Goal: Transaction & Acquisition: Purchase product/service

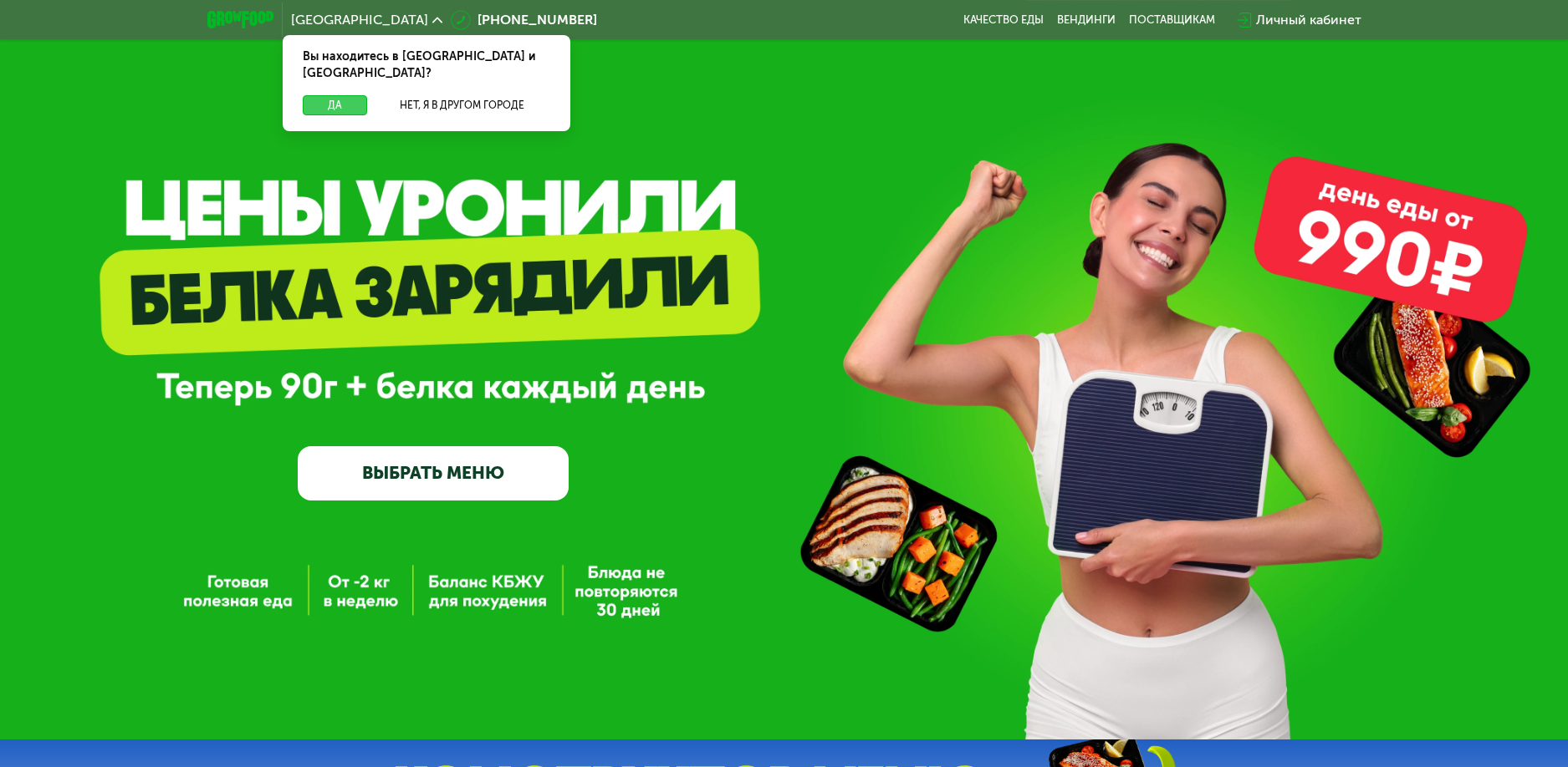
click at [332, 95] on button "Да" at bounding box center [335, 106] width 64 height 20
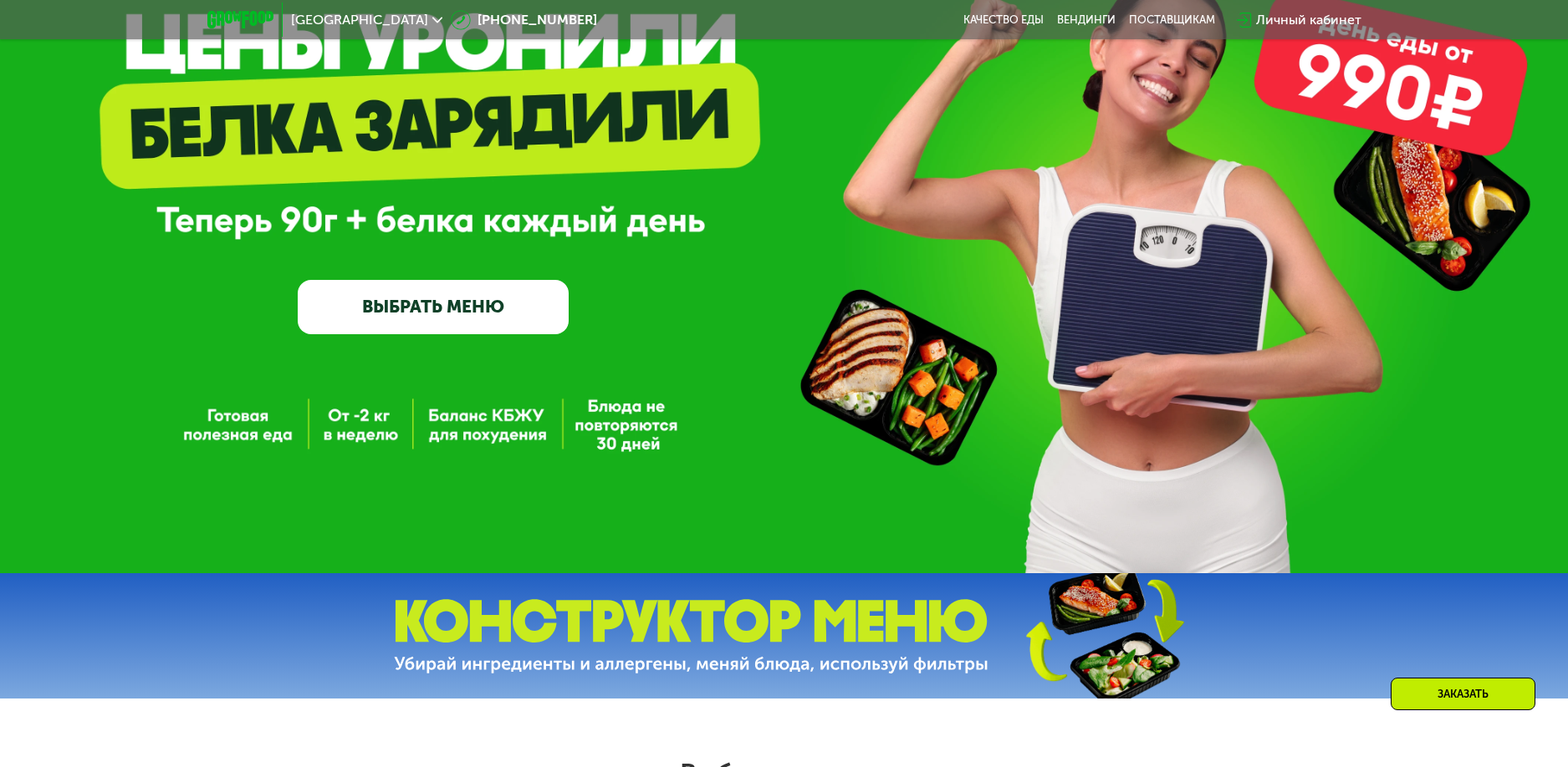
scroll to position [167, 0]
click at [480, 299] on link "ВЫБРАТЬ МЕНЮ" at bounding box center [432, 306] width 271 height 54
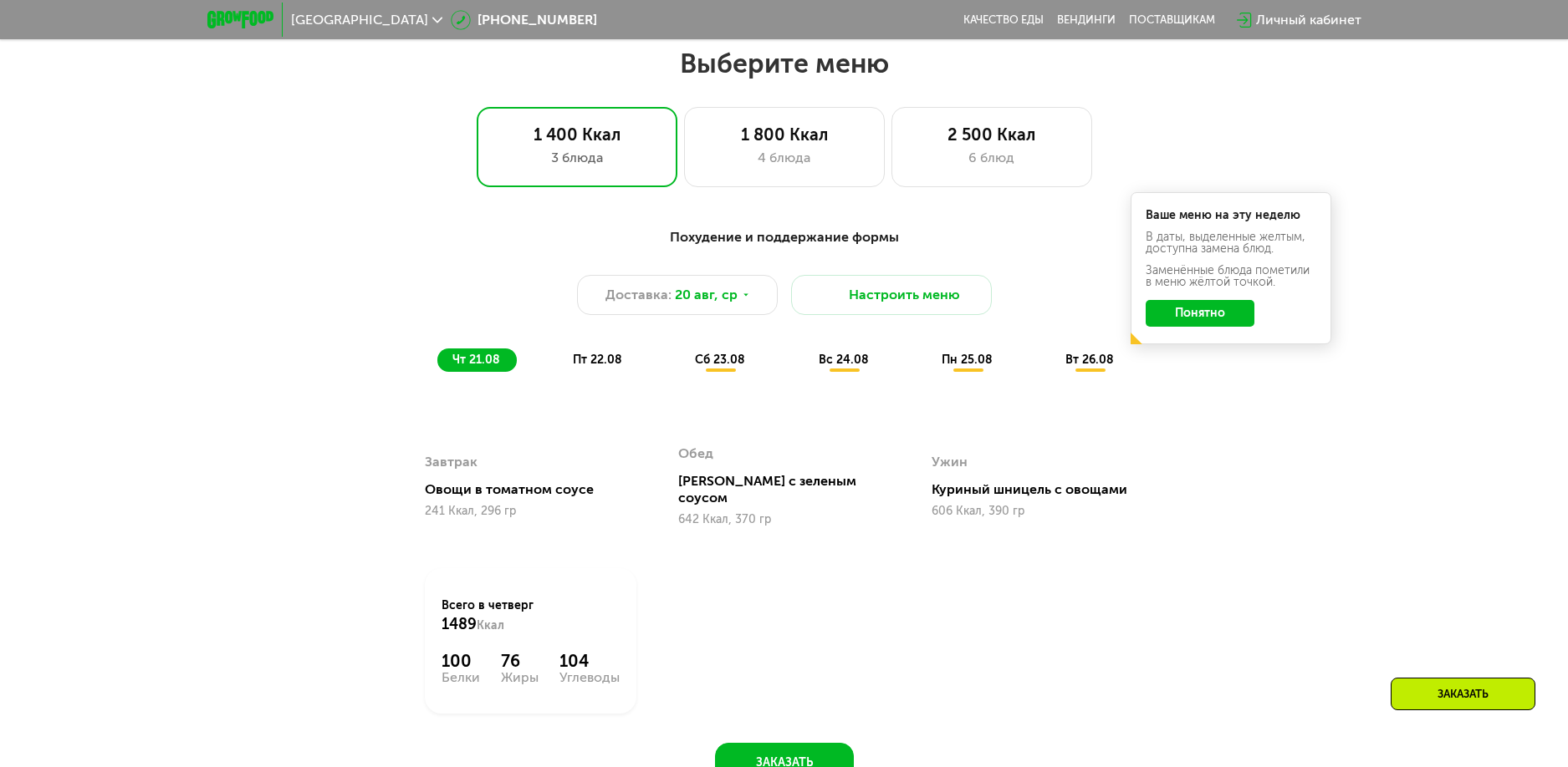
scroll to position [890, 0]
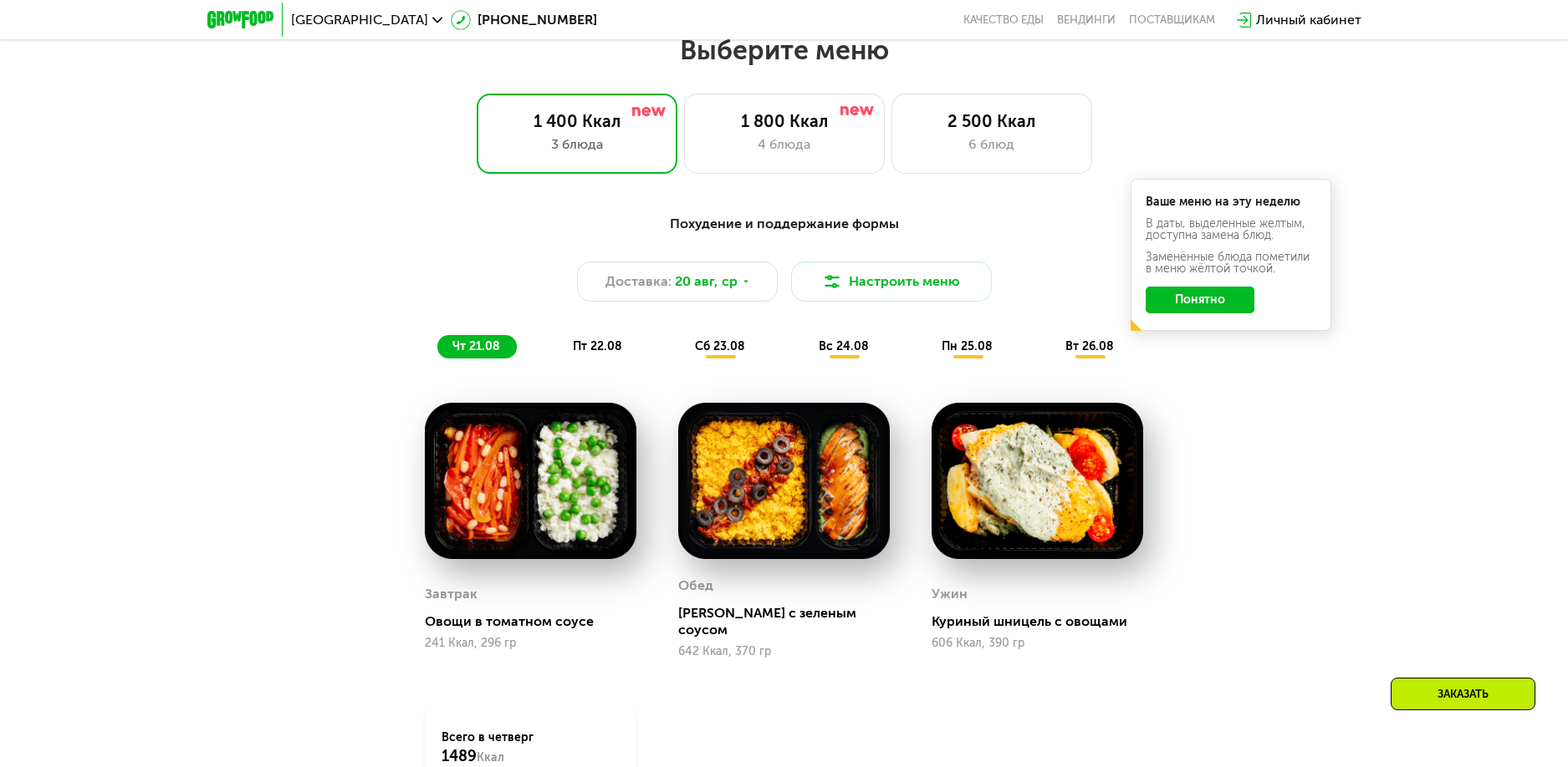
click at [1220, 302] on button "Понятно" at bounding box center [1200, 300] width 108 height 27
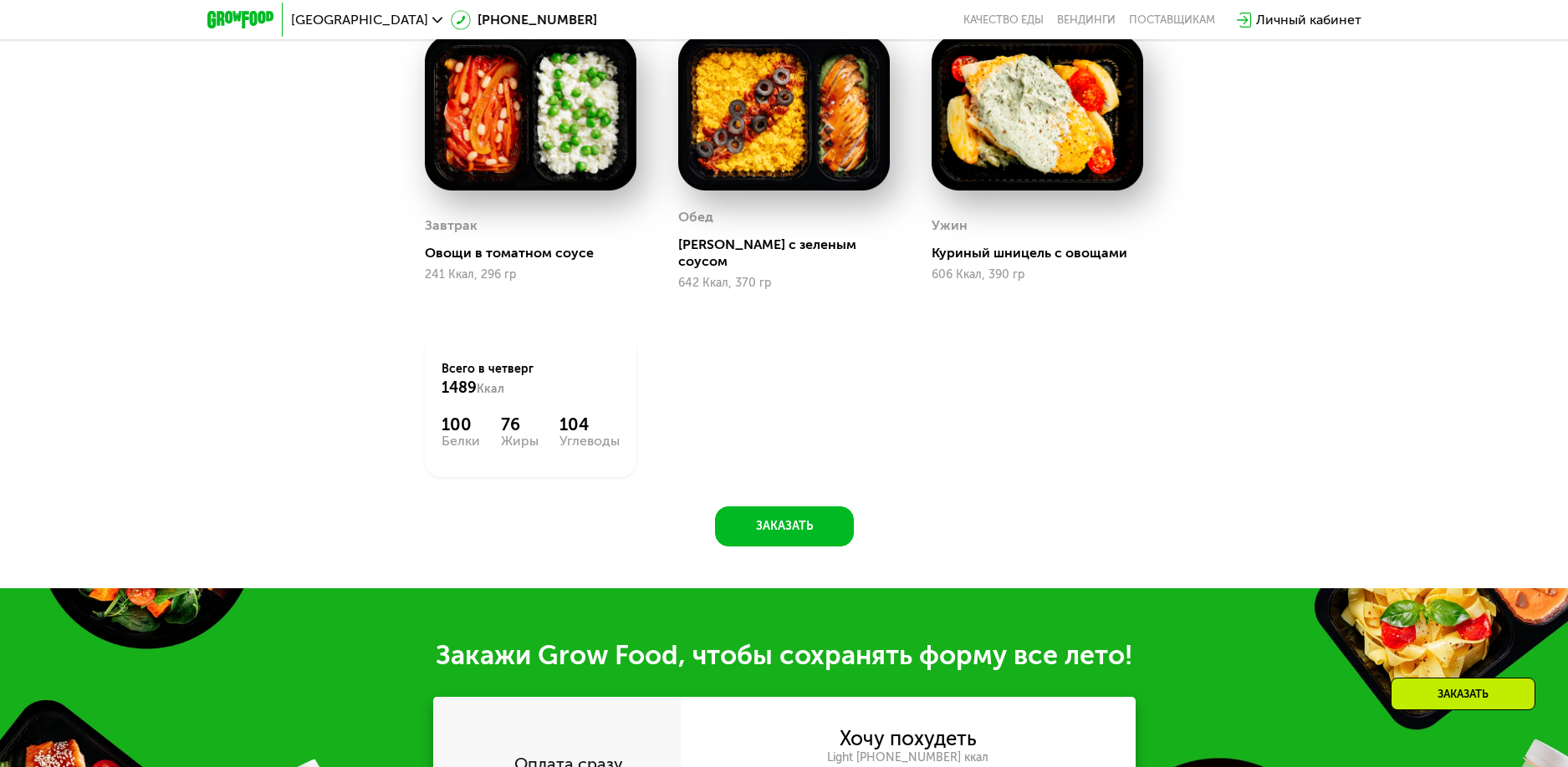
scroll to position [973, 0]
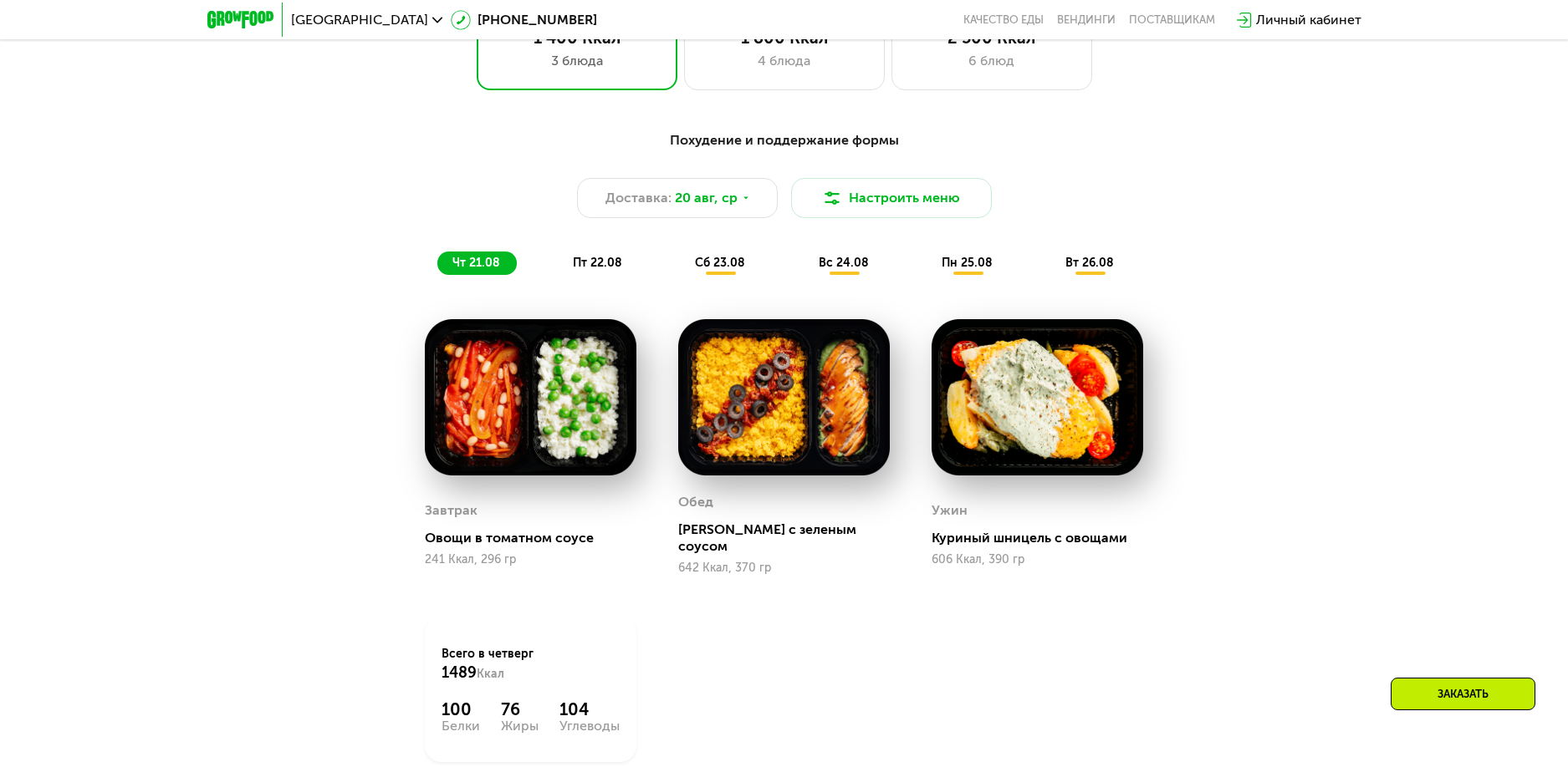
click at [591, 270] on span "пт 22.08" at bounding box center [598, 262] width 50 height 14
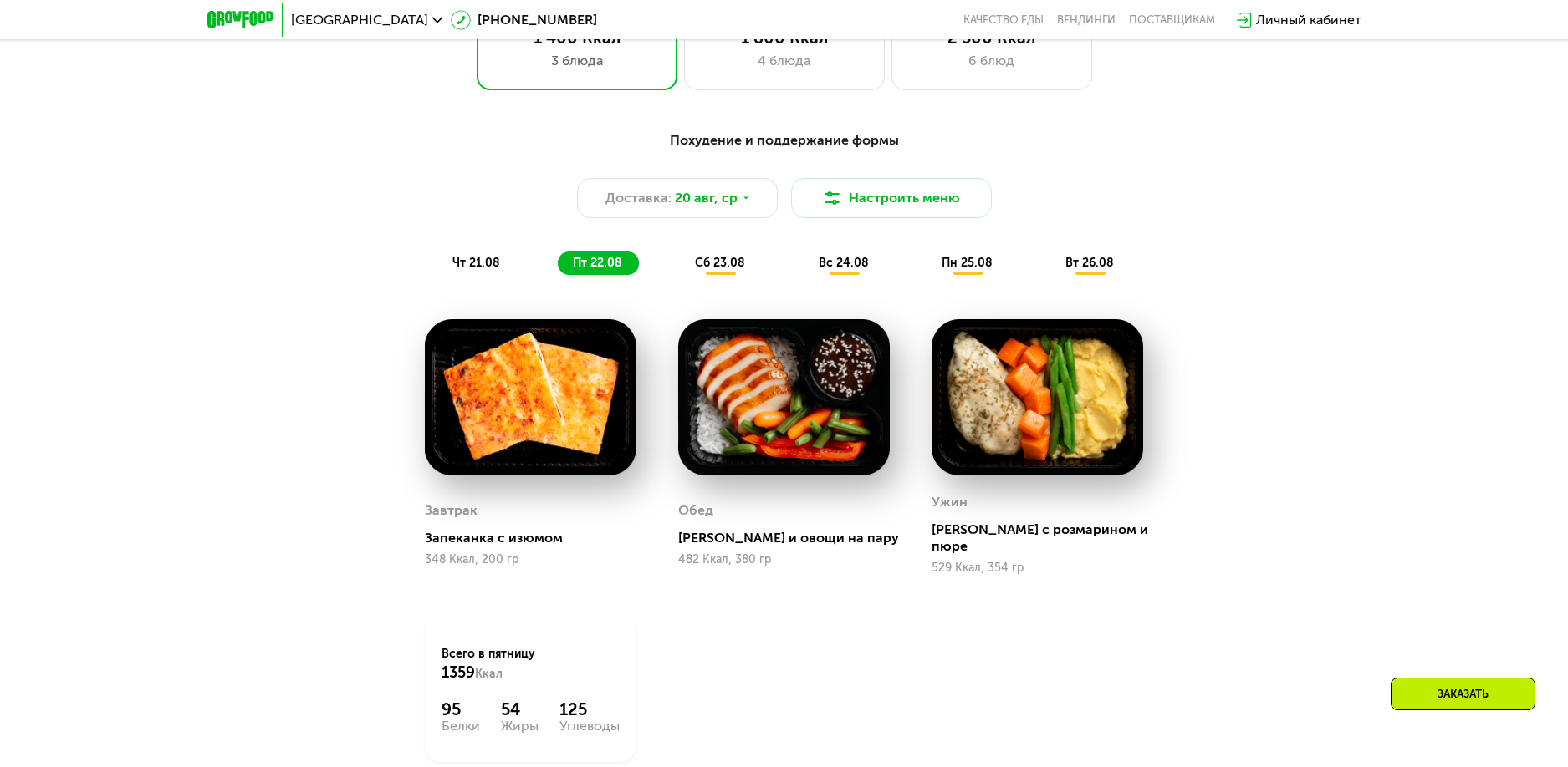
click at [721, 270] on span "сб 23.08" at bounding box center [720, 262] width 50 height 14
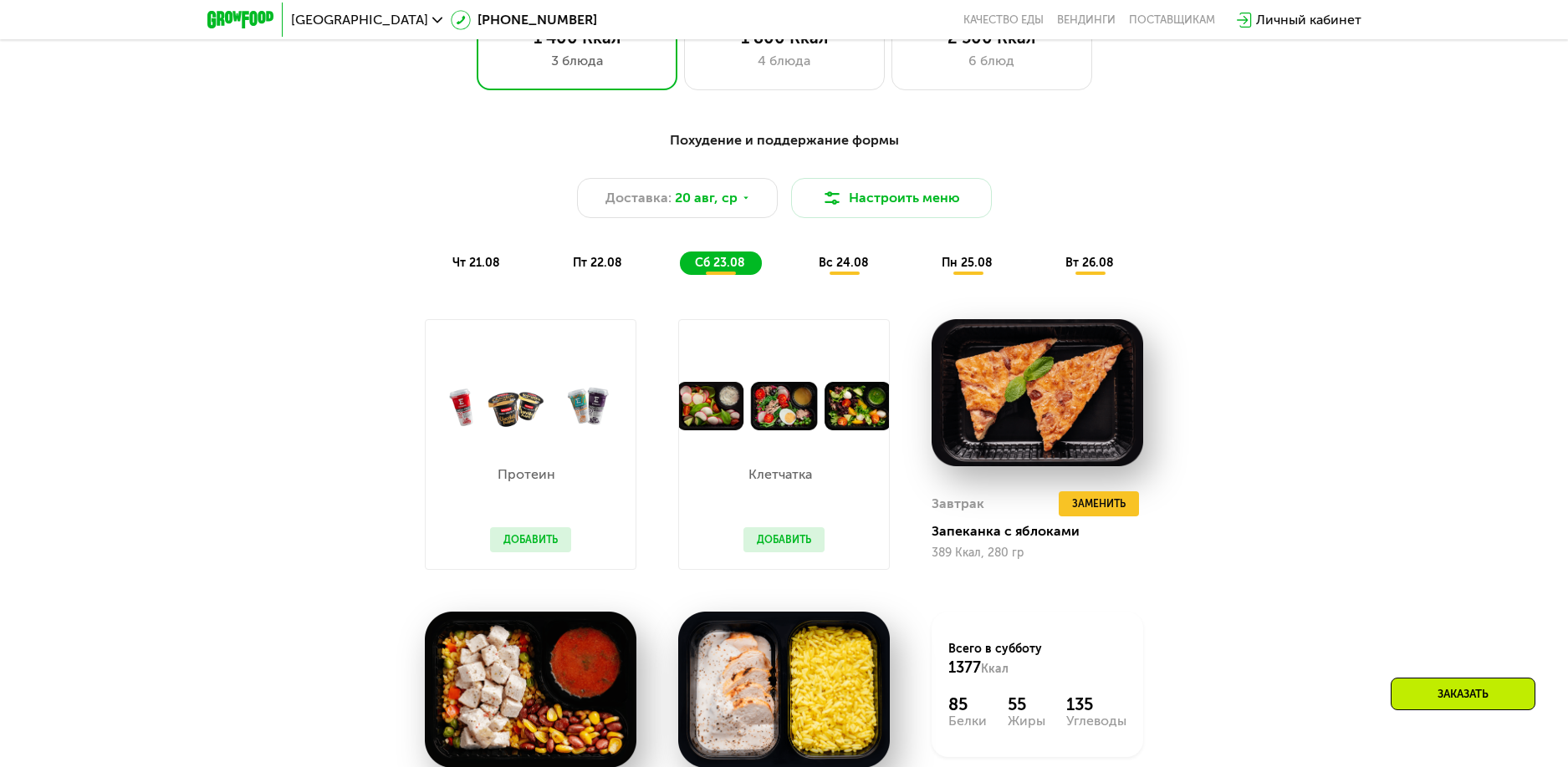
click at [616, 267] on span "пт 22.08" at bounding box center [598, 262] width 50 height 14
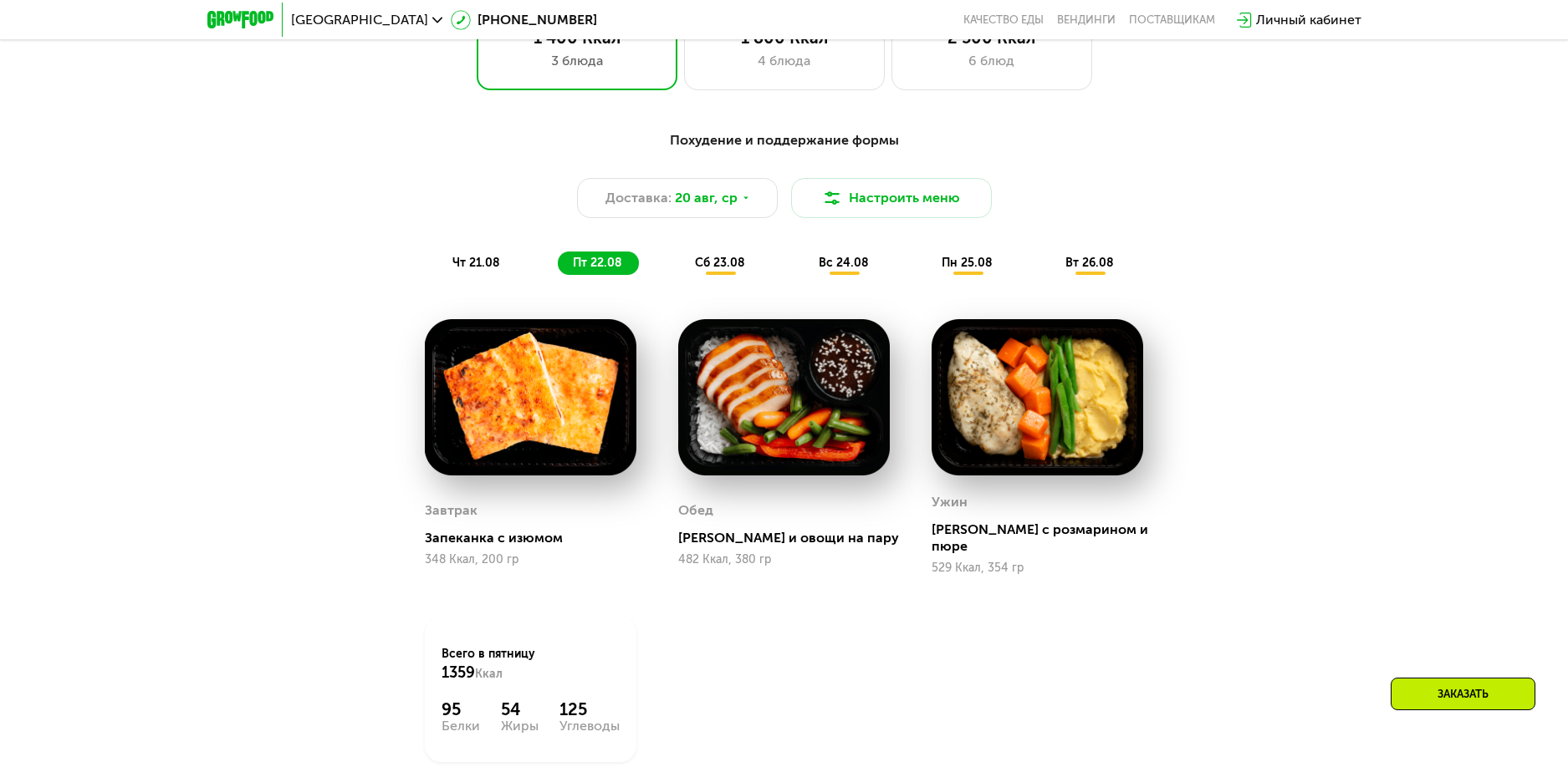
click at [829, 268] on span "вс 24.08" at bounding box center [844, 262] width 50 height 14
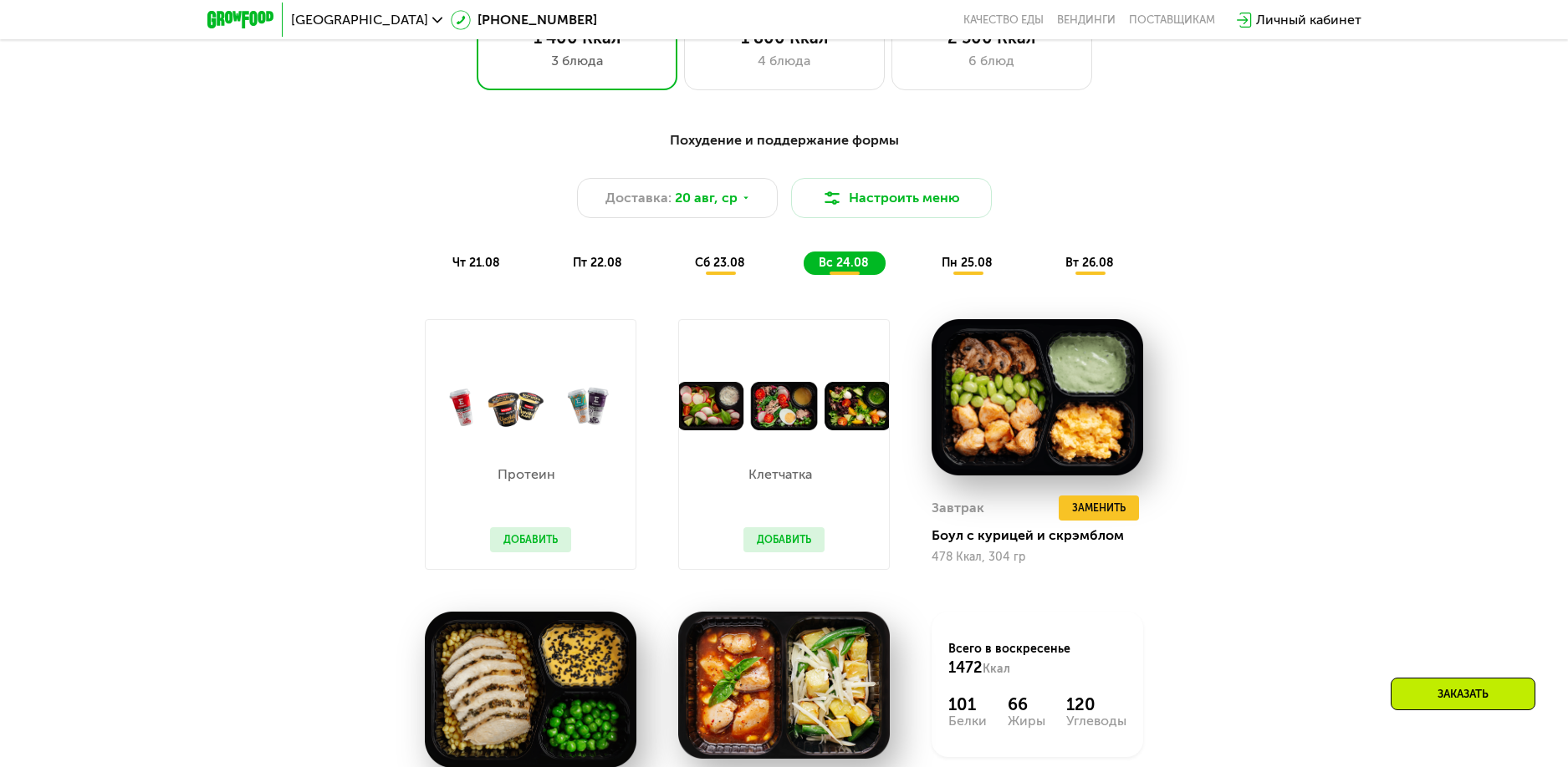
click at [804, 275] on div "сб 23.08" at bounding box center [845, 263] width 82 height 24
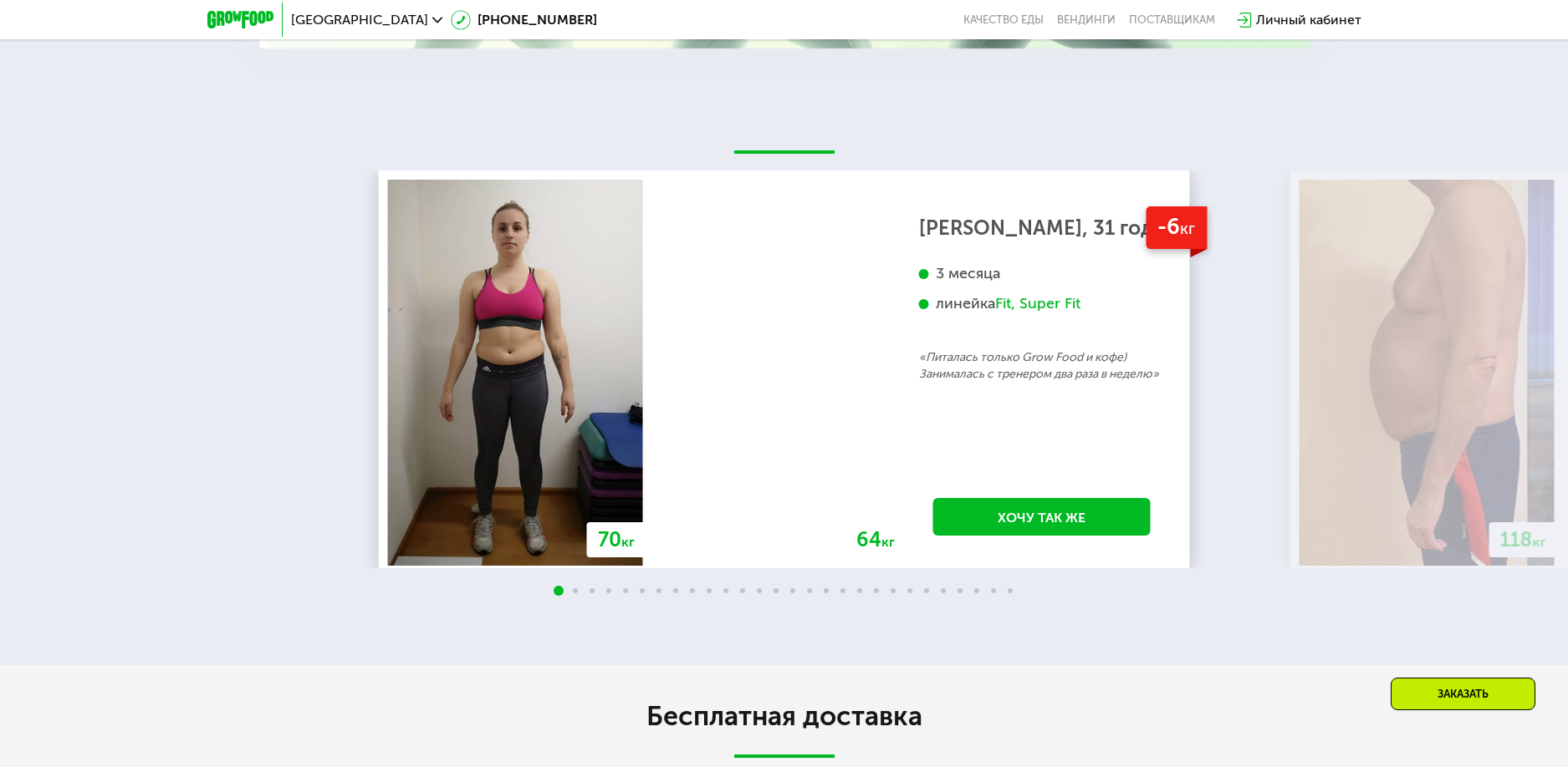
scroll to position [3230, 0]
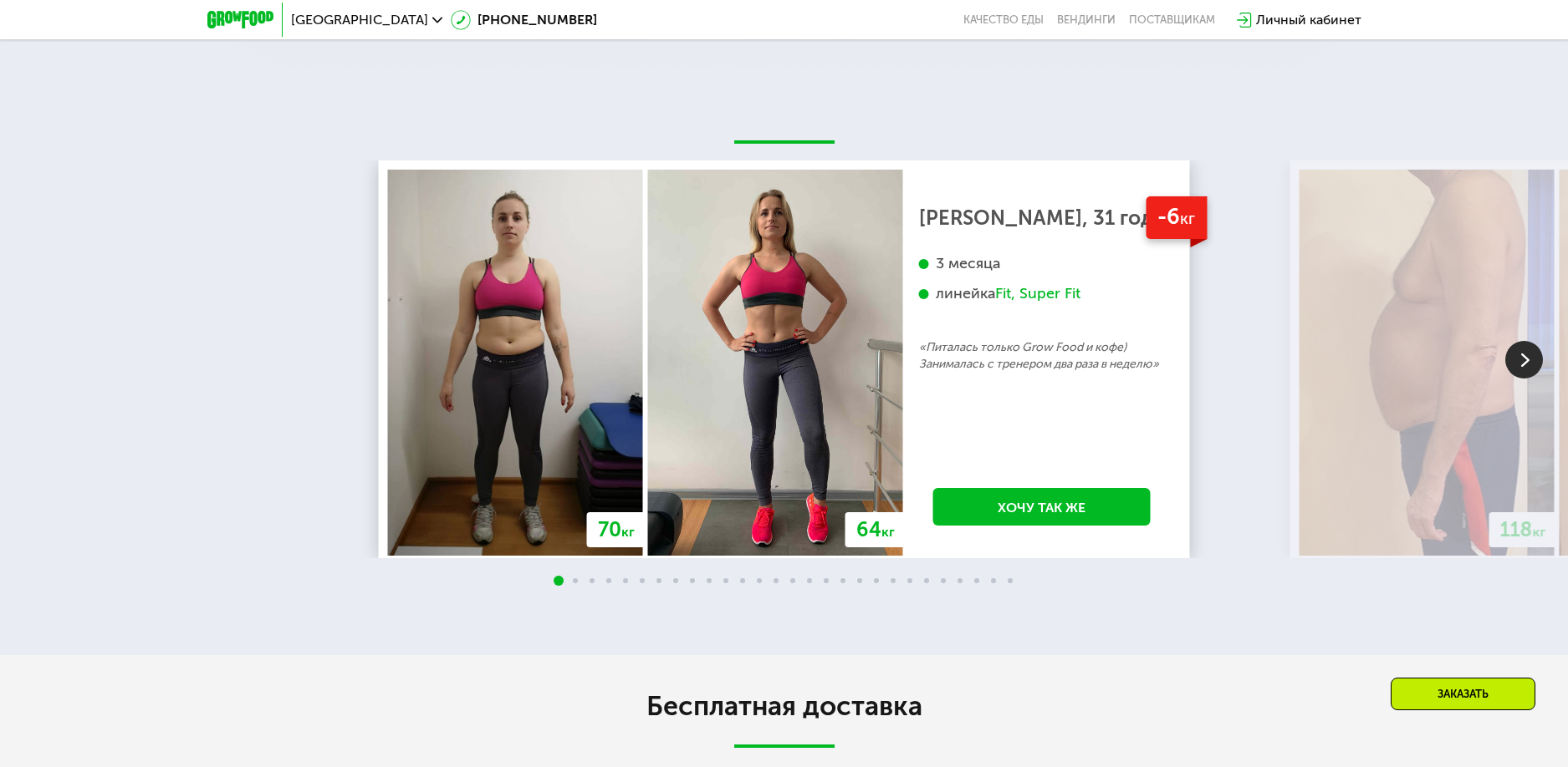
click at [573, 578] on span at bounding box center [575, 580] width 5 height 5
click at [1517, 344] on img at bounding box center [1524, 360] width 38 height 38
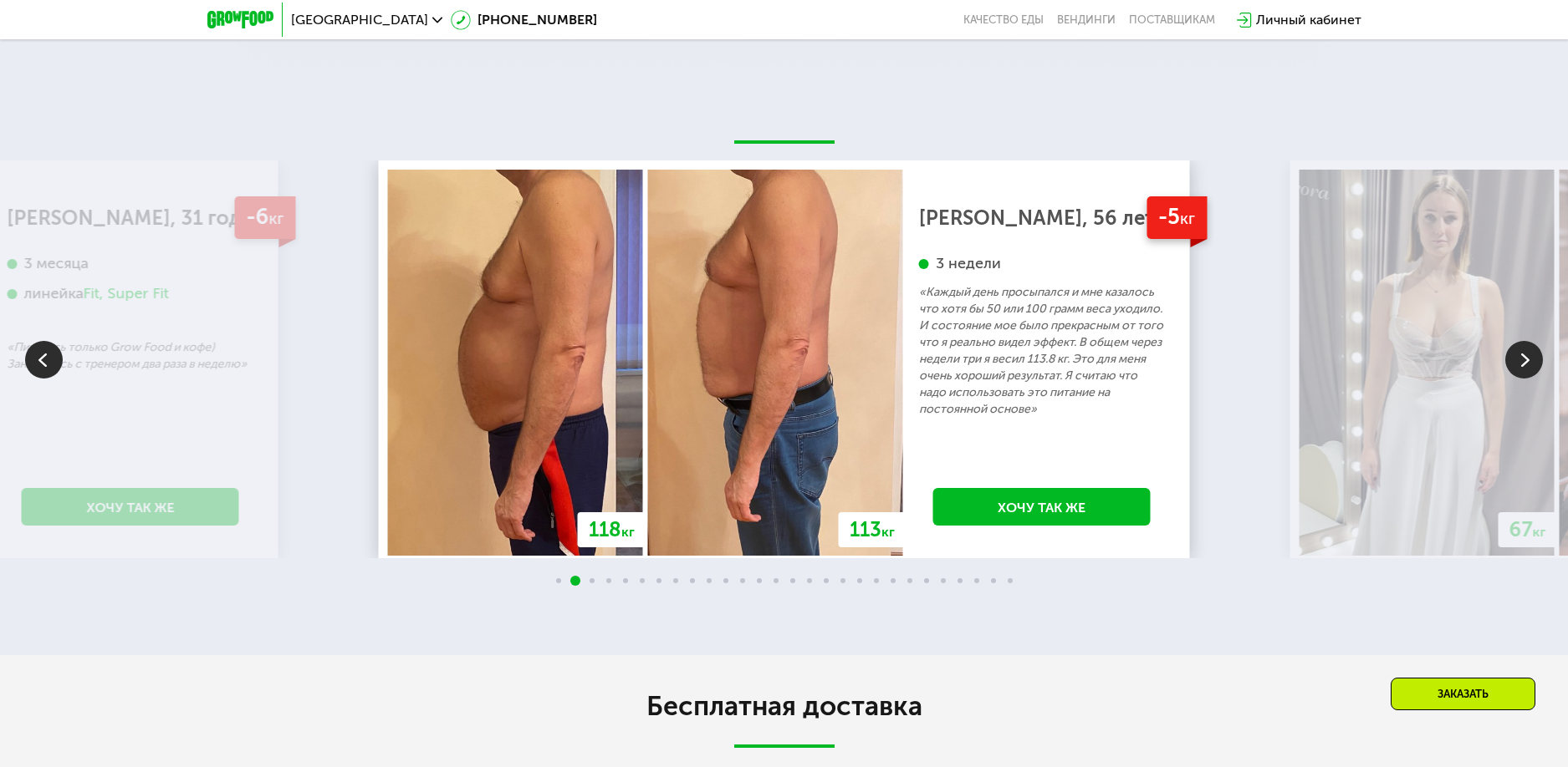
click at [1518, 344] on img at bounding box center [1524, 360] width 38 height 38
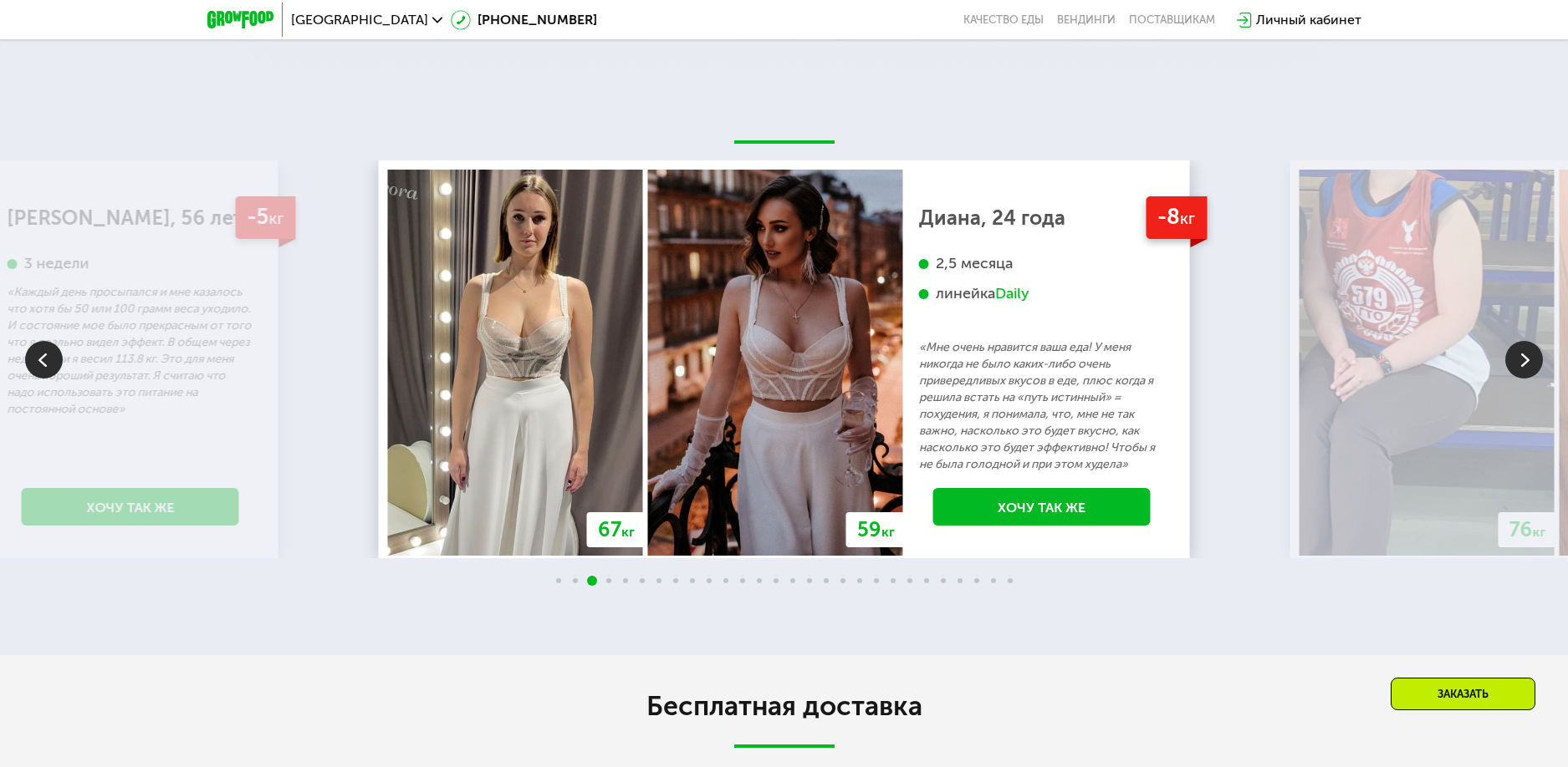
click at [1515, 349] on img at bounding box center [1524, 360] width 38 height 38
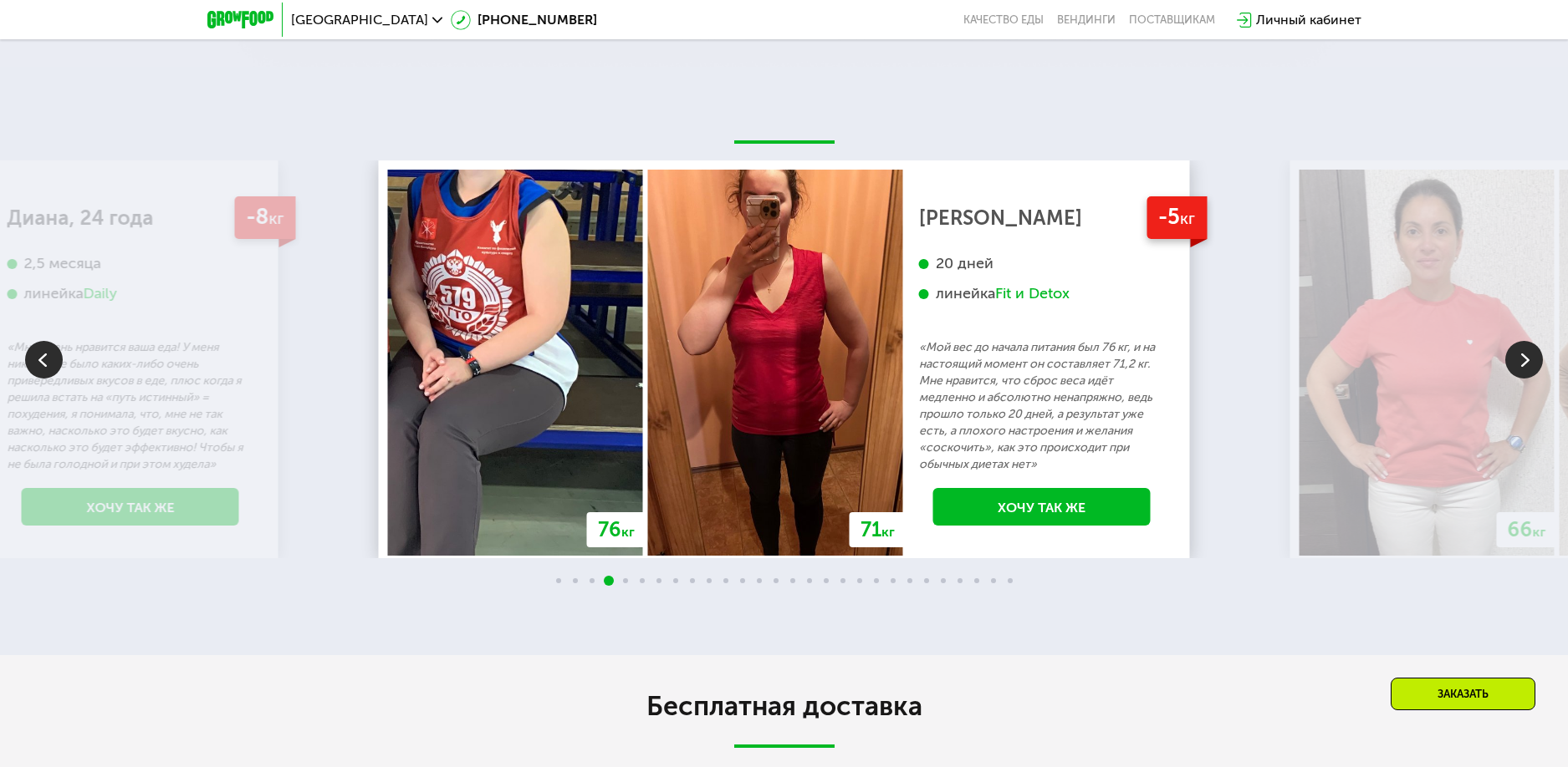
click at [1515, 349] on img at bounding box center [1524, 360] width 38 height 38
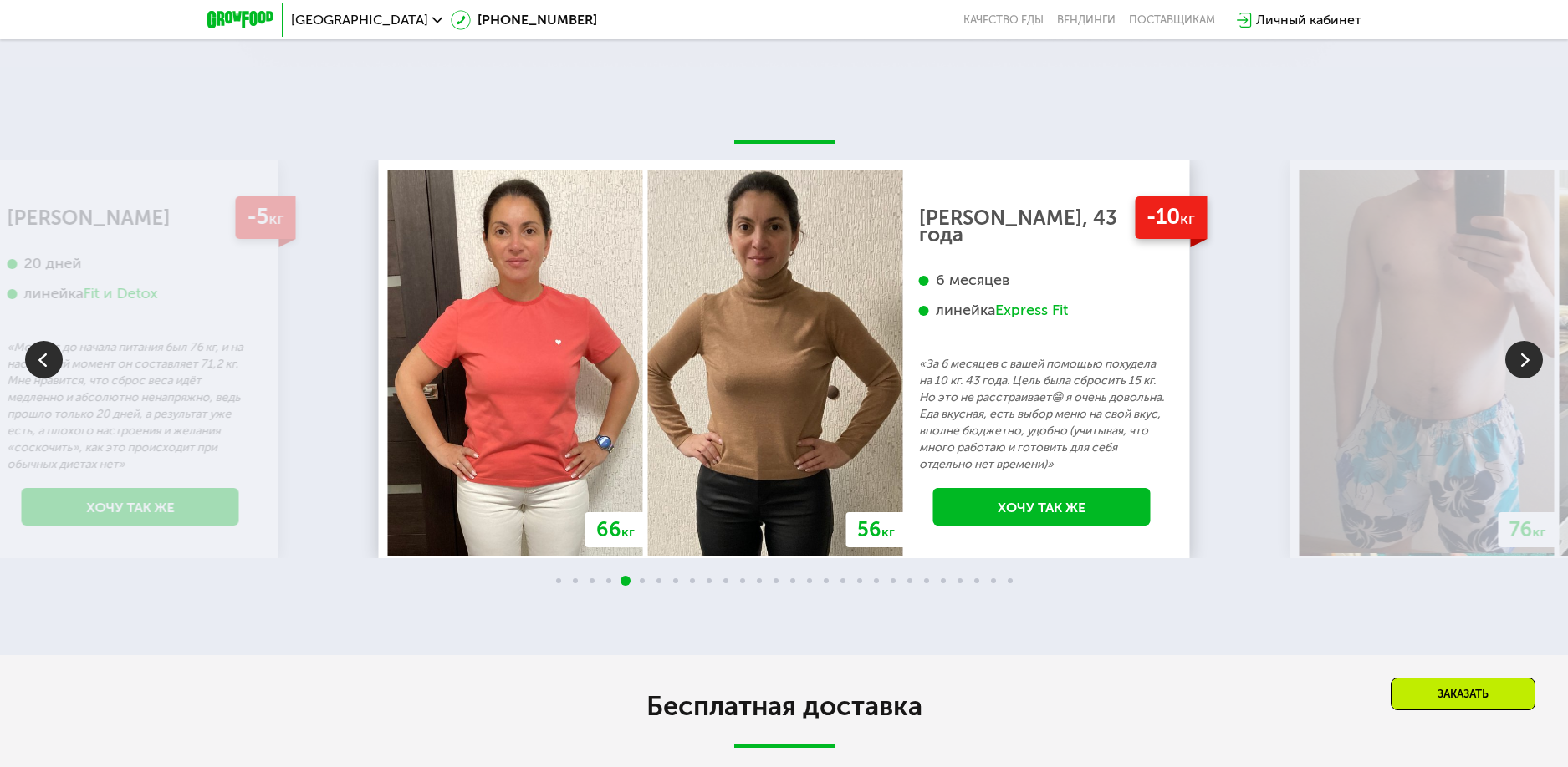
click at [1514, 349] on img at bounding box center [1524, 360] width 38 height 38
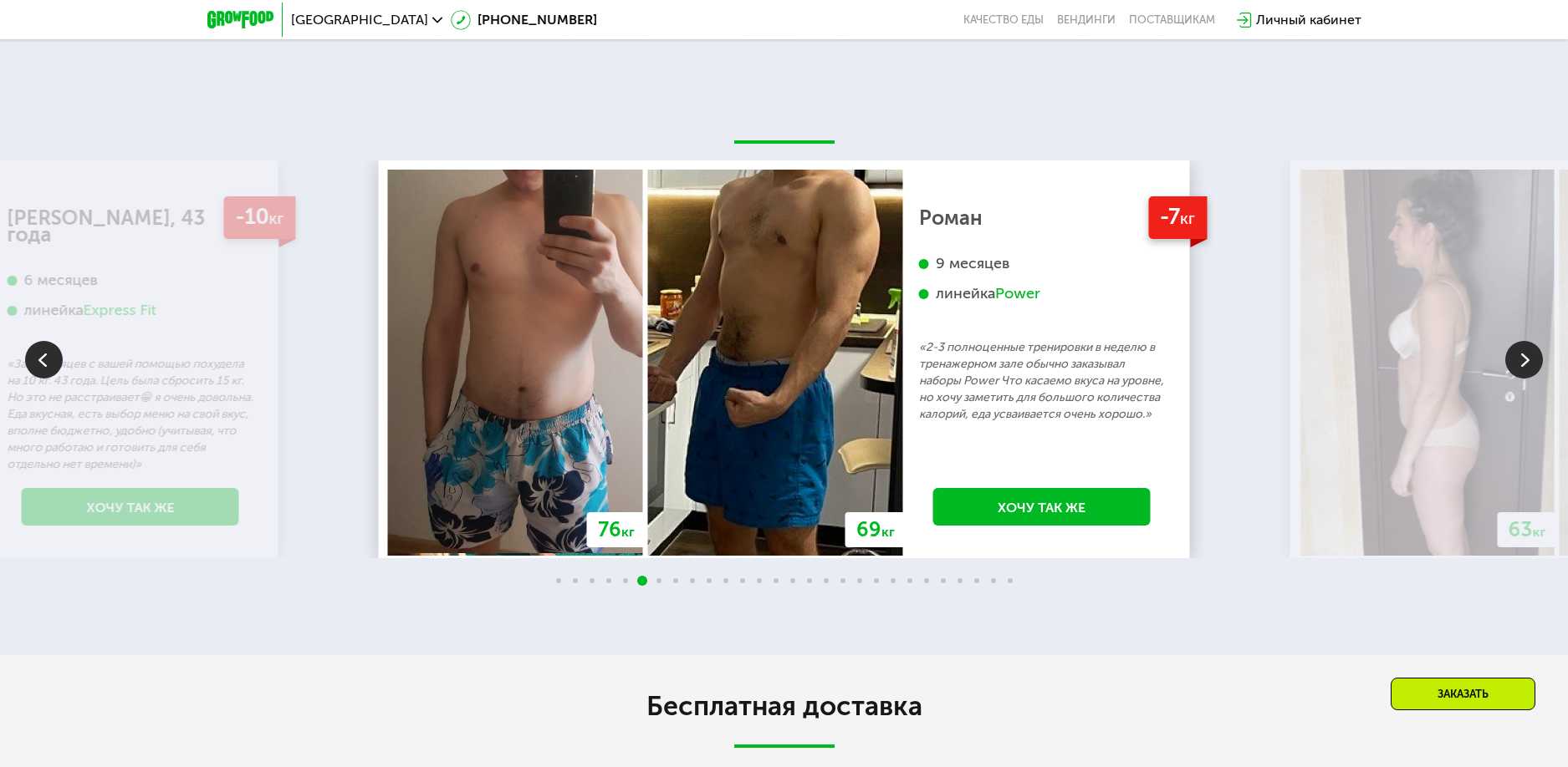
click at [1514, 348] on img at bounding box center [1524, 360] width 38 height 38
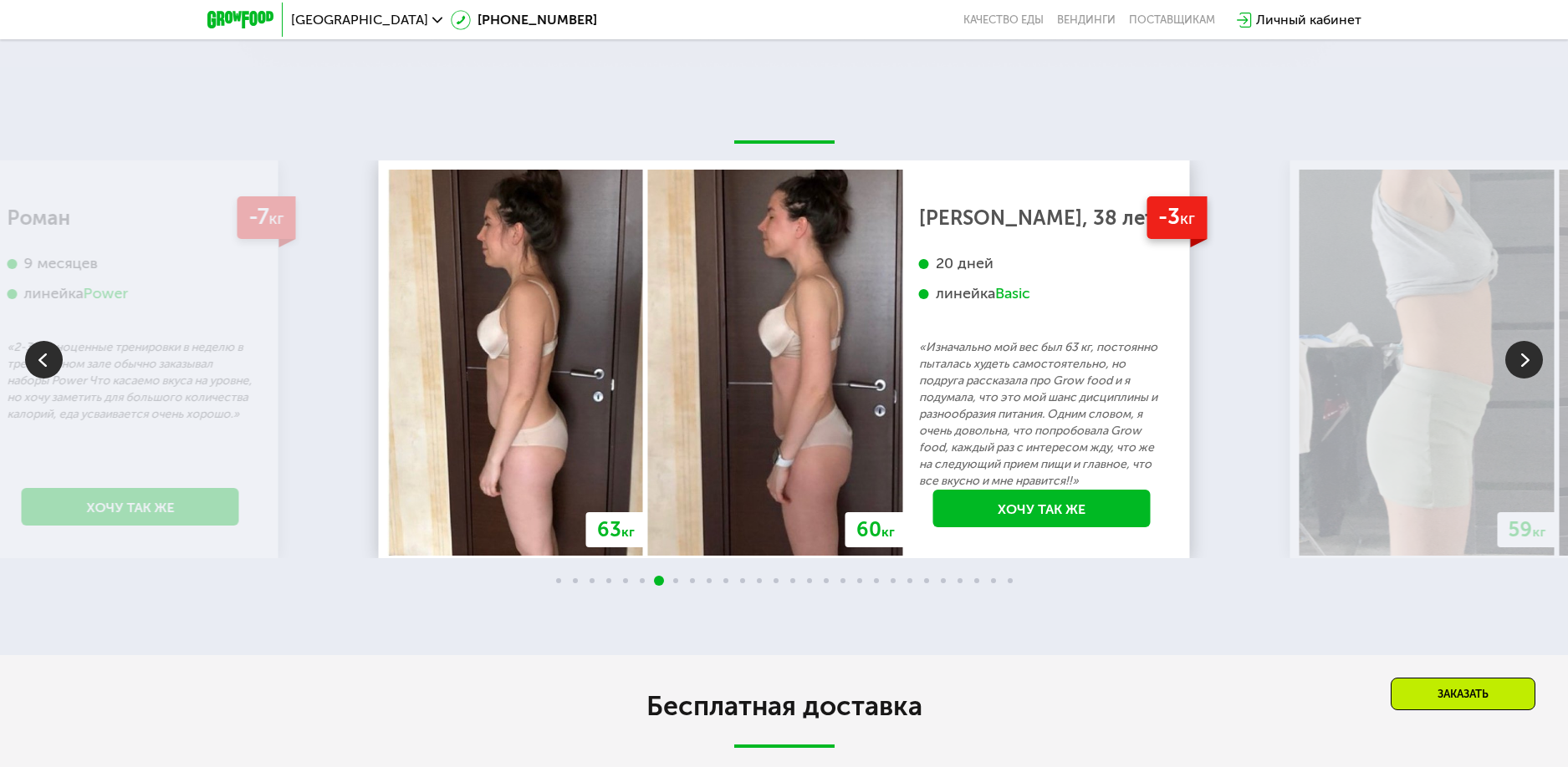
click at [1512, 344] on img at bounding box center [1524, 360] width 38 height 38
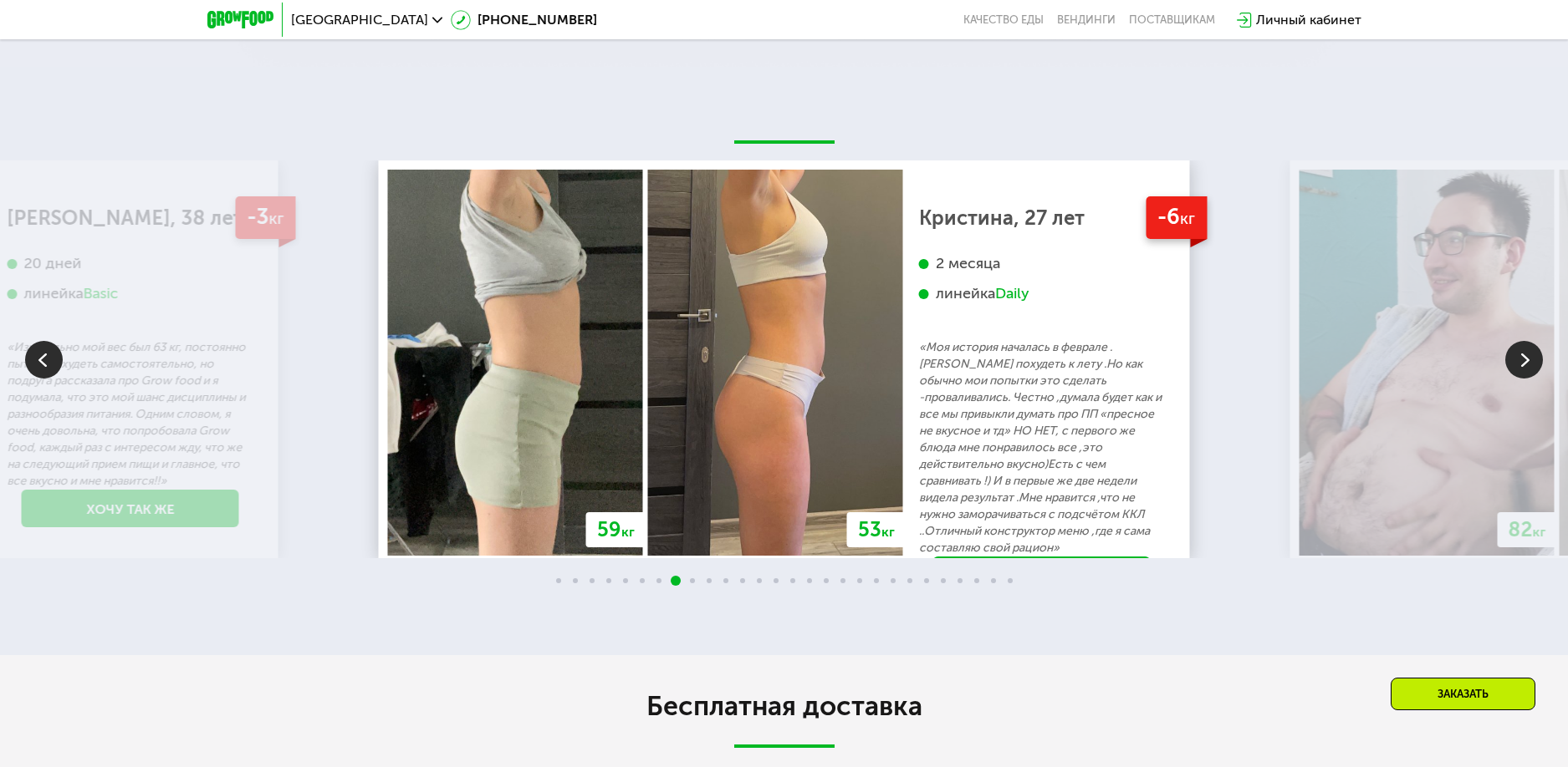
click at [1512, 344] on img at bounding box center [1524, 360] width 38 height 38
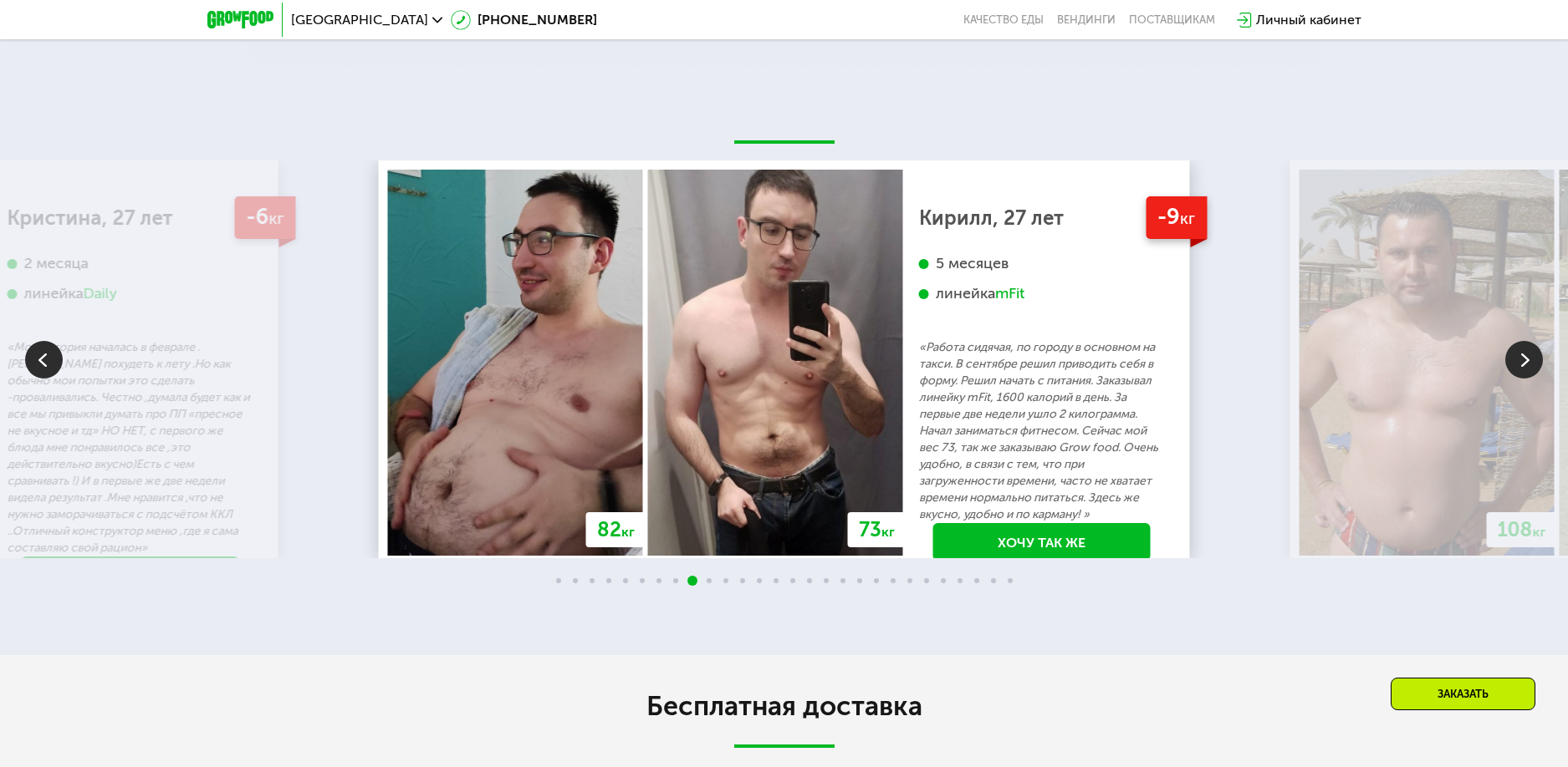
click at [1511, 352] on img at bounding box center [1524, 360] width 38 height 38
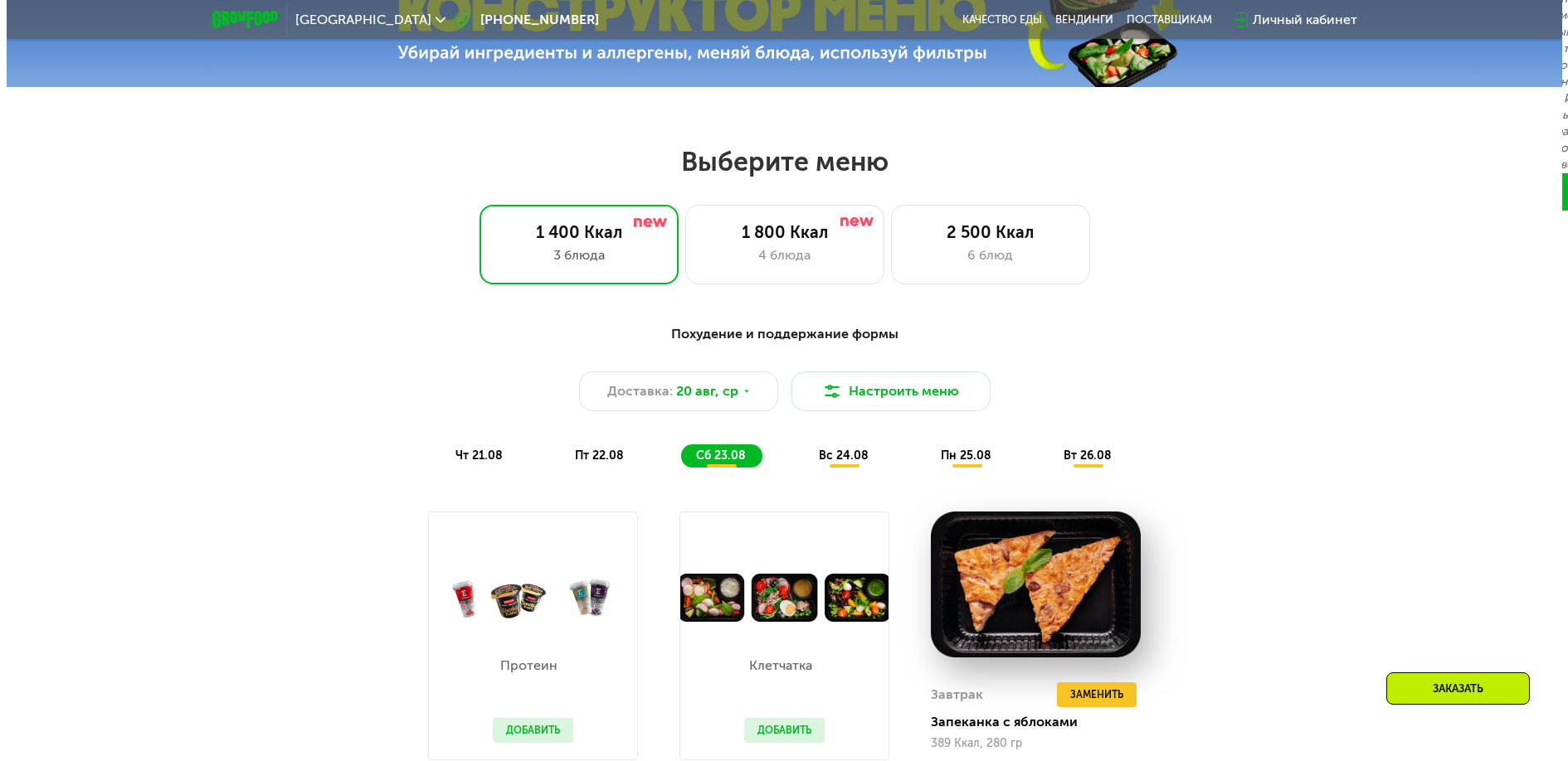
scroll to position [800, 0]
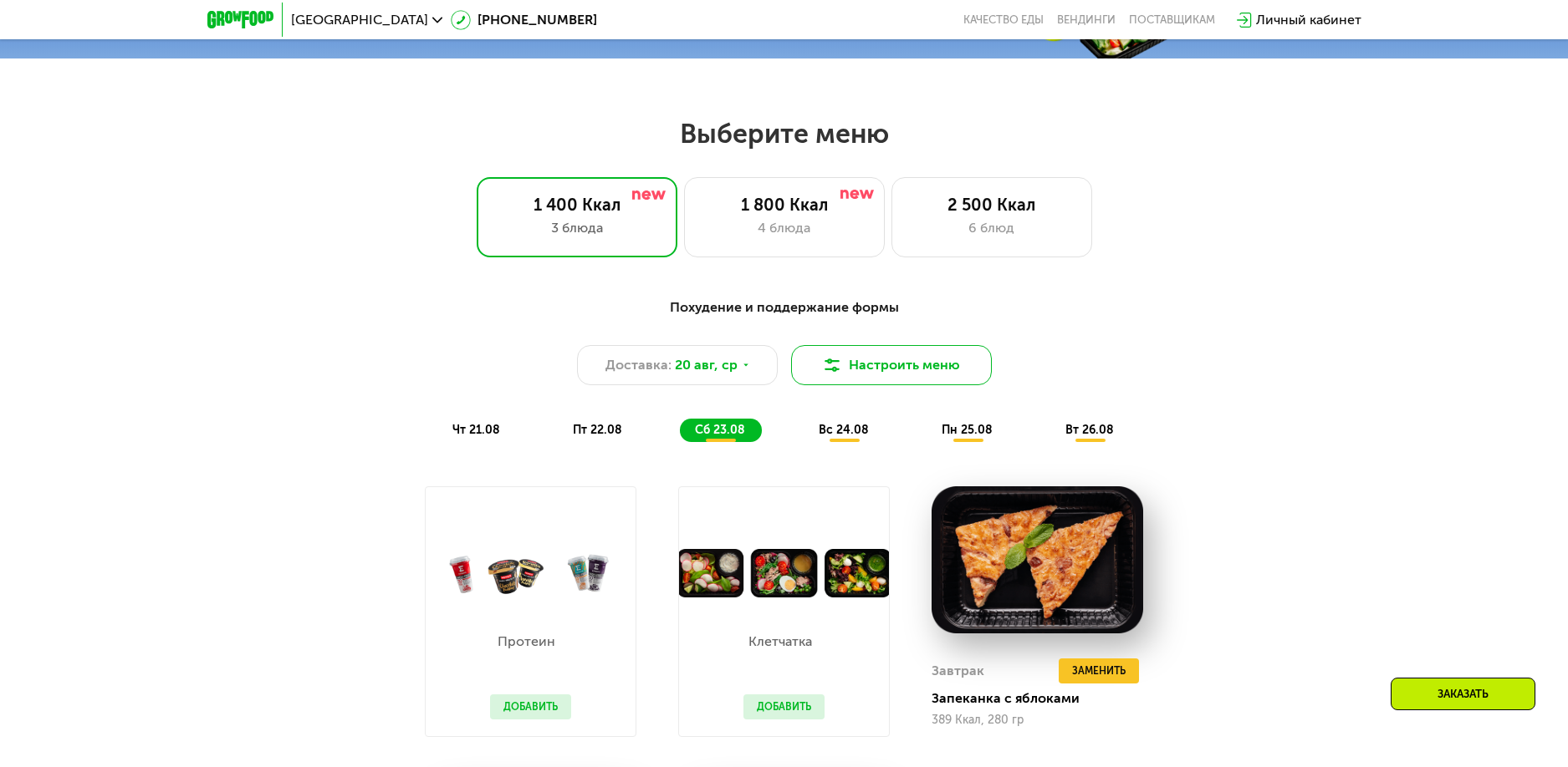
click at [835, 375] on img at bounding box center [833, 365] width 20 height 20
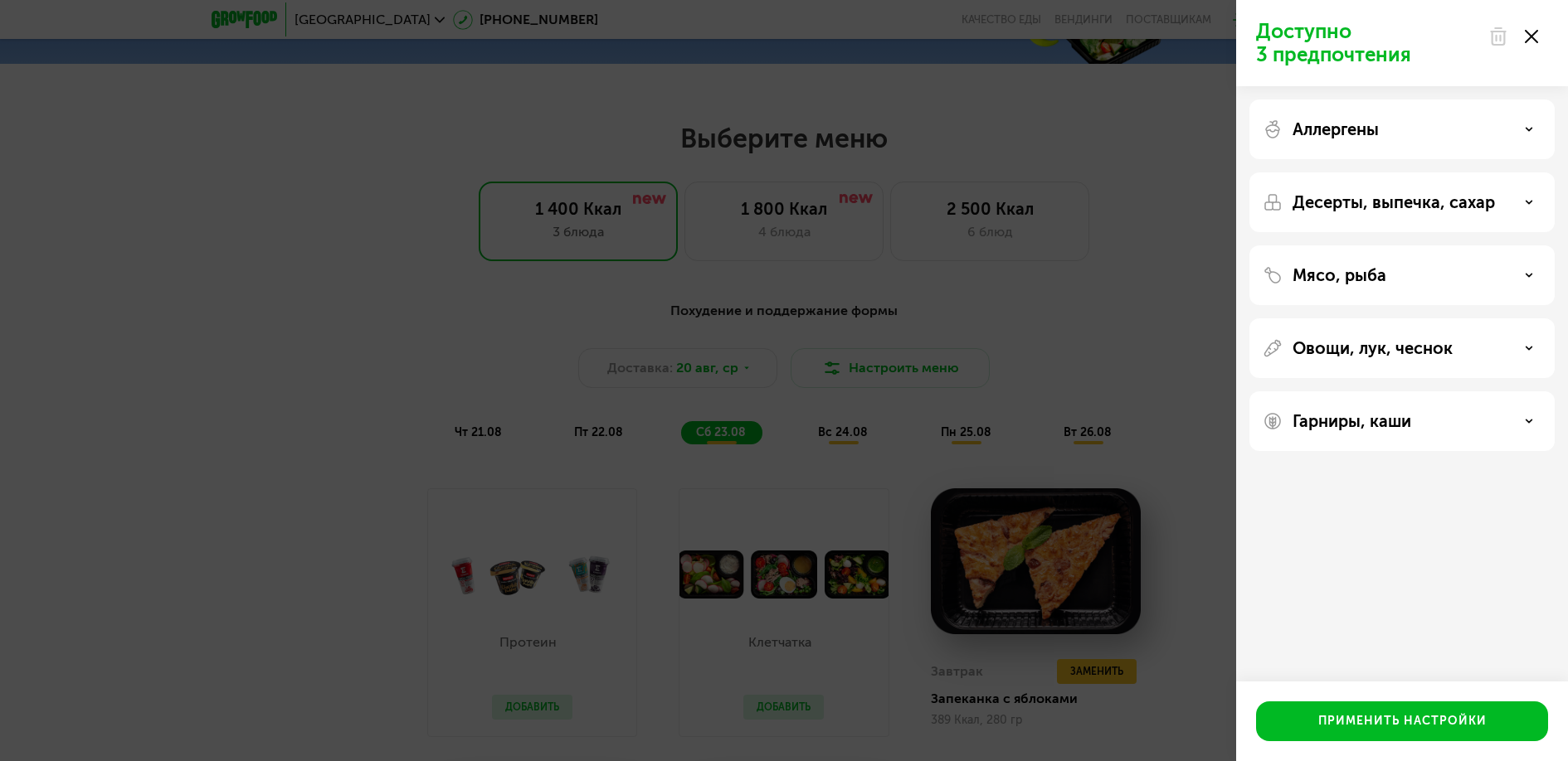
click at [1446, 173] on div "Аллергены" at bounding box center [1401, 203] width 305 height 60
click at [1509, 130] on div "Аллергены" at bounding box center [1402, 129] width 279 height 20
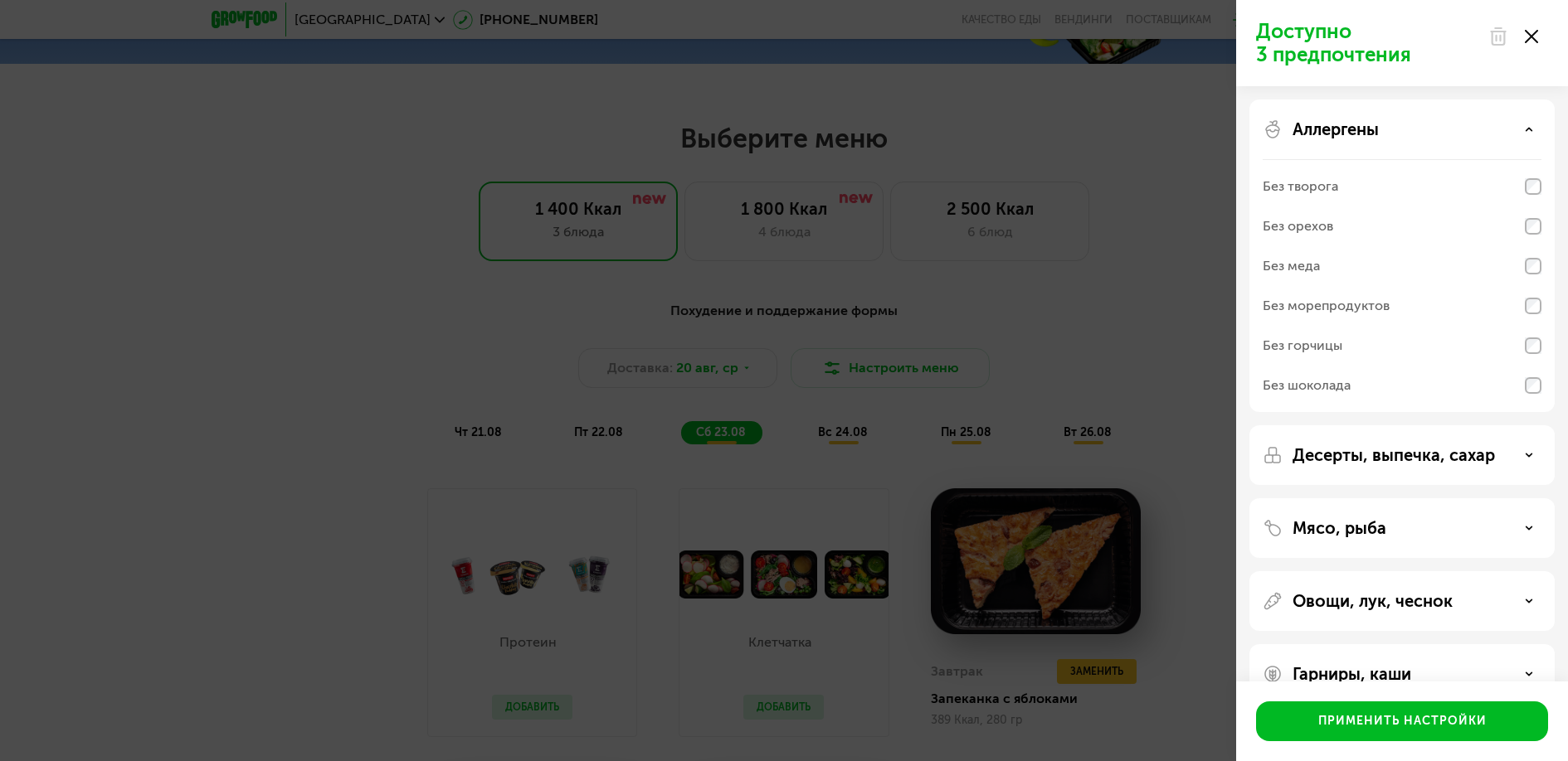
click at [1535, 286] on div "Без меда" at bounding box center [1402, 306] width 279 height 40
click at [1526, 126] on icon at bounding box center [1529, 129] width 8 height 8
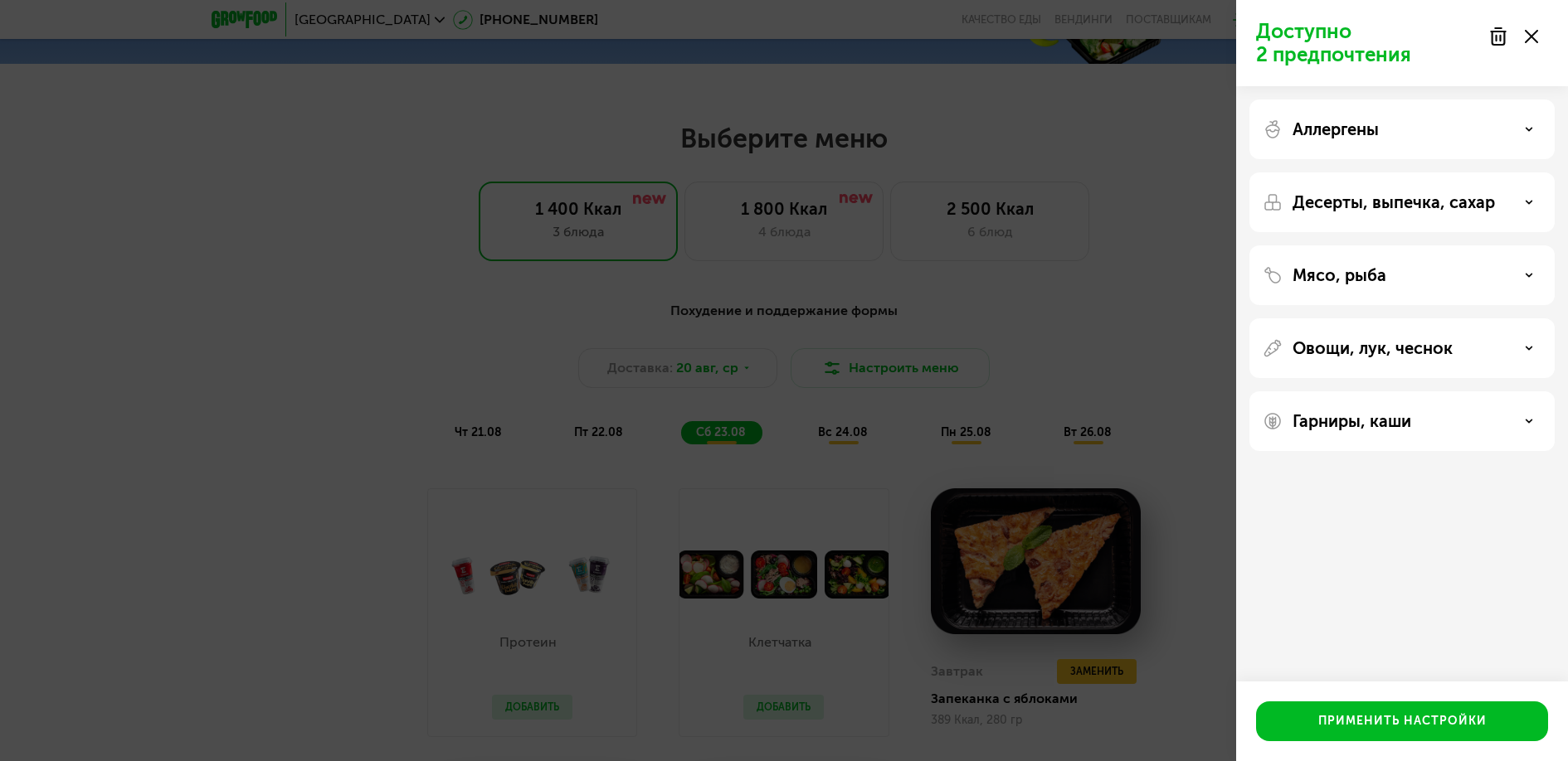
click at [1513, 195] on div "Десерты, выпечка, сахар" at bounding box center [1402, 202] width 279 height 20
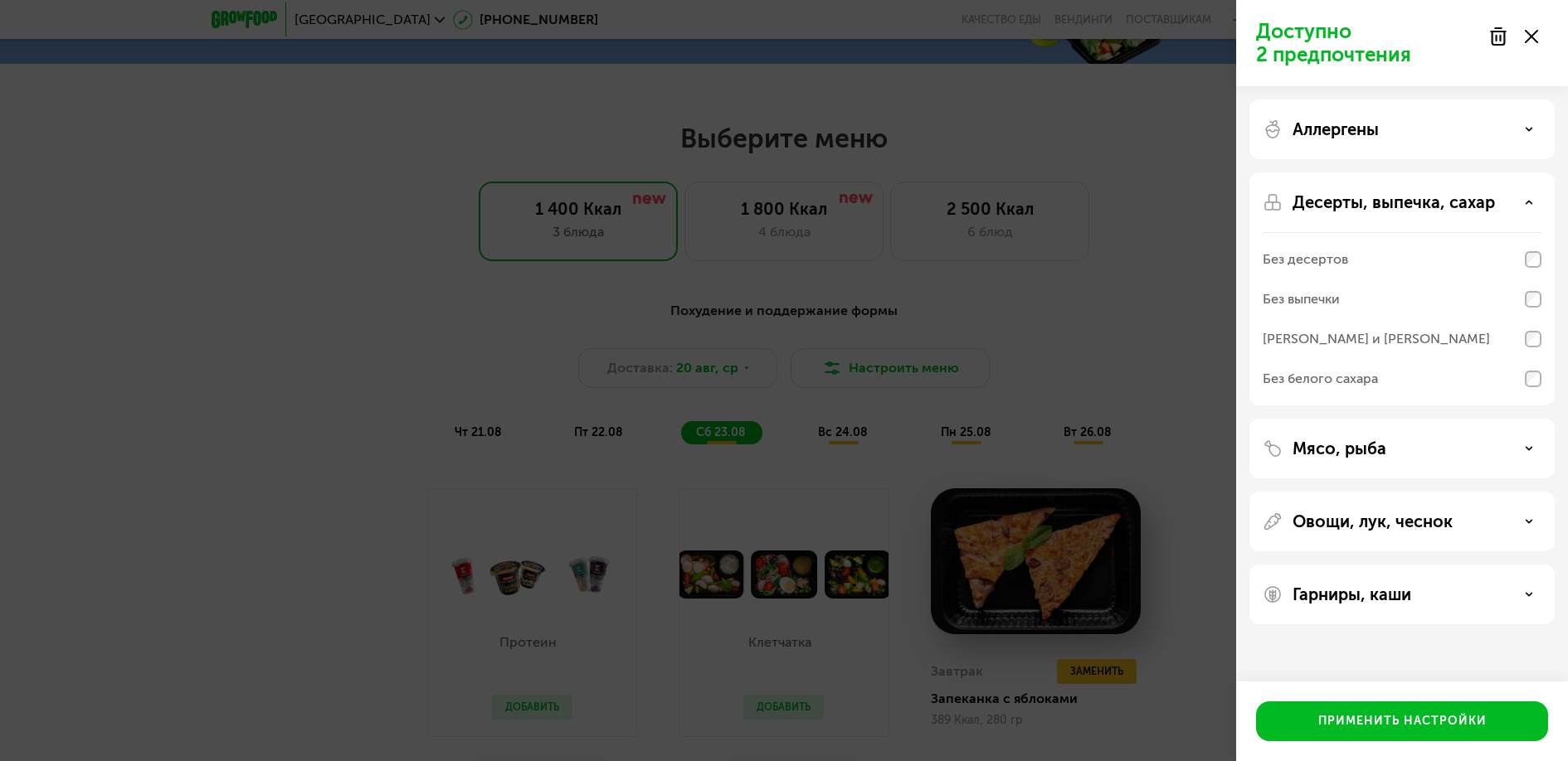
click at [1512, 195] on div "Десерты, выпечка, сахар" at bounding box center [1402, 202] width 279 height 20
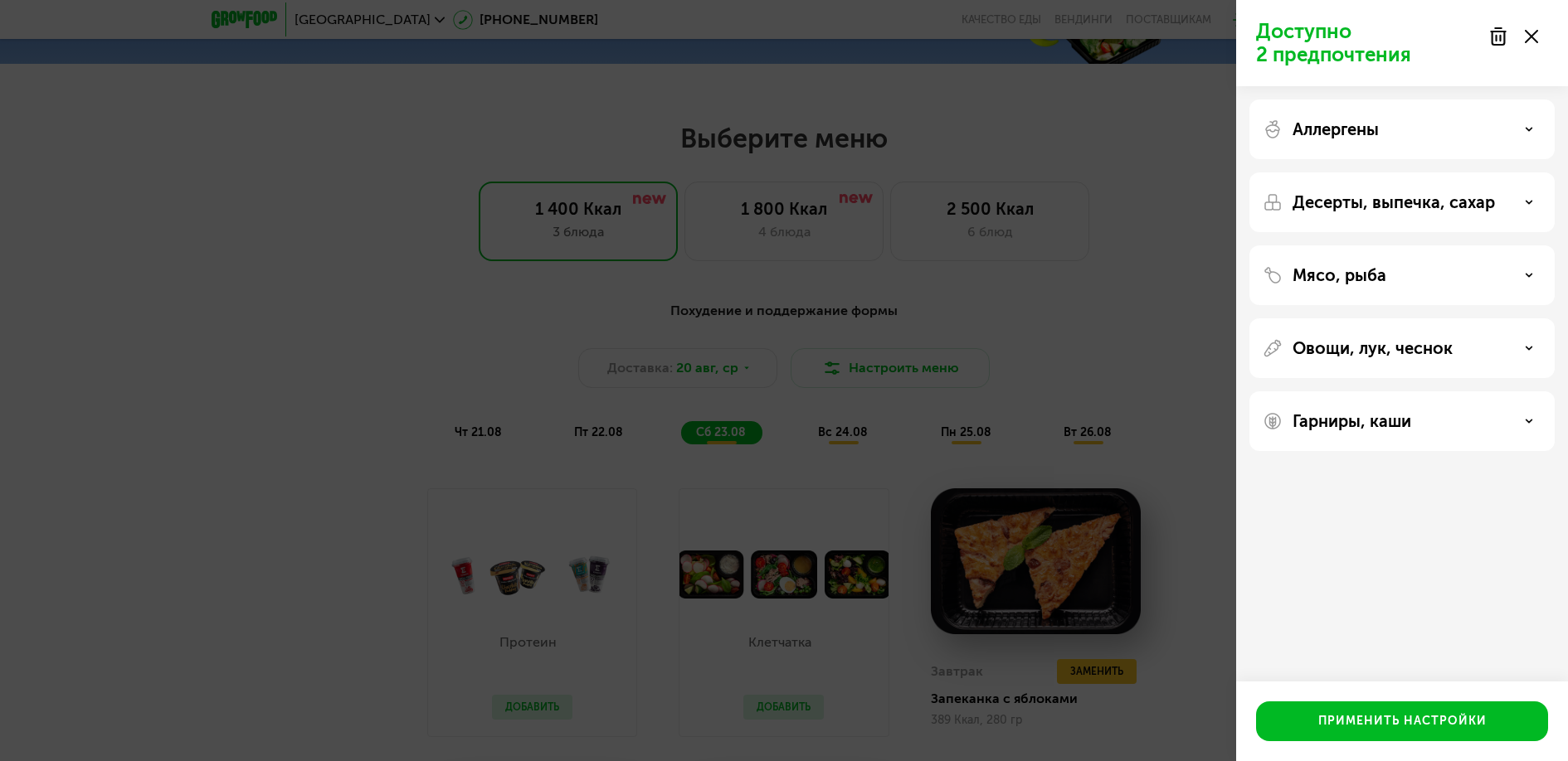
click at [1482, 275] on div "Мясо, рыба" at bounding box center [1402, 276] width 279 height 20
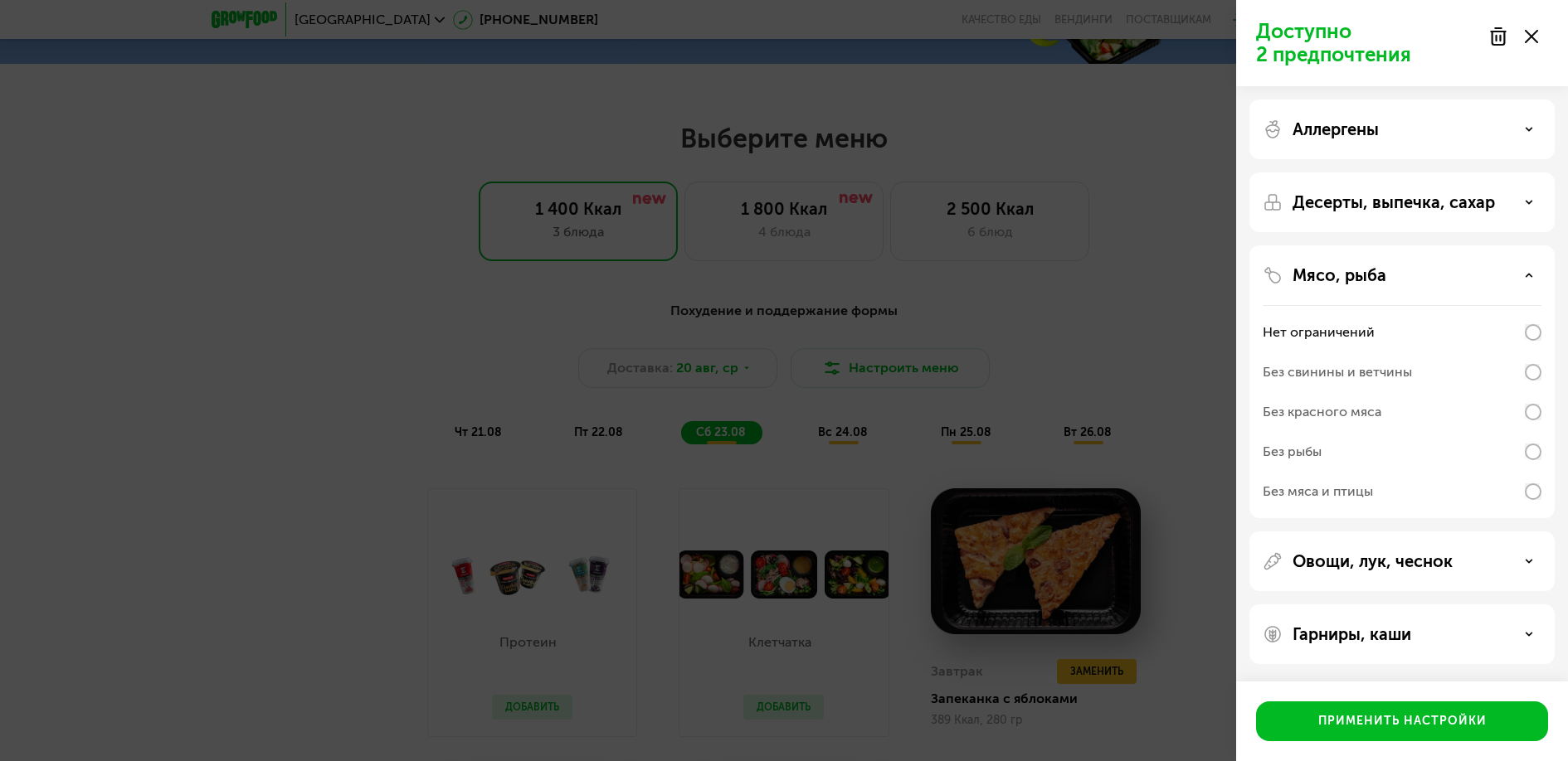
click at [1482, 274] on div "Мясо, рыба" at bounding box center [1402, 276] width 279 height 20
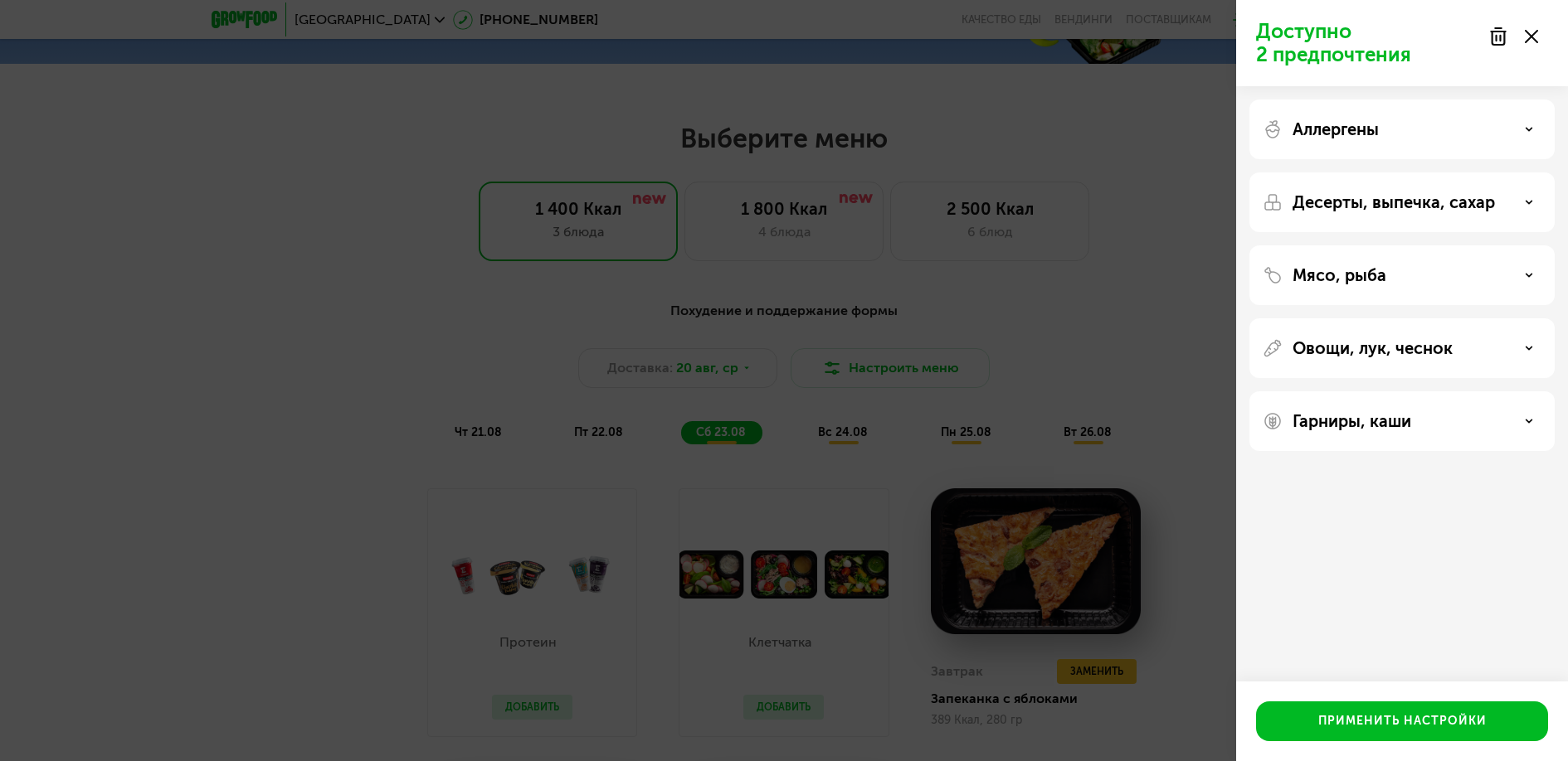
click at [1471, 391] on div "Овощи, лук, чеснок" at bounding box center [1401, 421] width 305 height 60
click at [1470, 345] on div "Овощи, лук, чеснок" at bounding box center [1402, 349] width 279 height 20
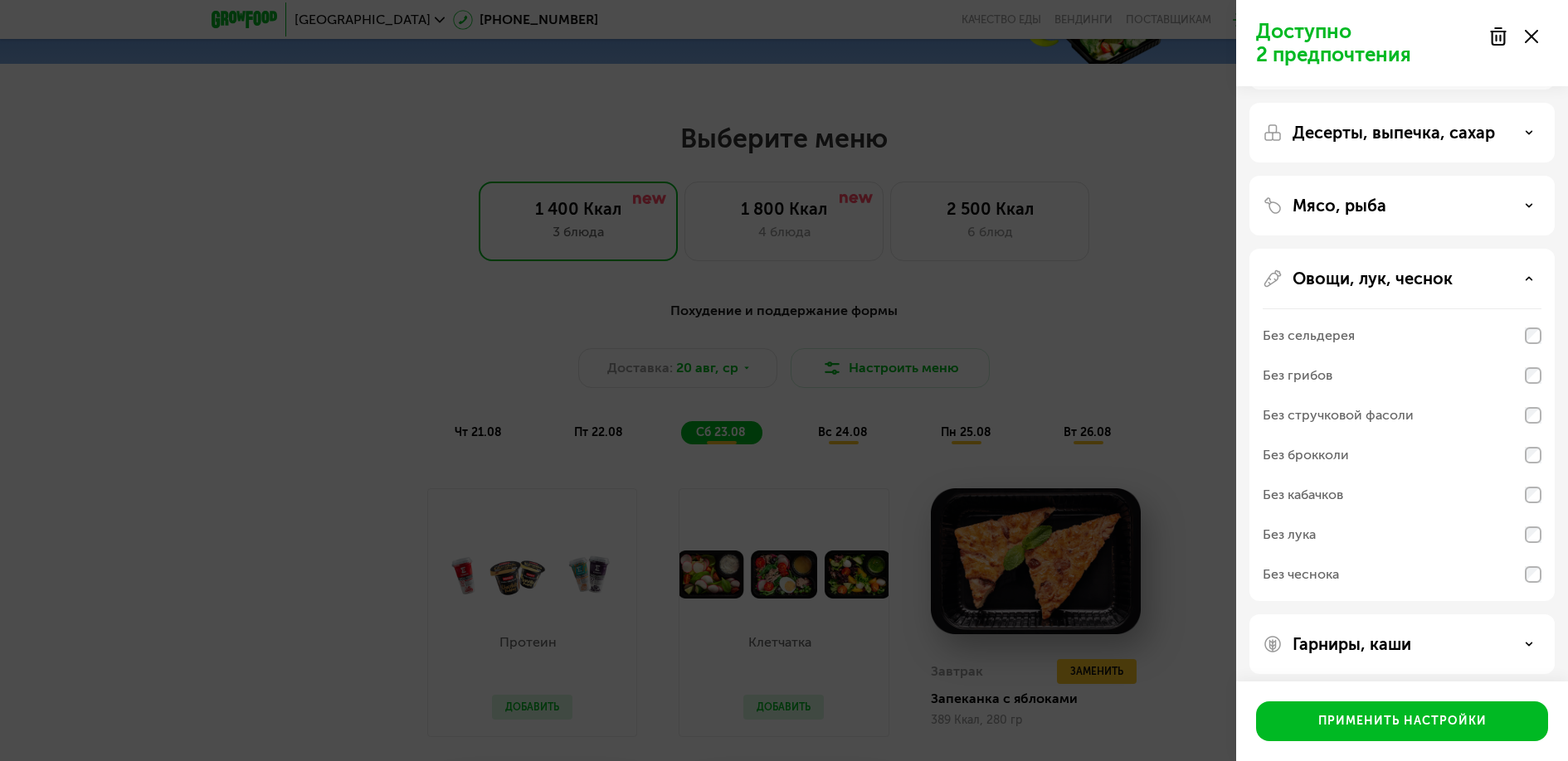
scroll to position [79, 0]
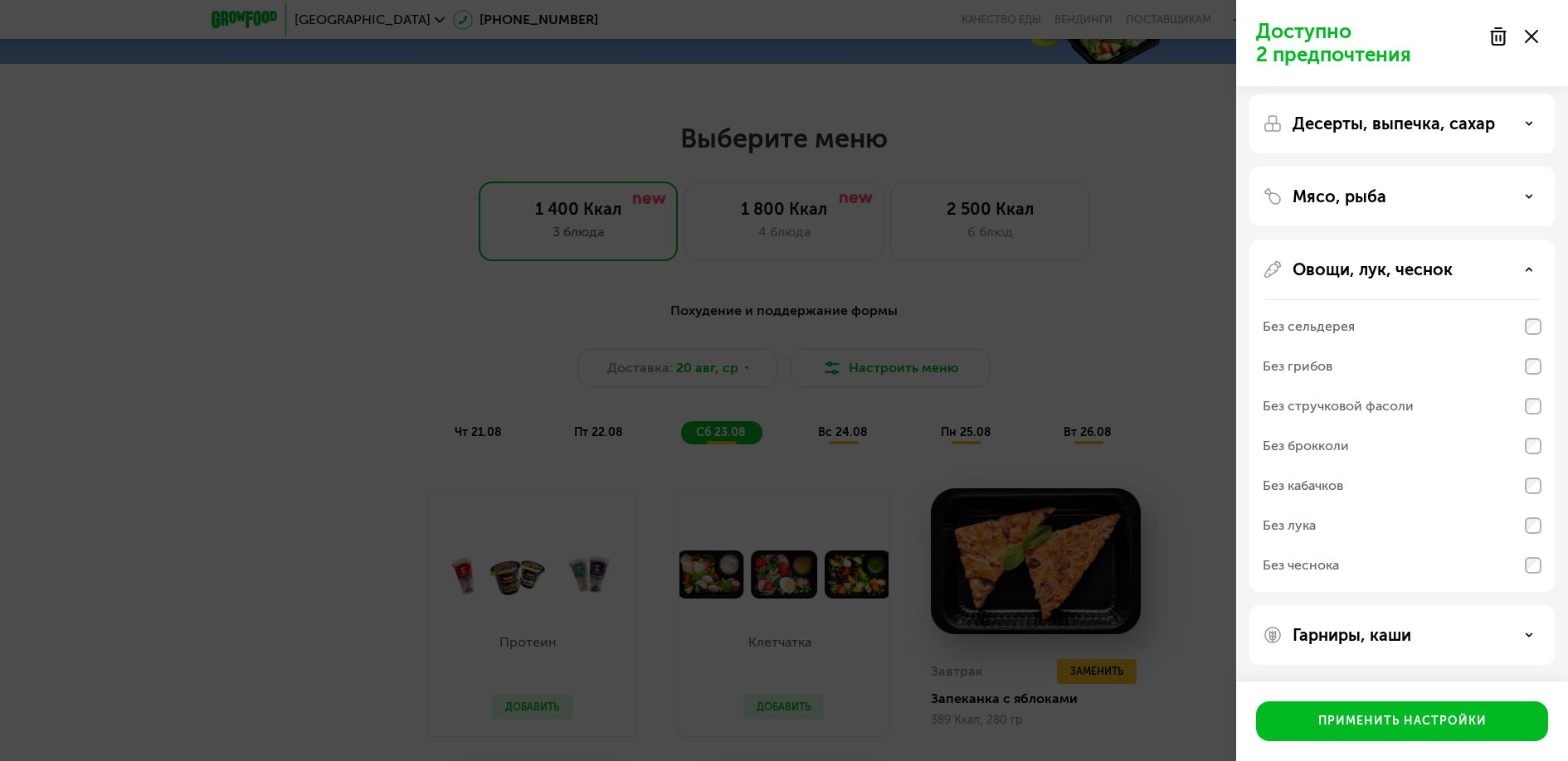
click at [1511, 259] on div "Овощи, лук, чеснок" at bounding box center [1402, 269] width 279 height 20
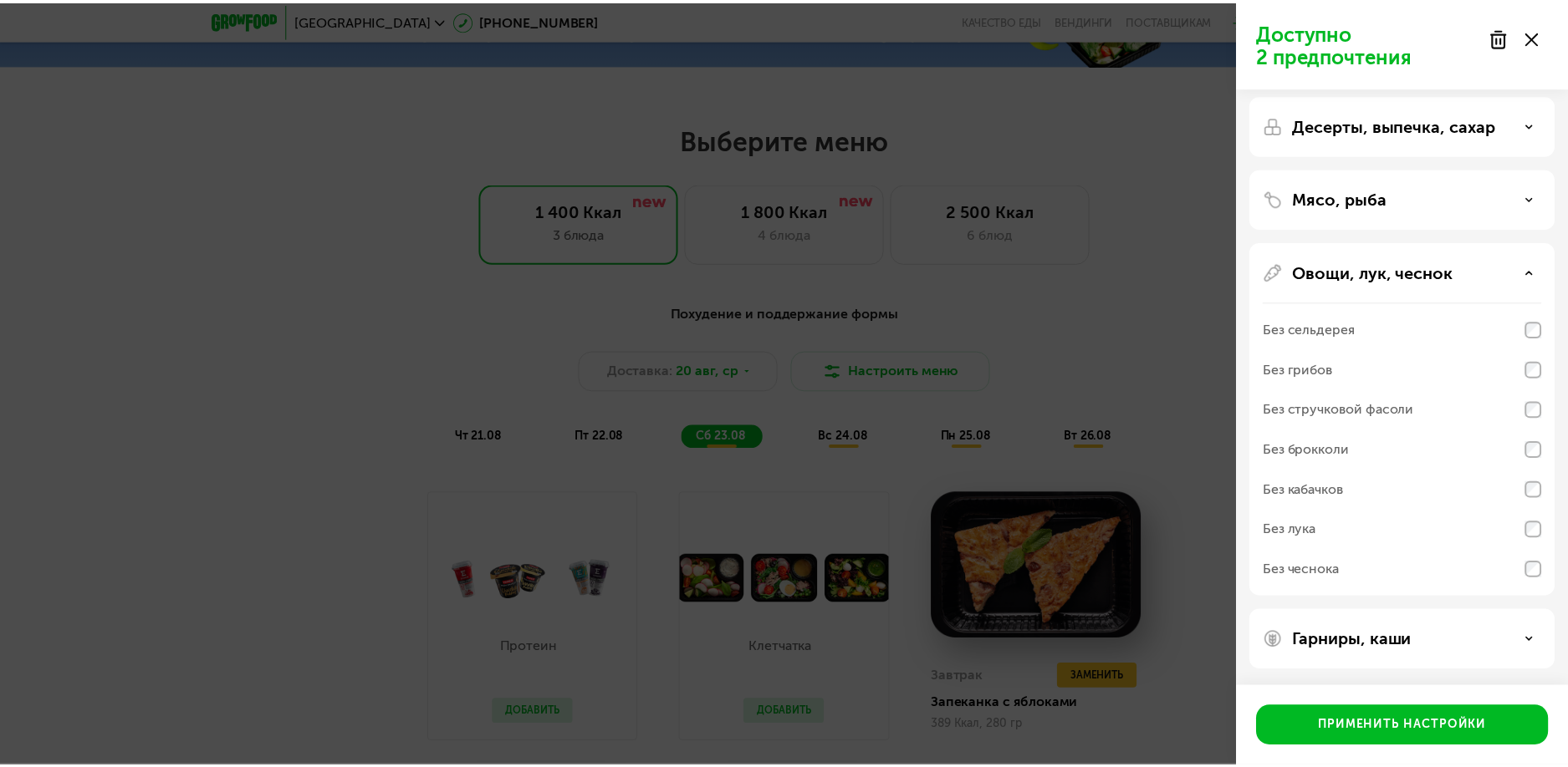
scroll to position [0, 0]
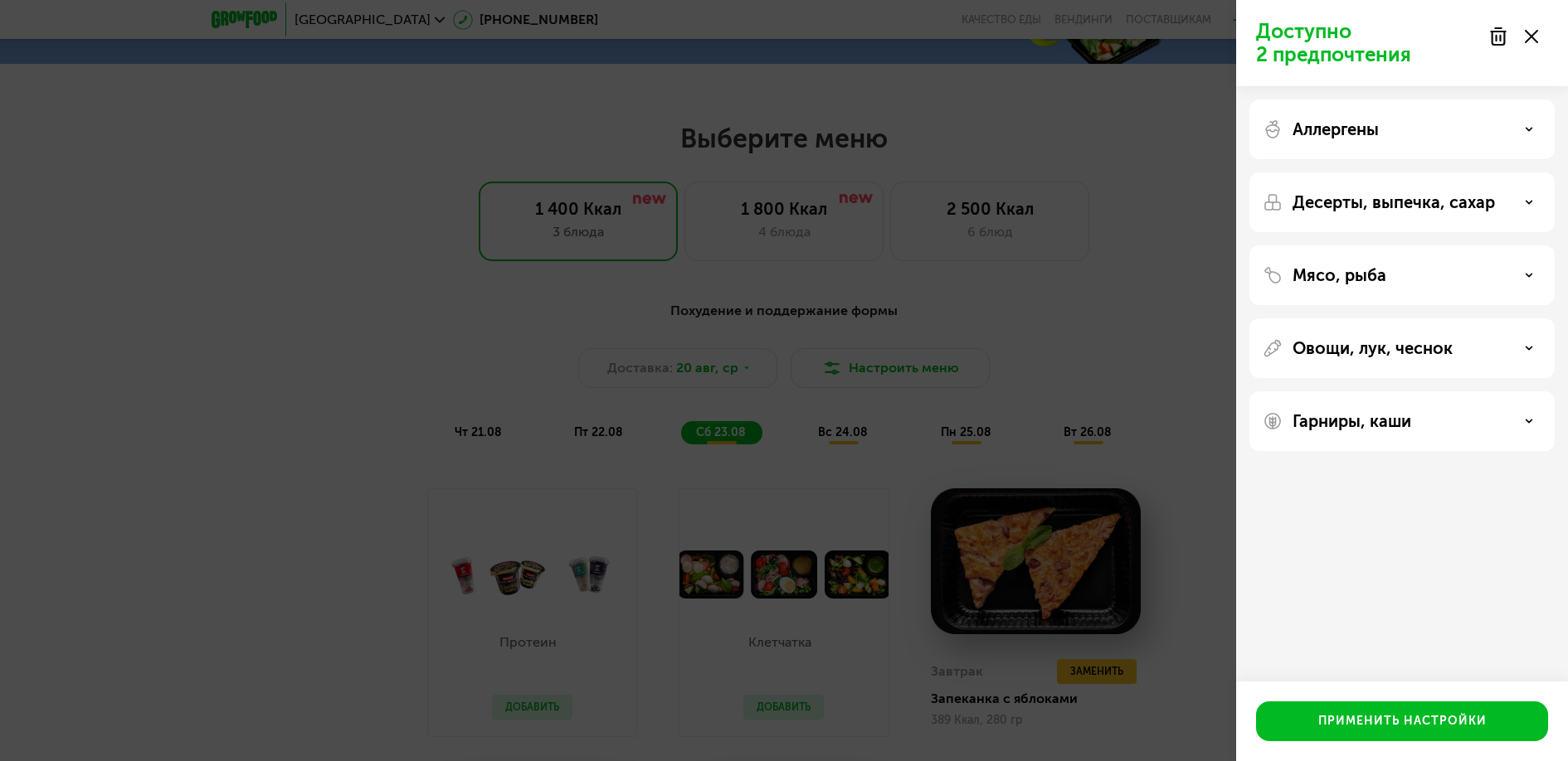
click at [1475, 411] on div "Гарниры, каши" at bounding box center [1401, 421] width 305 height 60
click at [1472, 426] on div "Гарниры, каши" at bounding box center [1402, 421] width 279 height 20
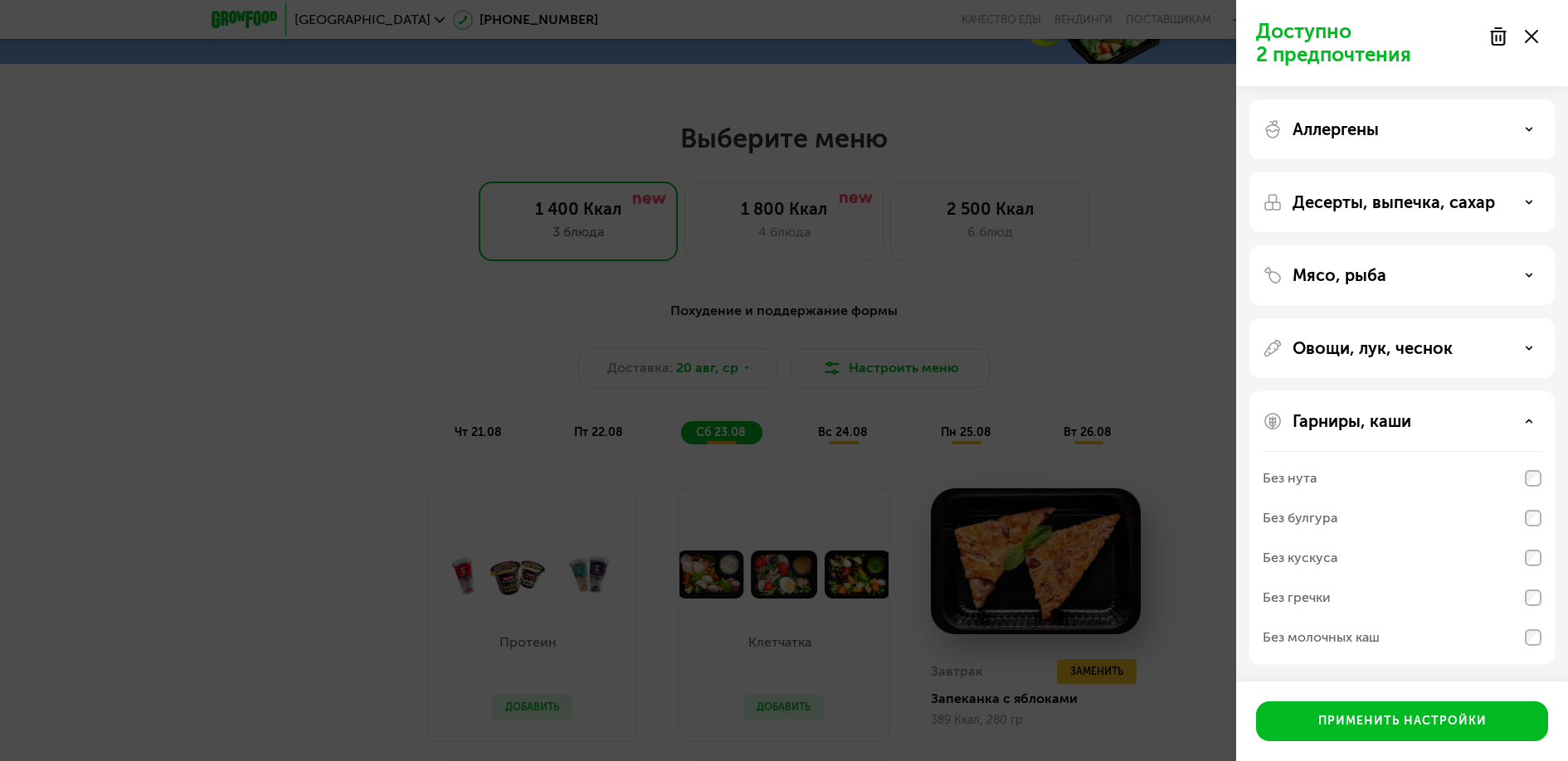
click at [1472, 426] on div "Гарниры, каши" at bounding box center [1402, 421] width 279 height 20
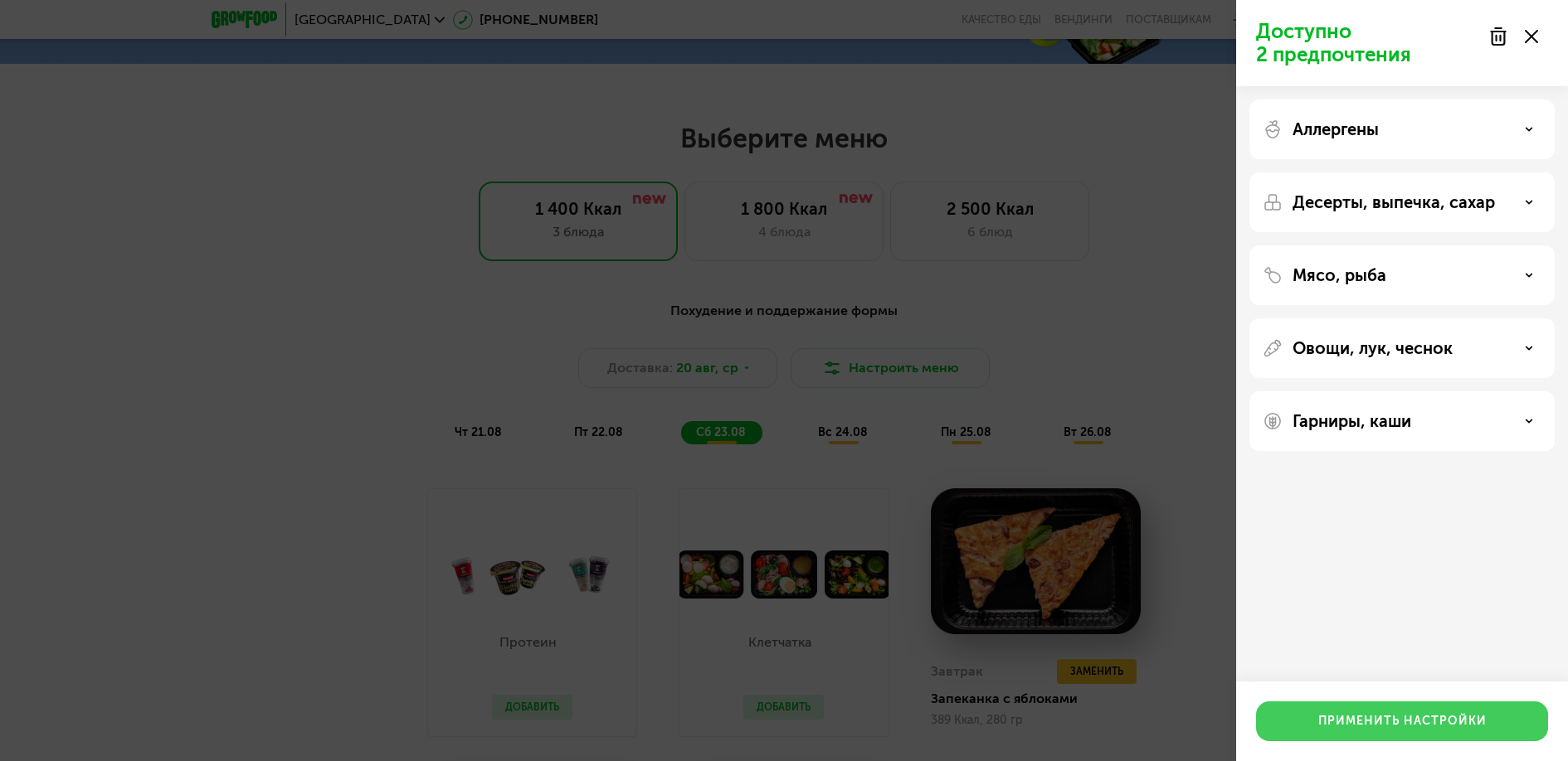
click at [1442, 715] on div "Применить настройки" at bounding box center [1402, 722] width 168 height 16
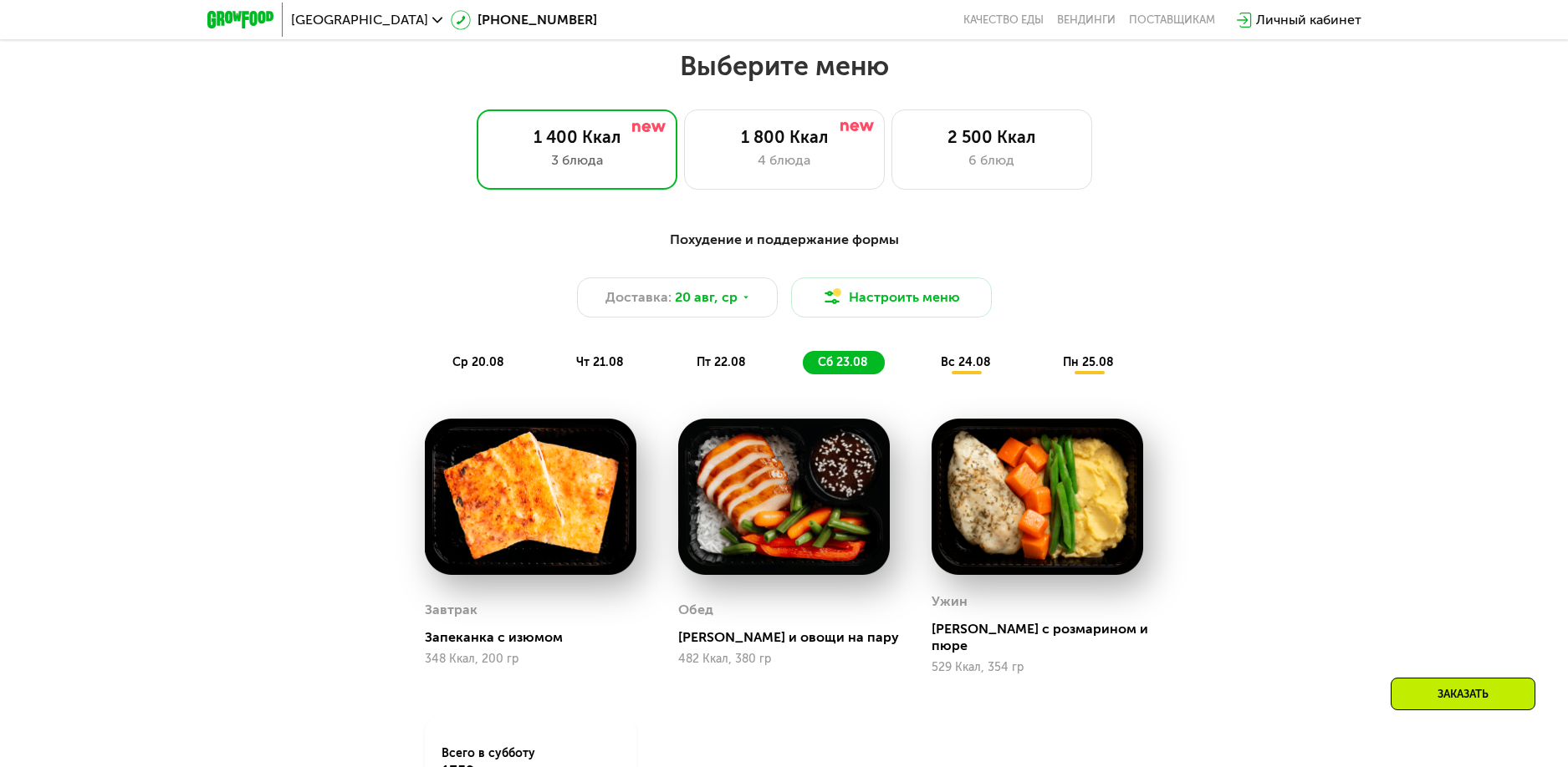
scroll to position [723, 0]
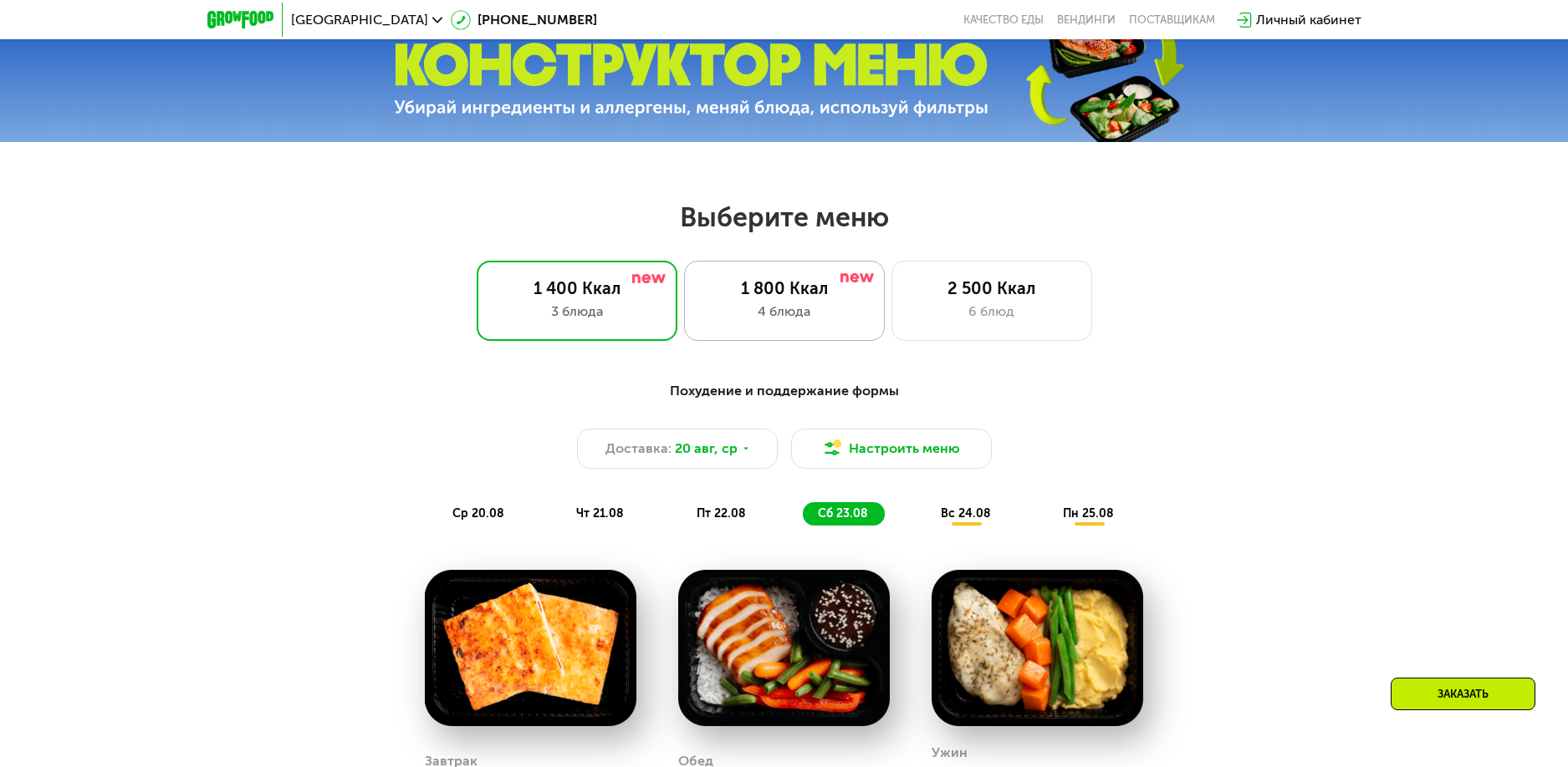
click at [802, 319] on div "4 блюда" at bounding box center [784, 312] width 165 height 20
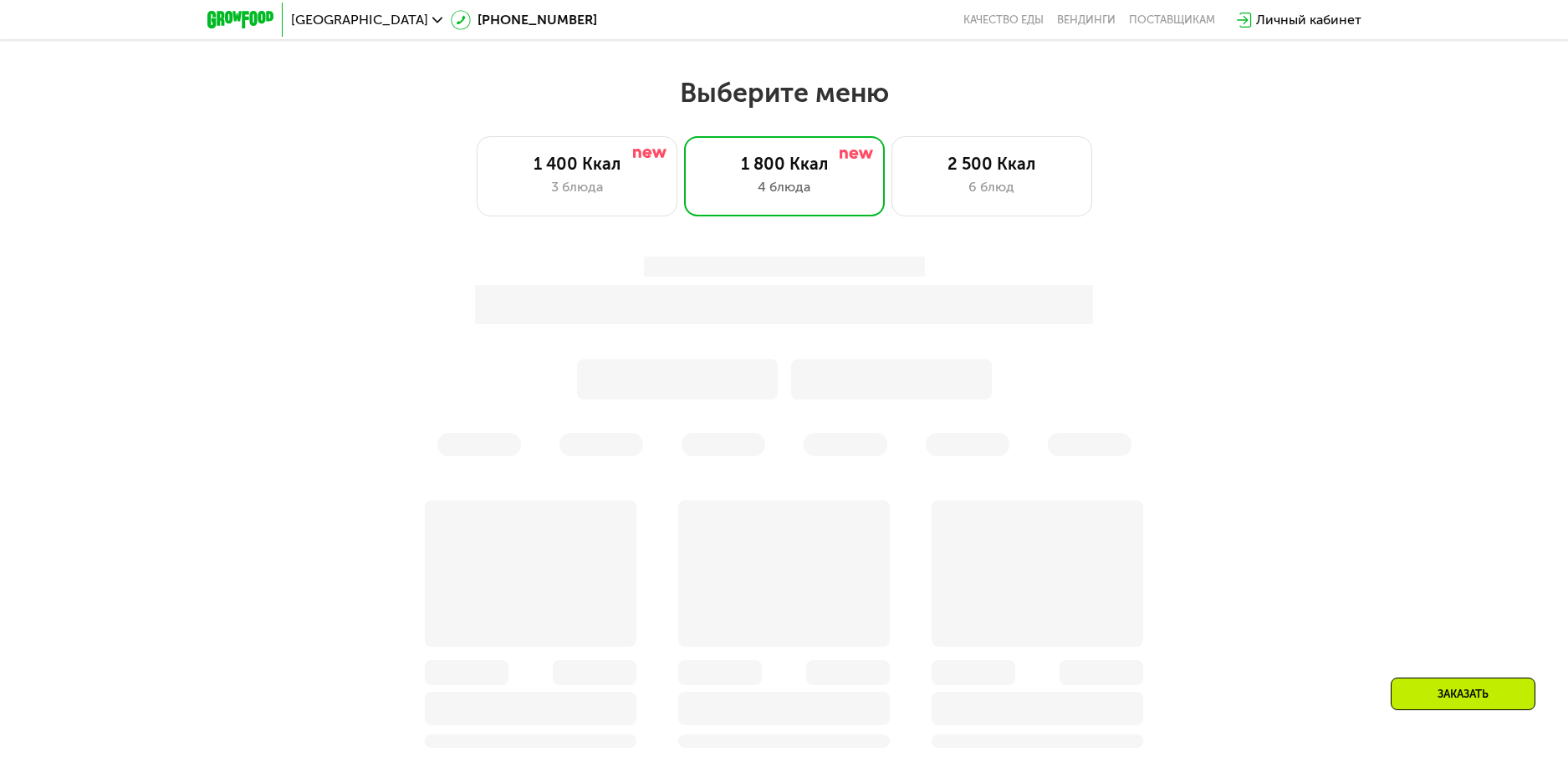
scroll to position [890, 0]
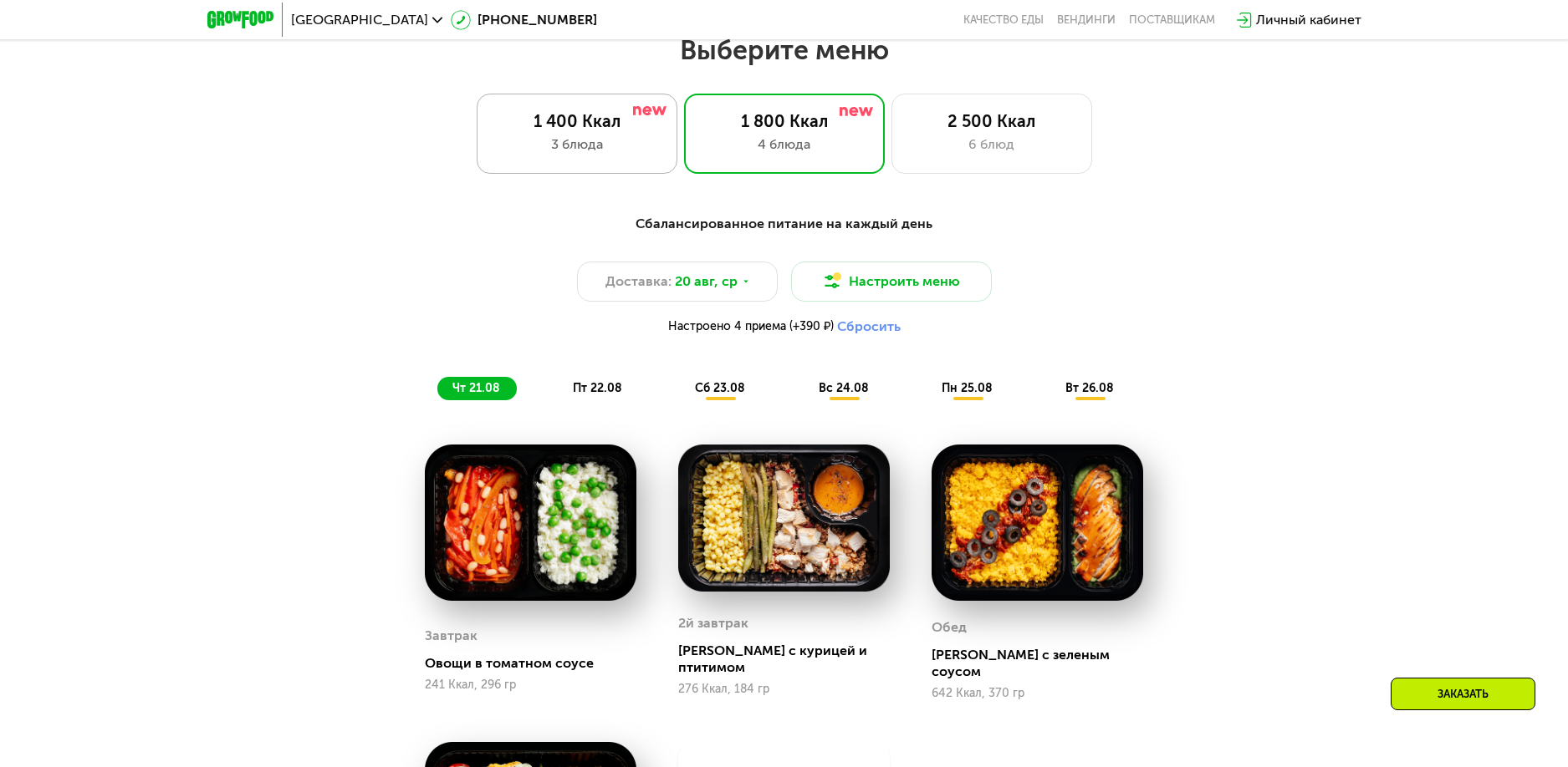
click at [645, 131] on div "1 400 Ккал" at bounding box center [577, 121] width 165 height 20
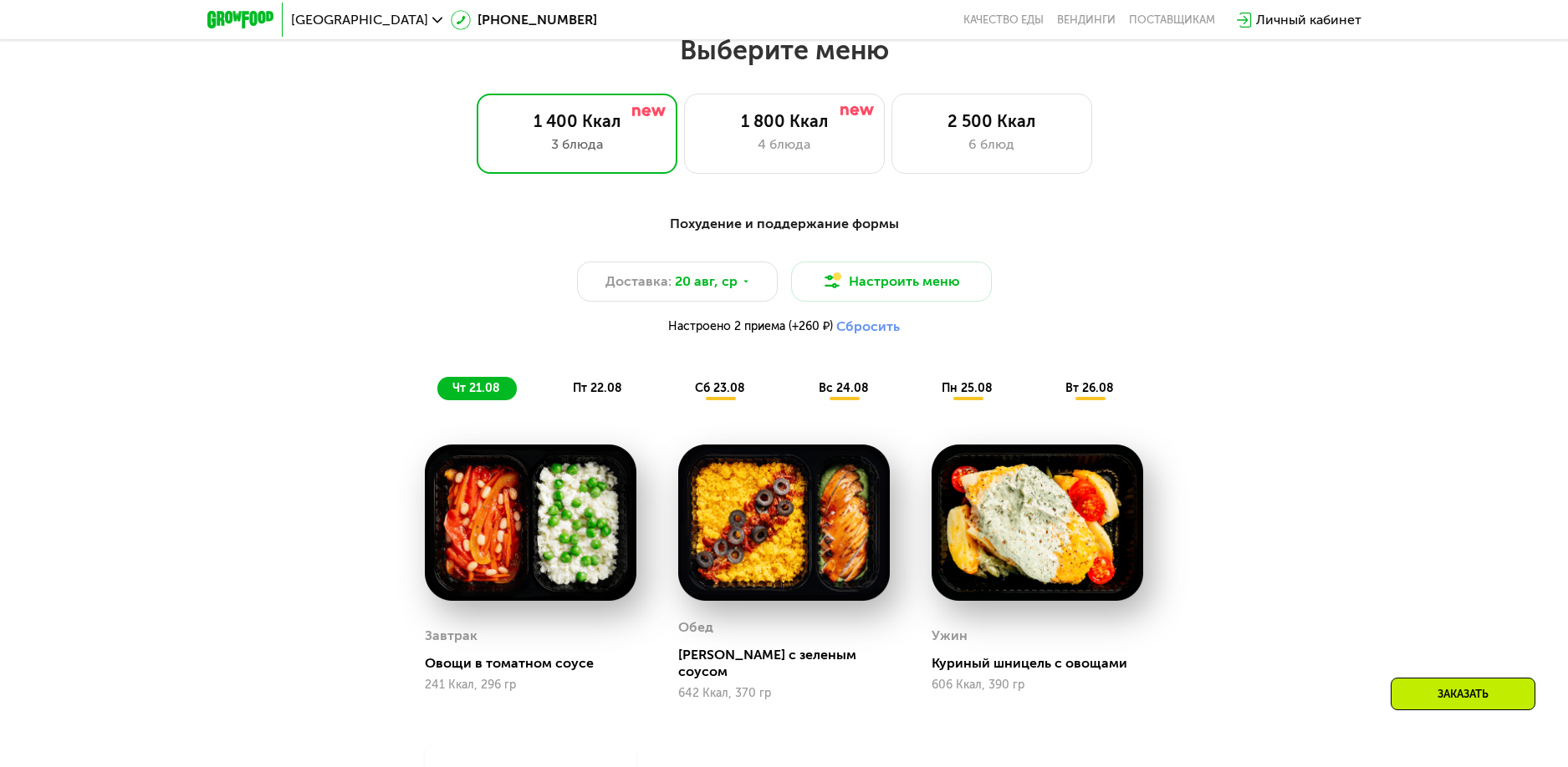
click at [854, 334] on button "Сбросить" at bounding box center [868, 327] width 63 height 17
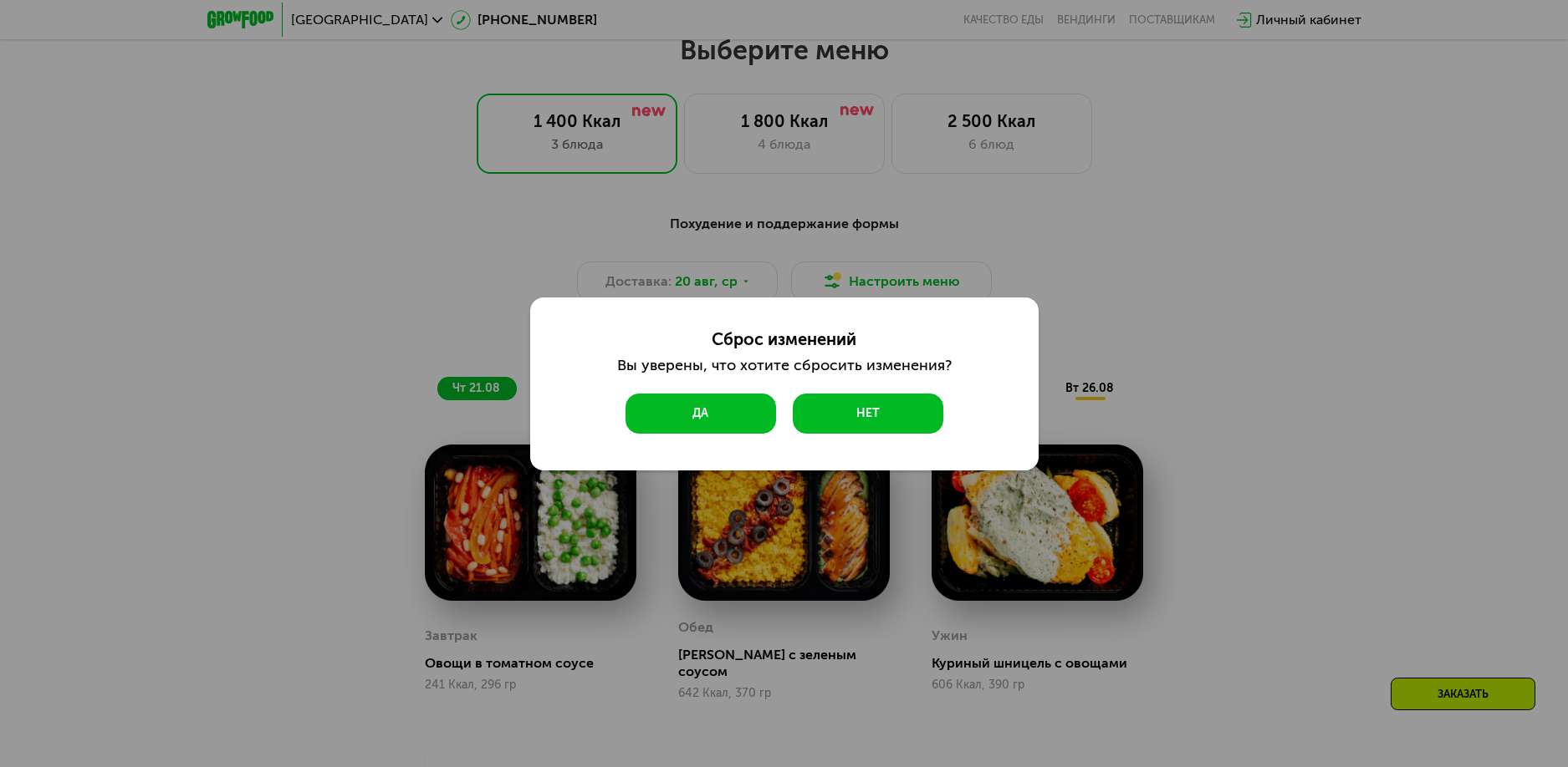
click at [734, 410] on button "Да" at bounding box center [701, 414] width 151 height 40
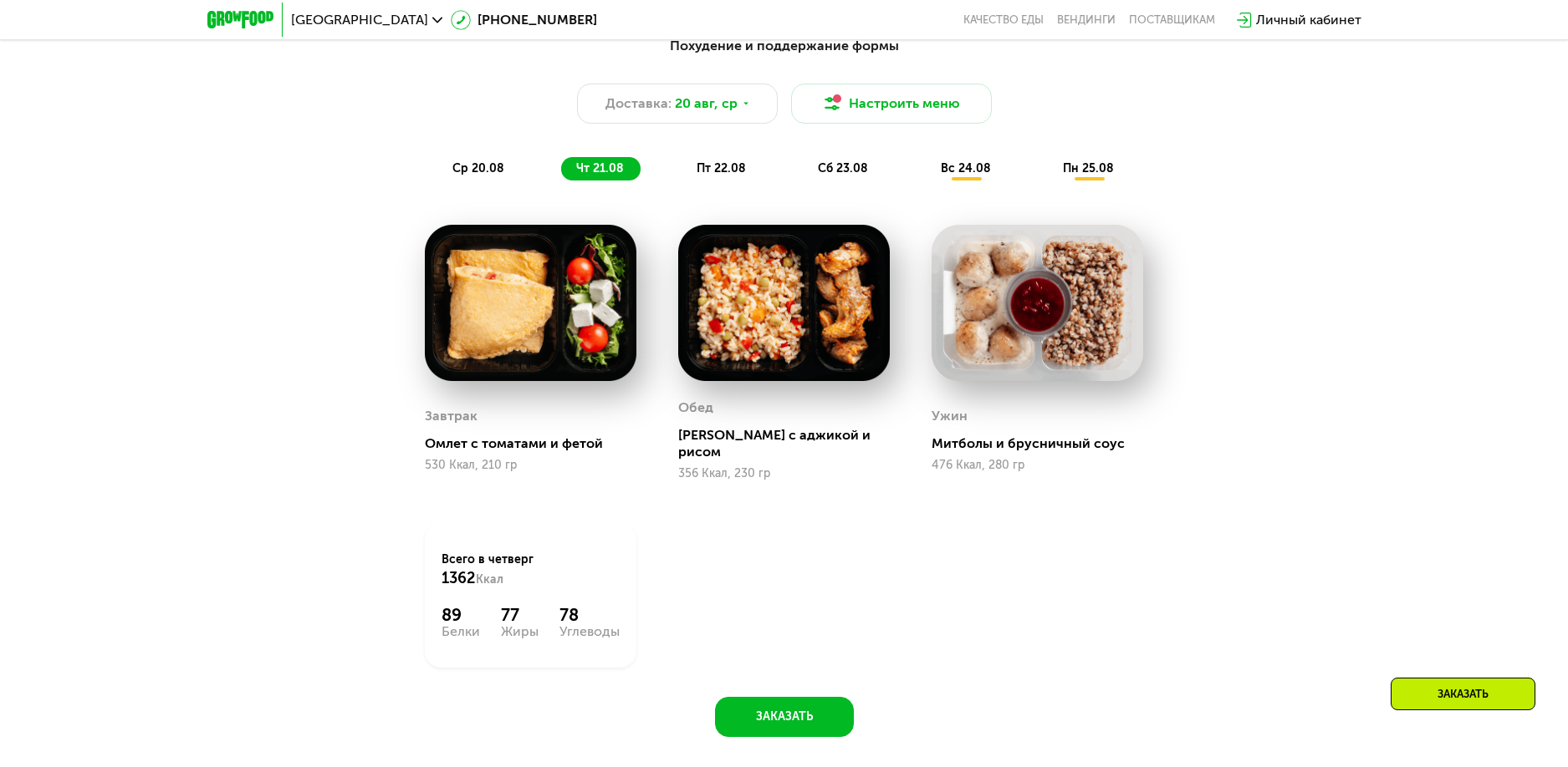
scroll to position [1058, 0]
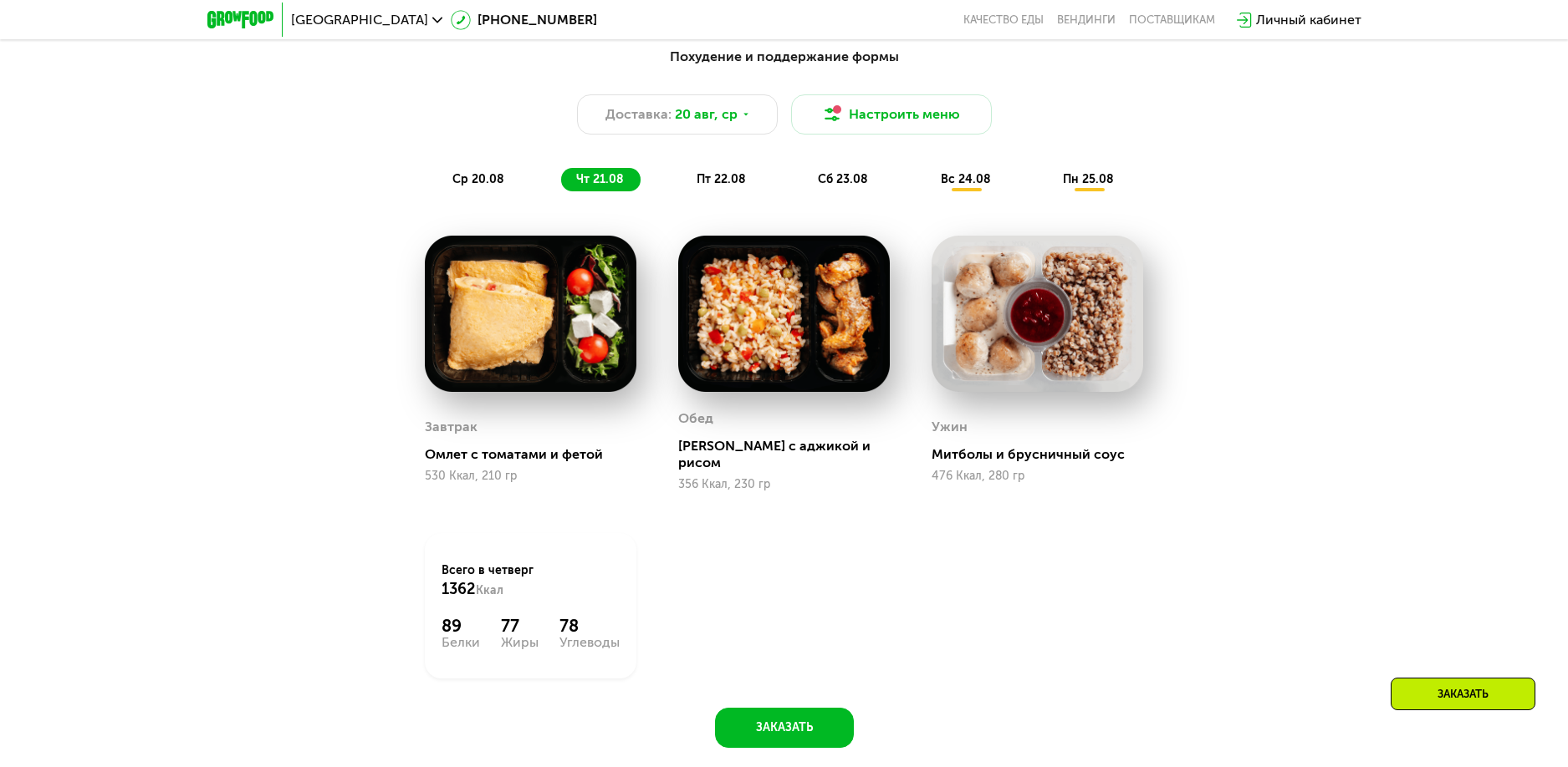
click at [483, 186] on span "ср 20.08" at bounding box center [478, 179] width 51 height 14
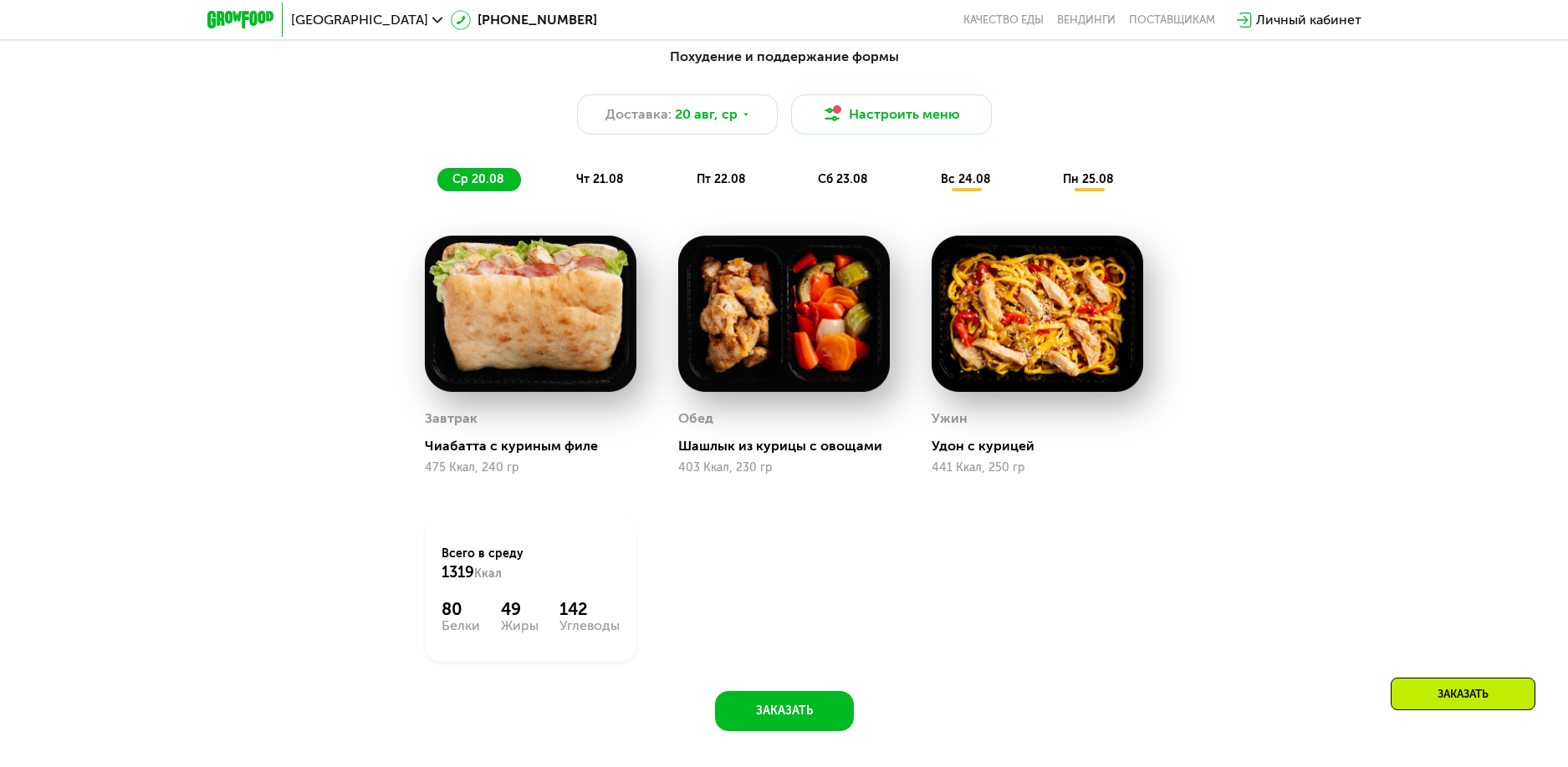
click at [589, 186] on span "чт 21.08" at bounding box center [600, 179] width 48 height 14
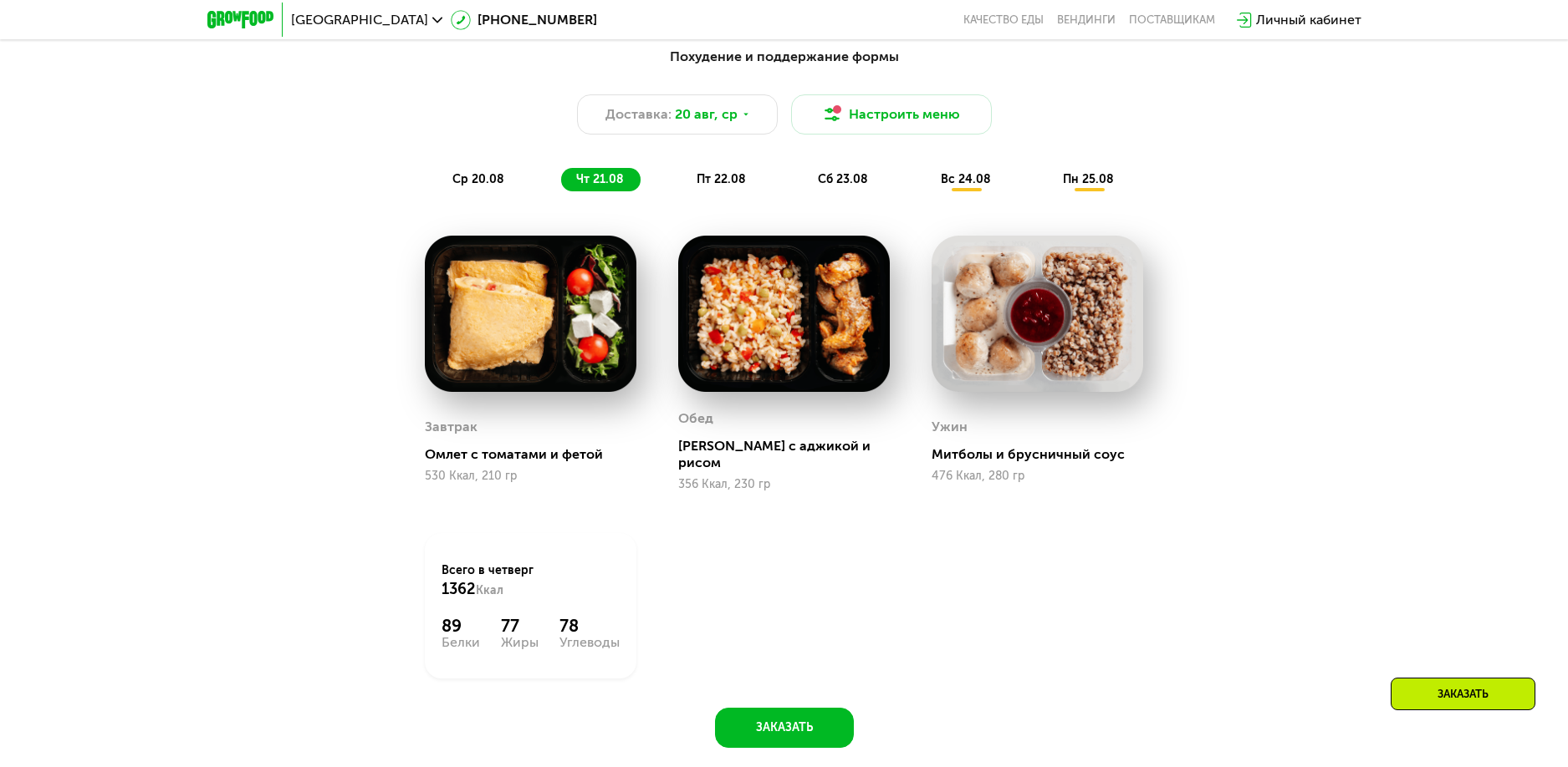
click at [803, 175] on div "пт 22.08" at bounding box center [844, 180] width 82 height 24
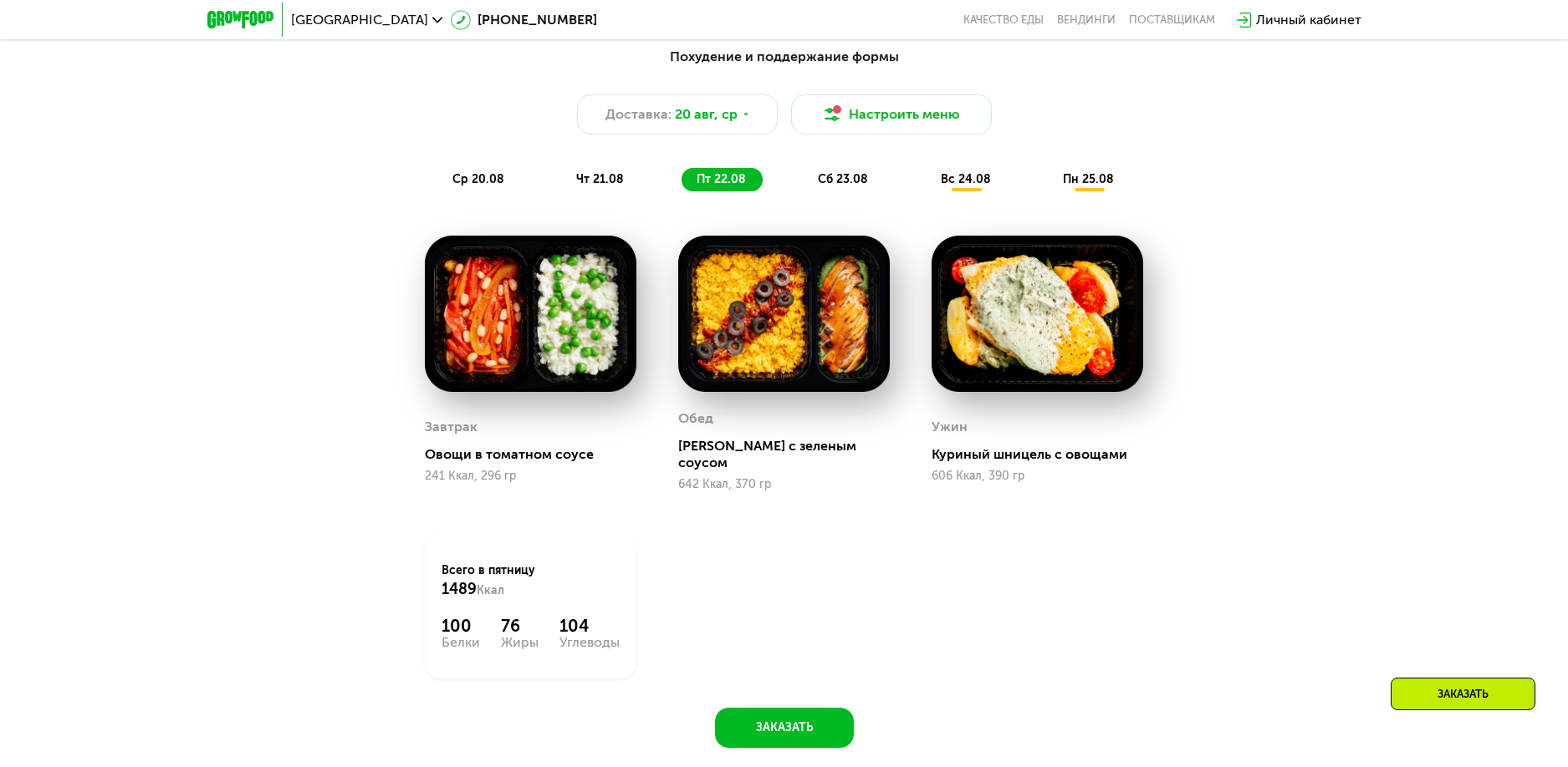
drag, startPoint x: 844, startPoint y: 183, endPoint x: 868, endPoint y: 183, distance: 24.0
click at [846, 183] on span "сб 23.08" at bounding box center [843, 179] width 50 height 14
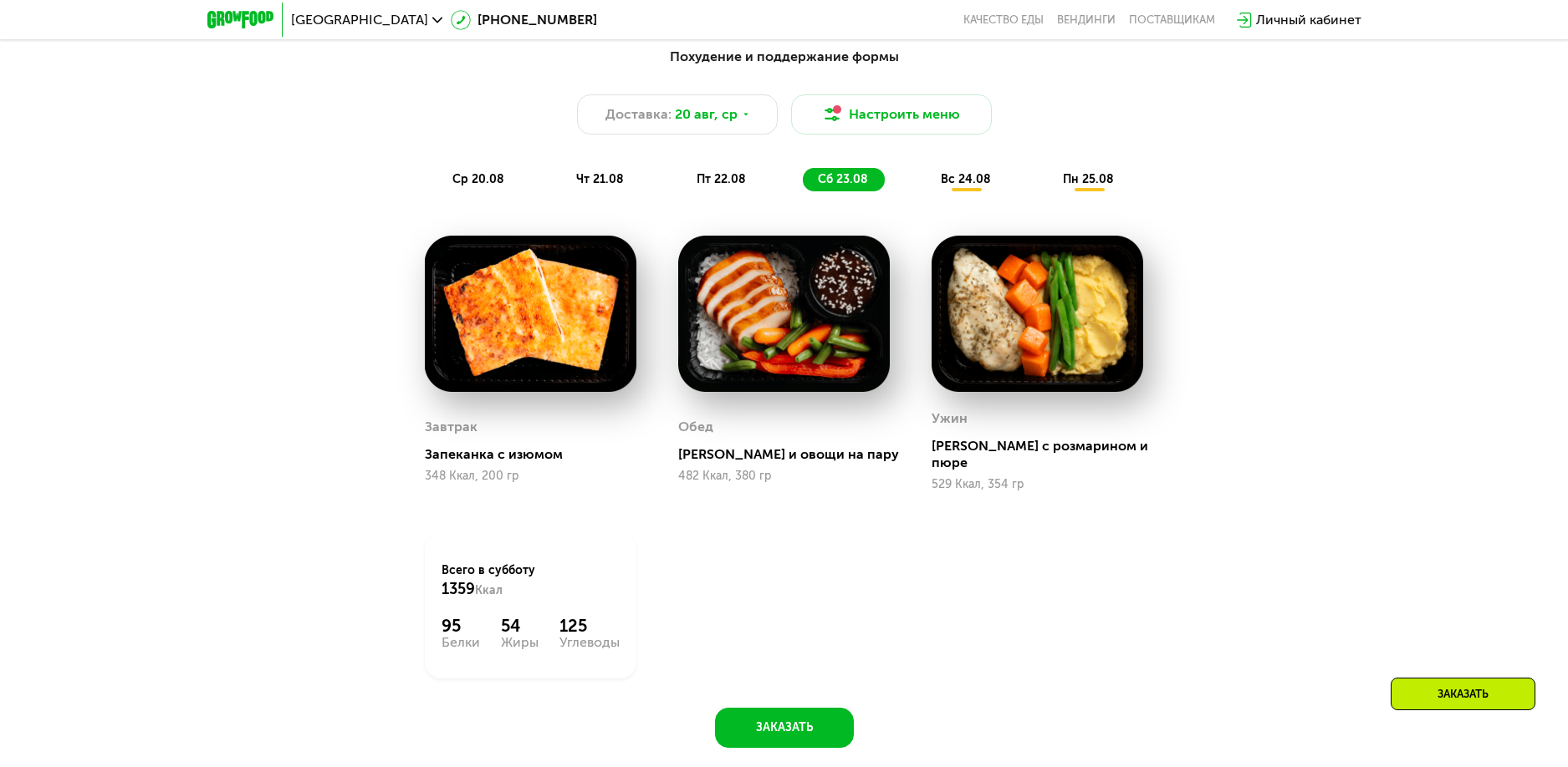
click at [955, 183] on span "вс 24.08" at bounding box center [966, 179] width 50 height 14
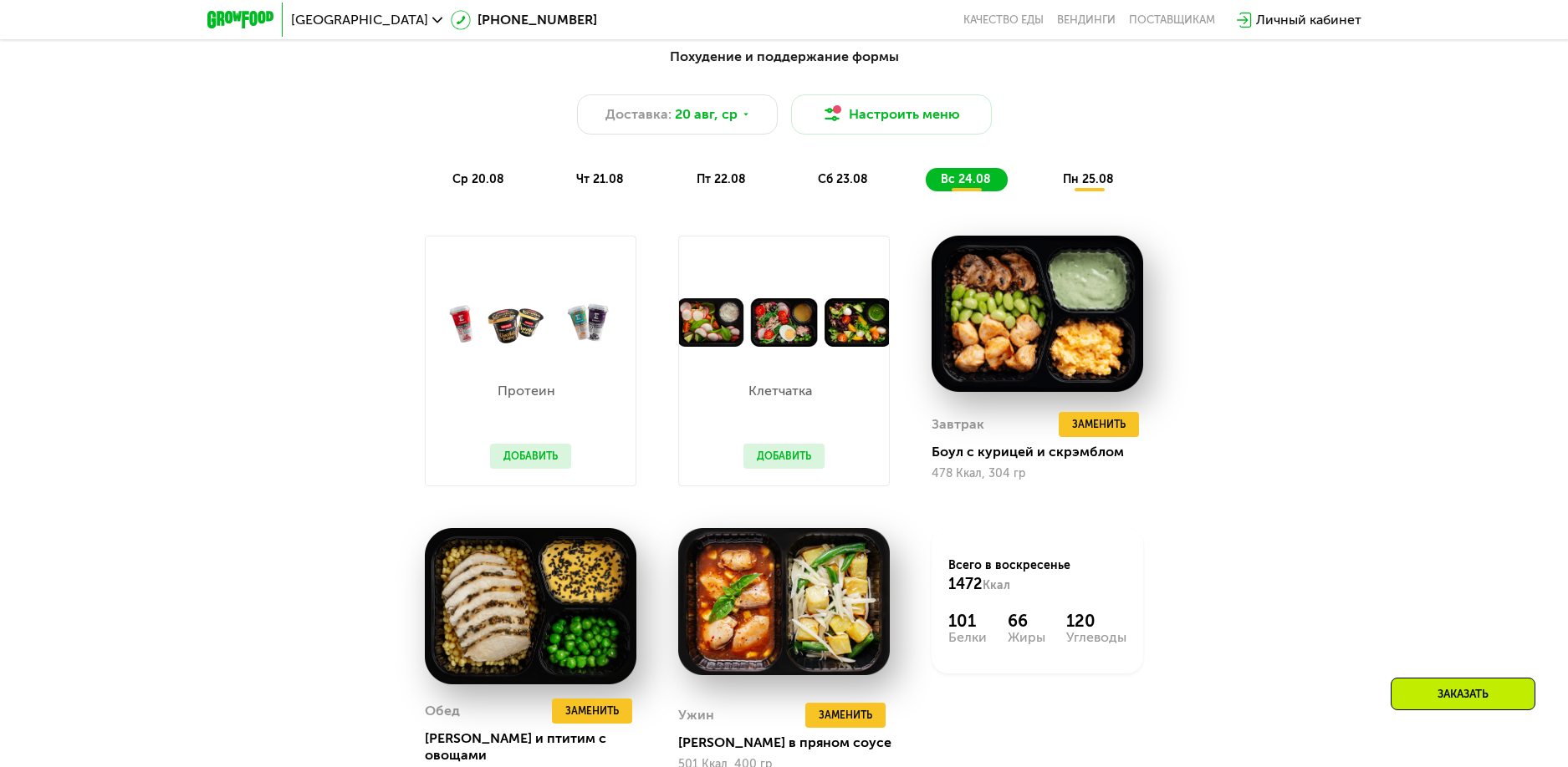
click at [1097, 192] on div "пн 25.08" at bounding box center [1090, 180] width 83 height 24
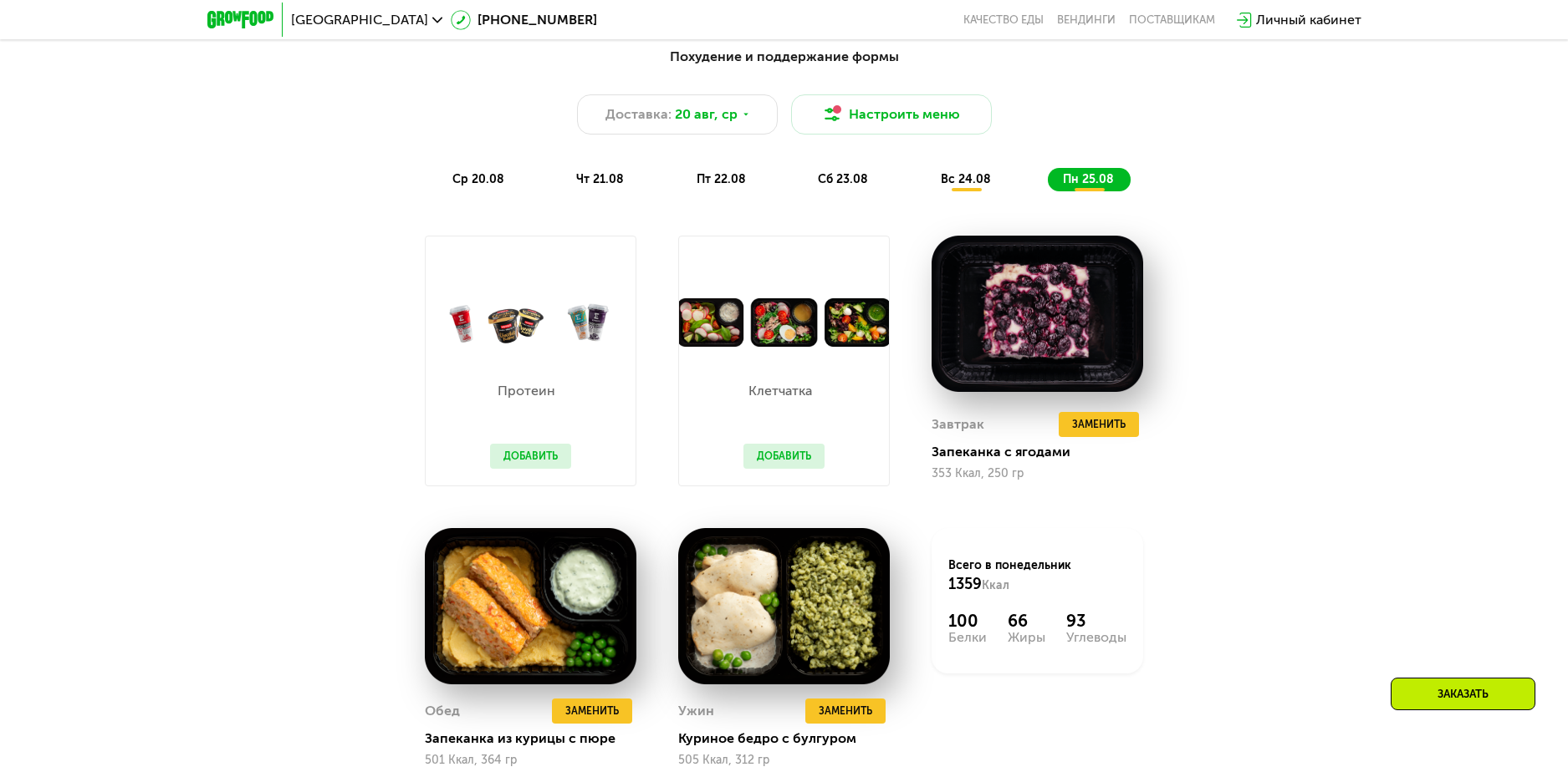
click at [974, 183] on span "вс 24.08" at bounding box center [966, 179] width 50 height 14
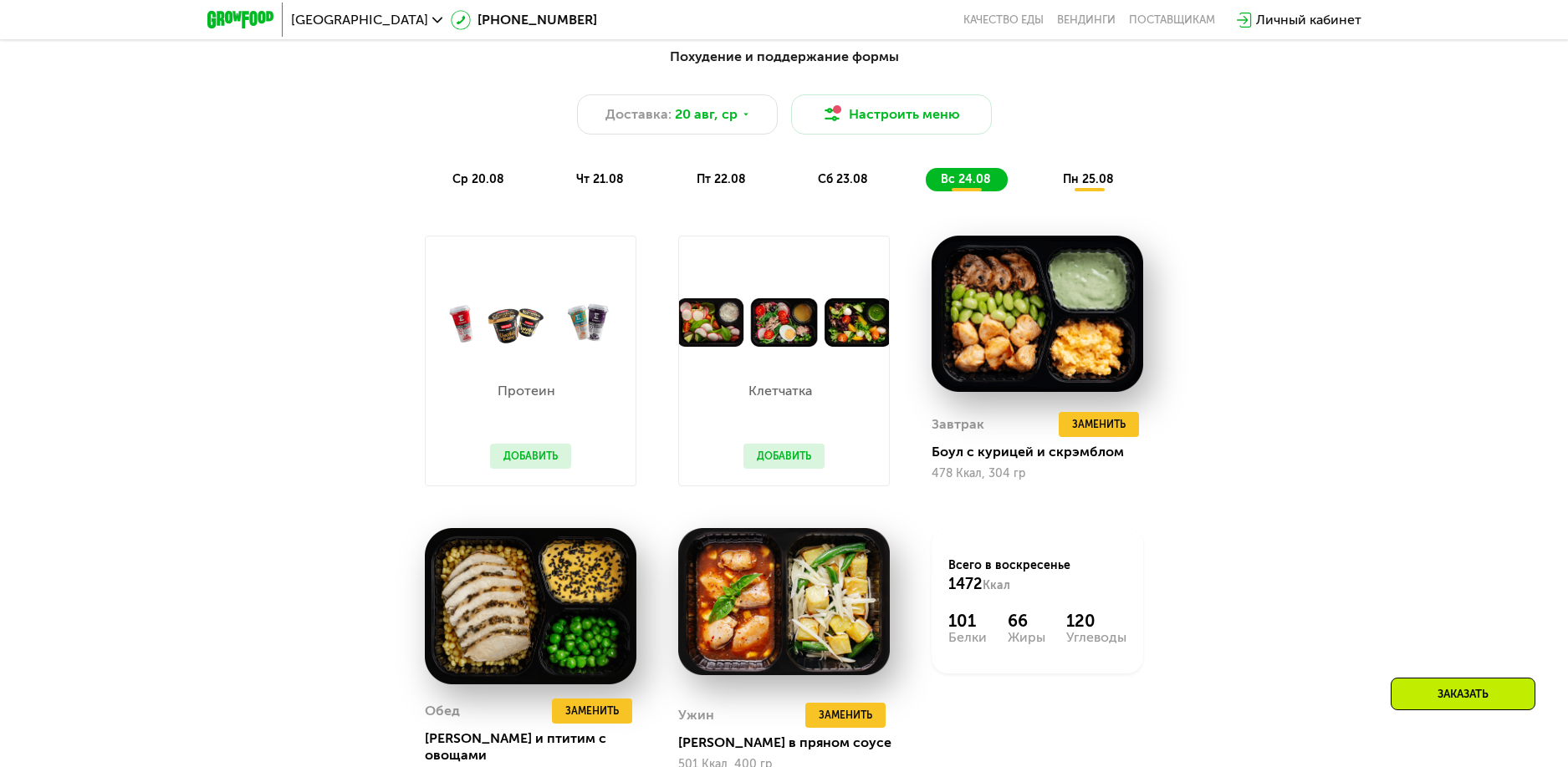
click at [1075, 181] on span "пн 25.08" at bounding box center [1089, 179] width 51 height 14
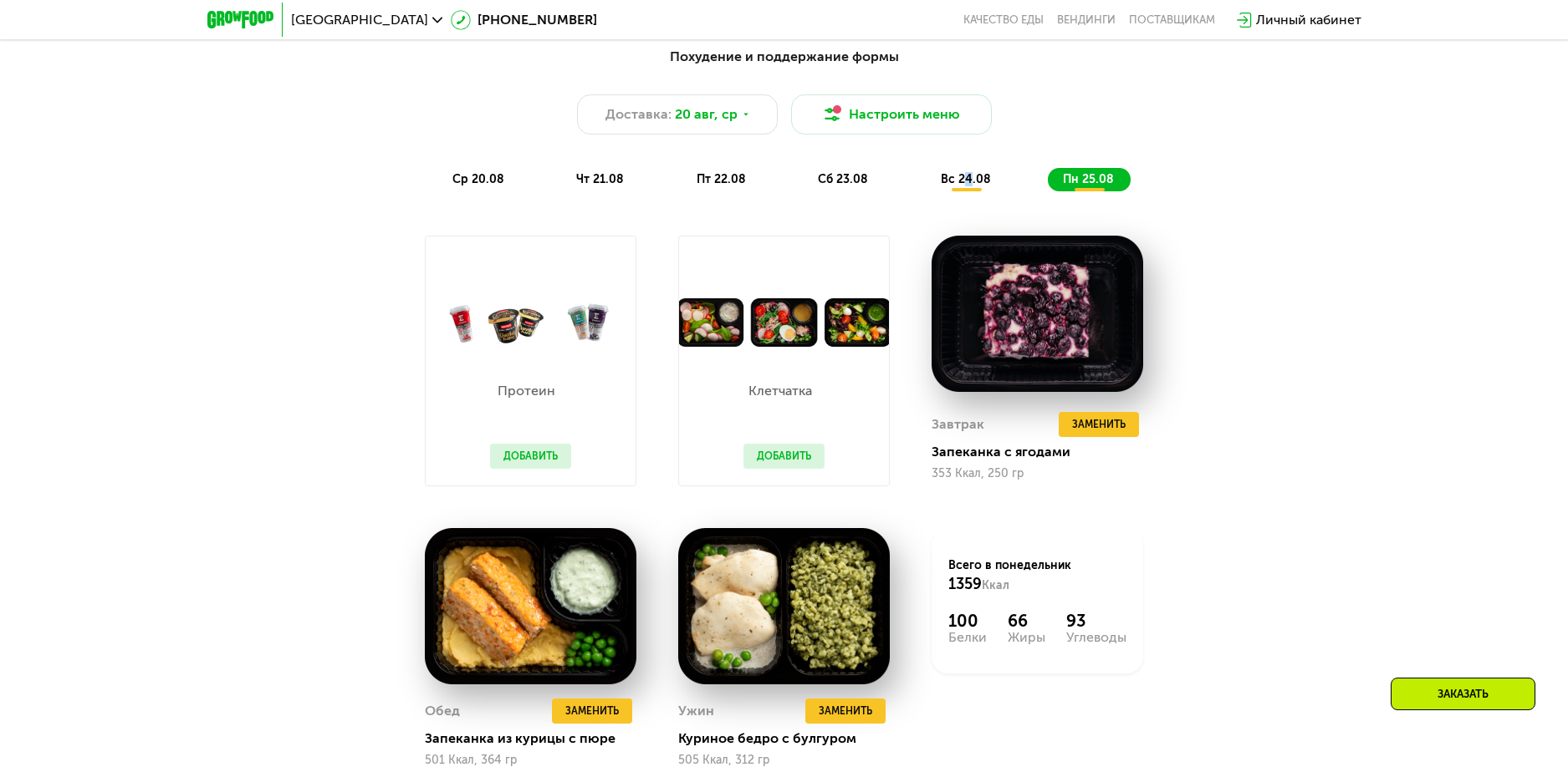
click at [969, 183] on span "вс 24.08" at bounding box center [966, 179] width 50 height 14
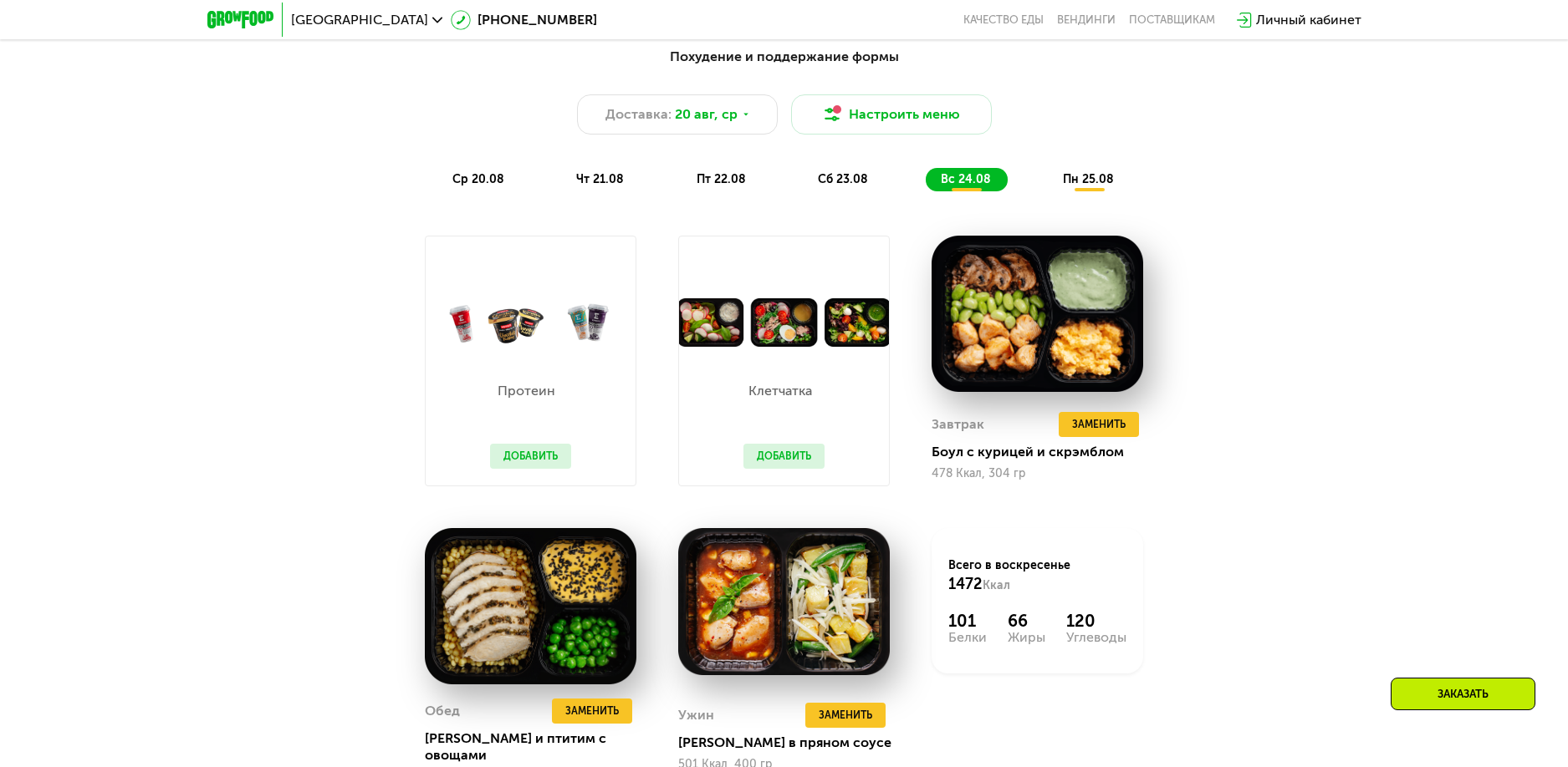
click at [561, 175] on div "ср 20.08" at bounding box center [600, 180] width 80 height 24
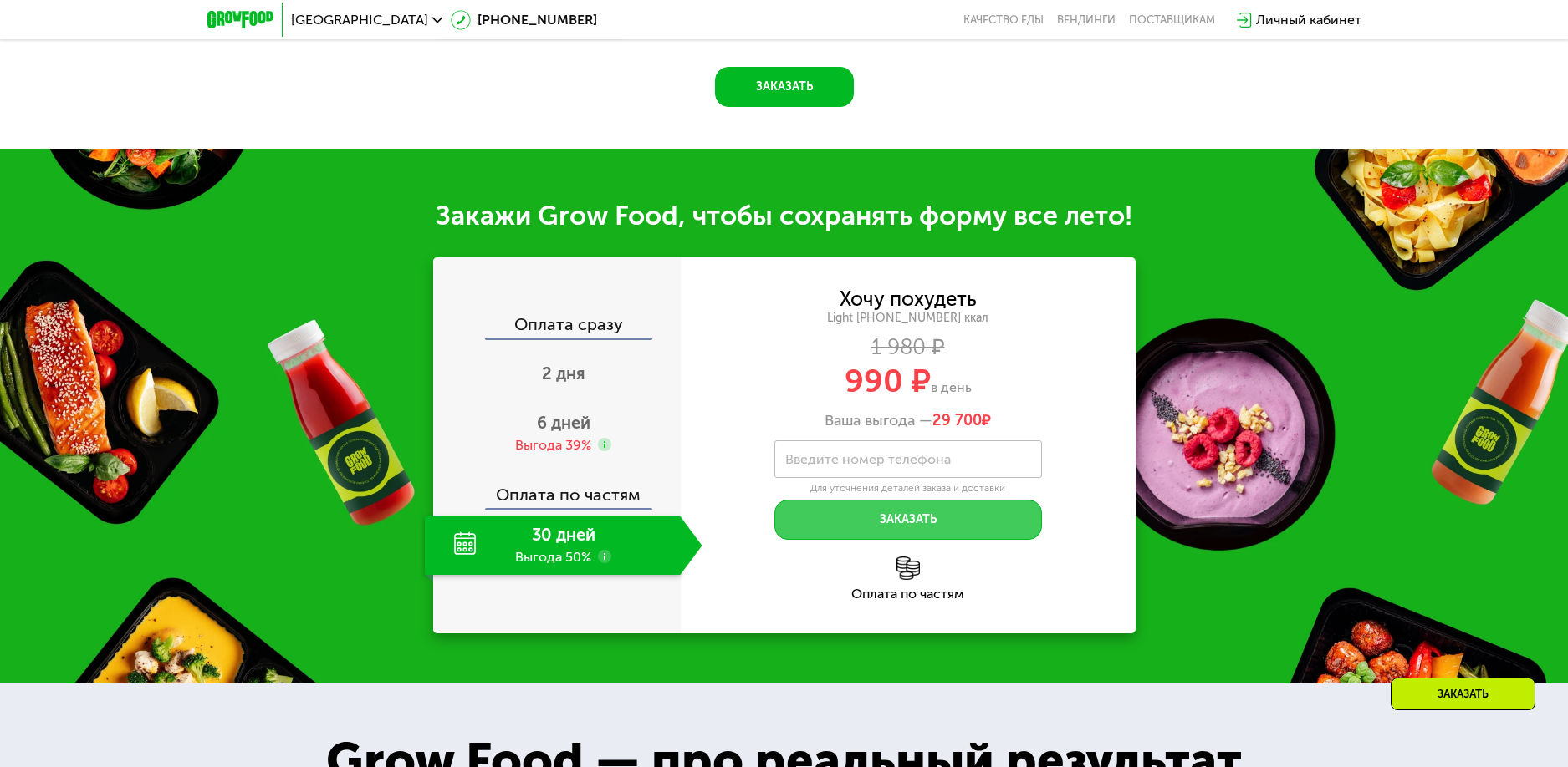
scroll to position [1672, 0]
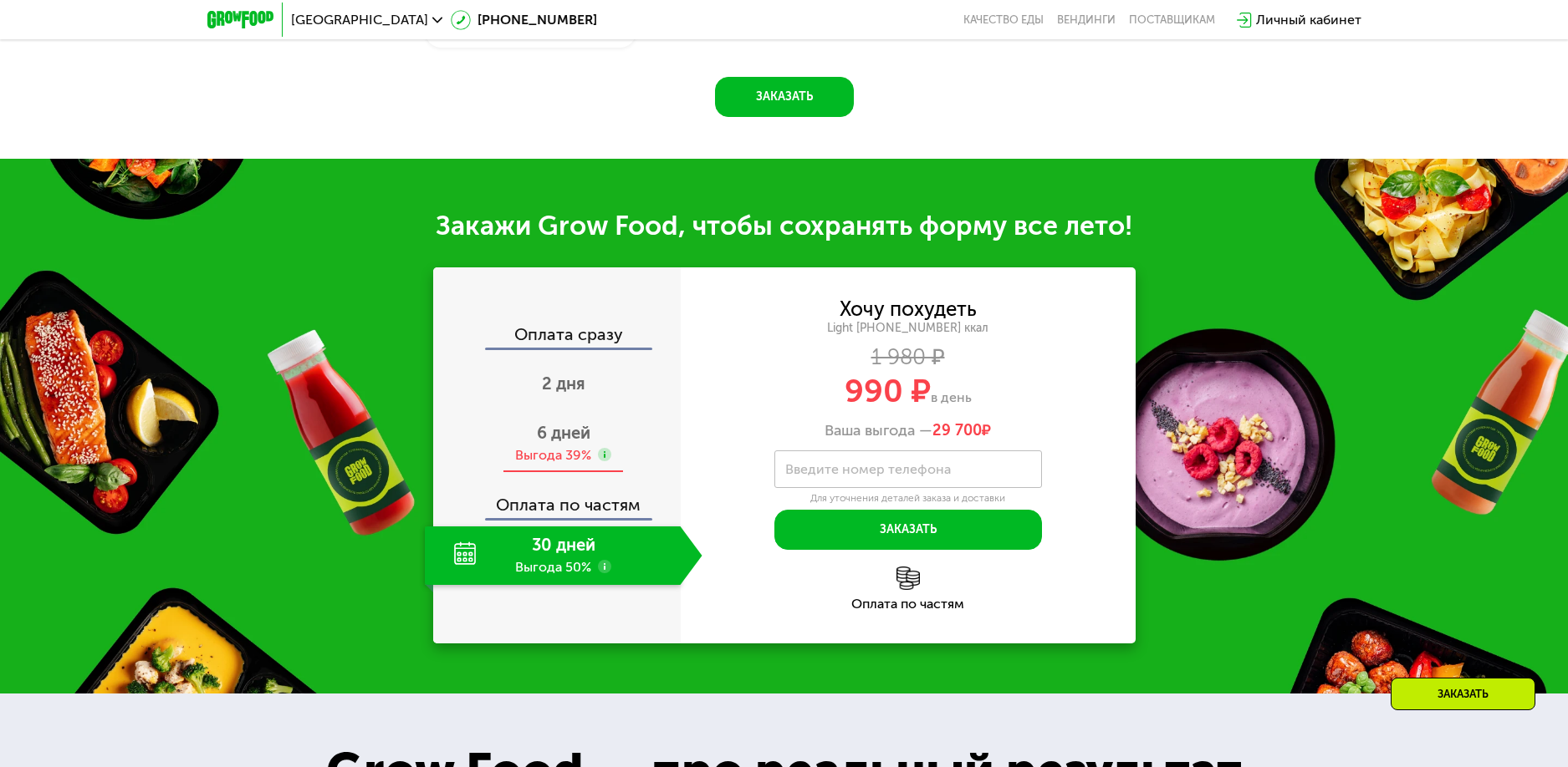
click at [573, 439] on span "6 дней" at bounding box center [564, 433] width 53 height 20
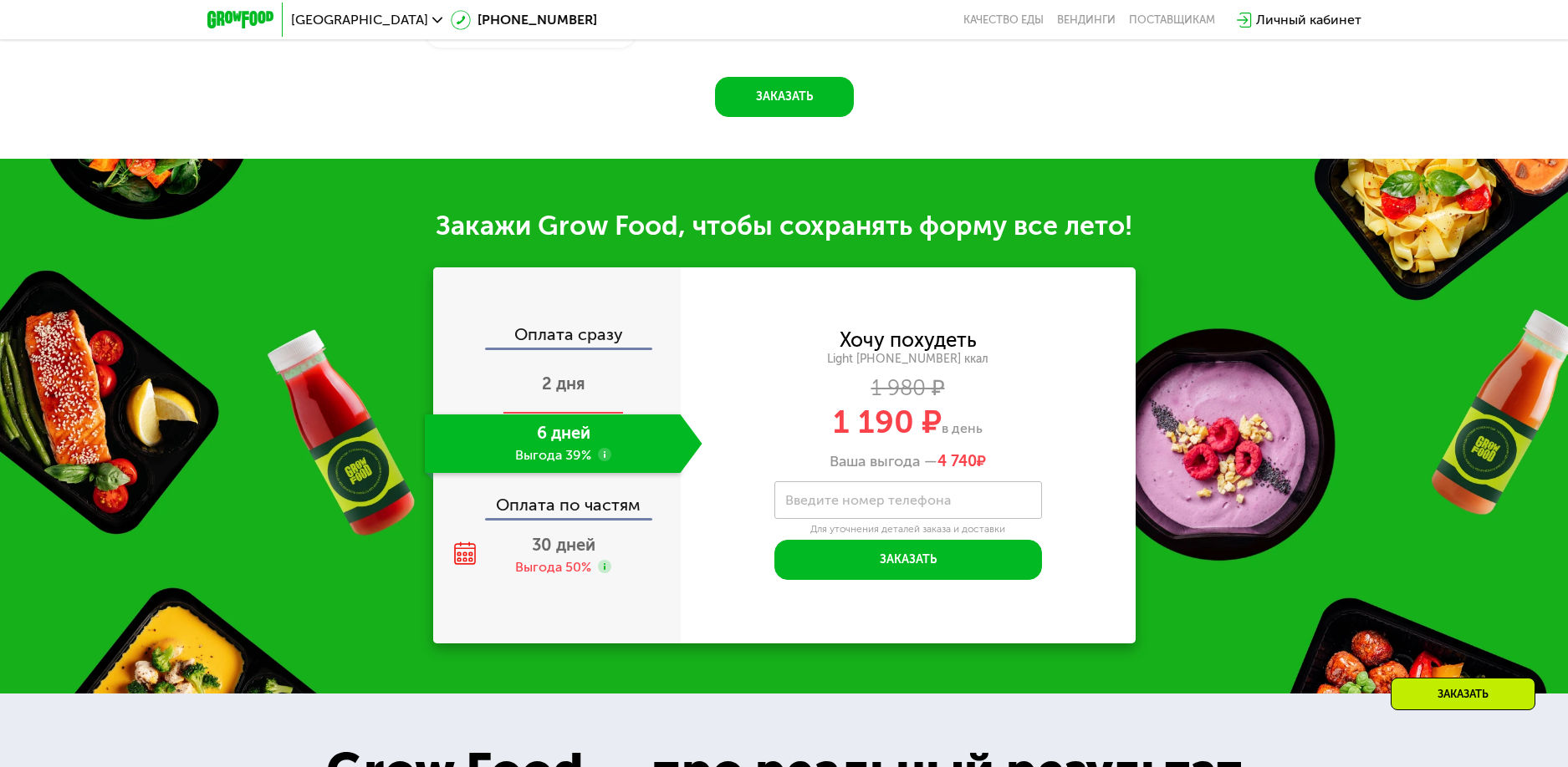
click at [571, 394] on span "2 дня" at bounding box center [563, 384] width 43 height 20
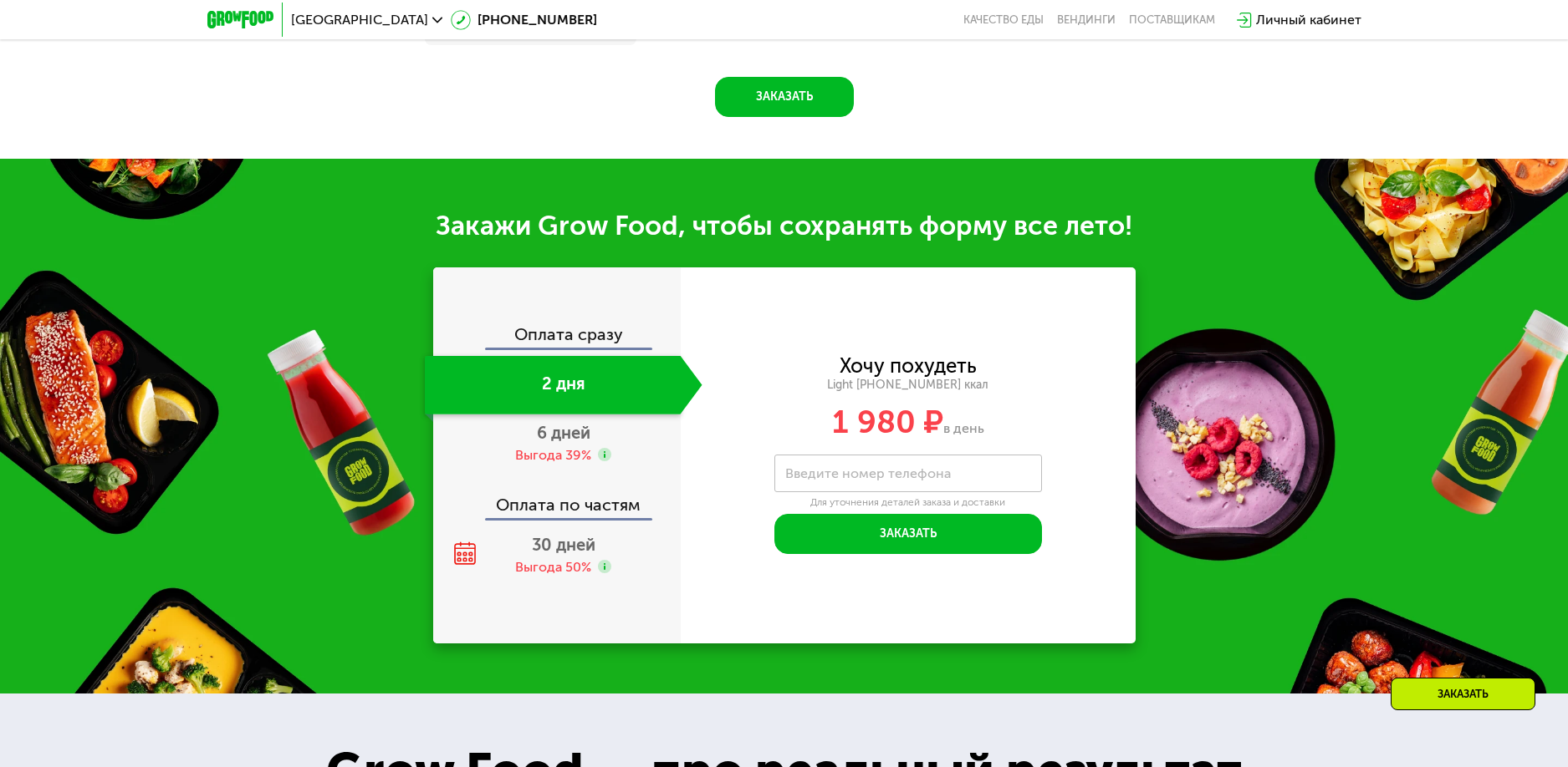
click at [570, 344] on div "Оплата сразу" at bounding box center [558, 337] width 246 height 22
click at [579, 340] on div "Оплата сразу" at bounding box center [558, 337] width 246 height 22
click at [586, 343] on div "Оплата сразу" at bounding box center [558, 337] width 246 height 22
click at [573, 432] on span "6 дней" at bounding box center [564, 433] width 53 height 20
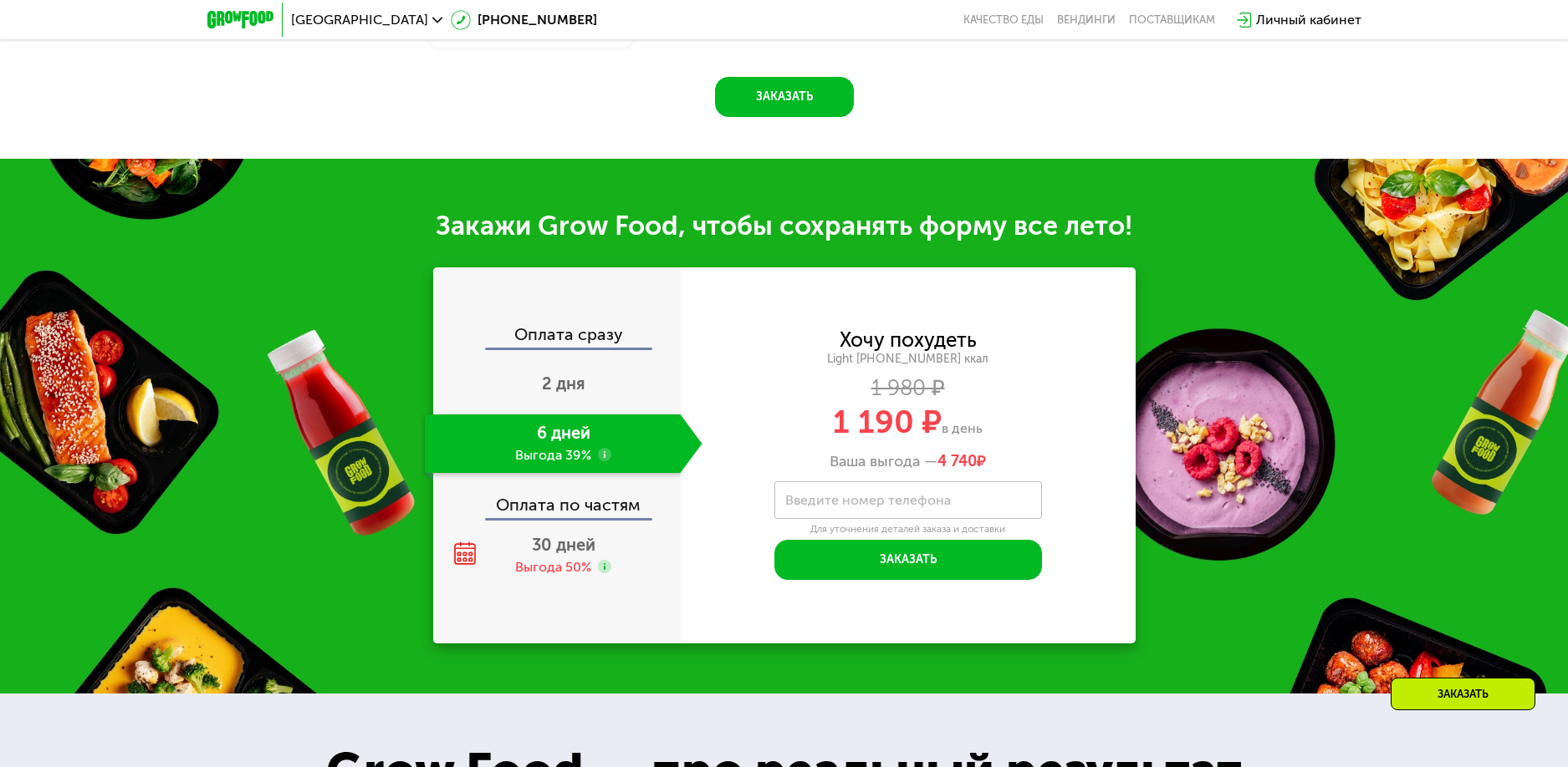
click at [579, 513] on div "Оплата по частям" at bounding box center [558, 499] width 246 height 39
drag, startPoint x: 580, startPoint y: 529, endPoint x: 580, endPoint y: 549, distance: 20.0
click at [579, 529] on div "Оплата сразу 2 дня 6 дней Выгода 39% Оплата по частям 30 дней Выгода 50%" at bounding box center [557, 455] width 248 height 259
click at [580, 567] on div "Выгода 50%" at bounding box center [553, 568] width 76 height 18
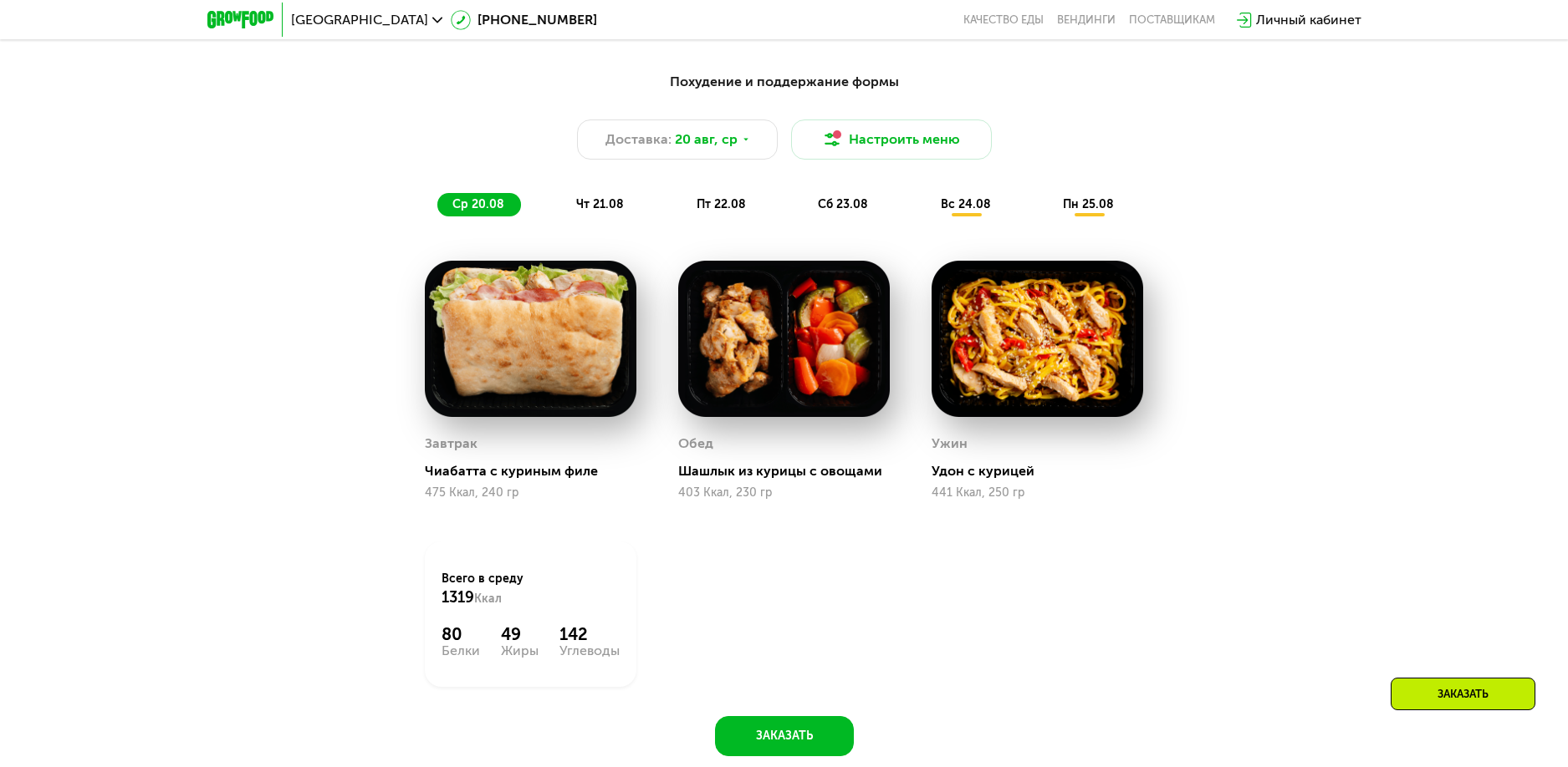
scroll to position [1086, 0]
